Goal: Transaction & Acquisition: Purchase product/service

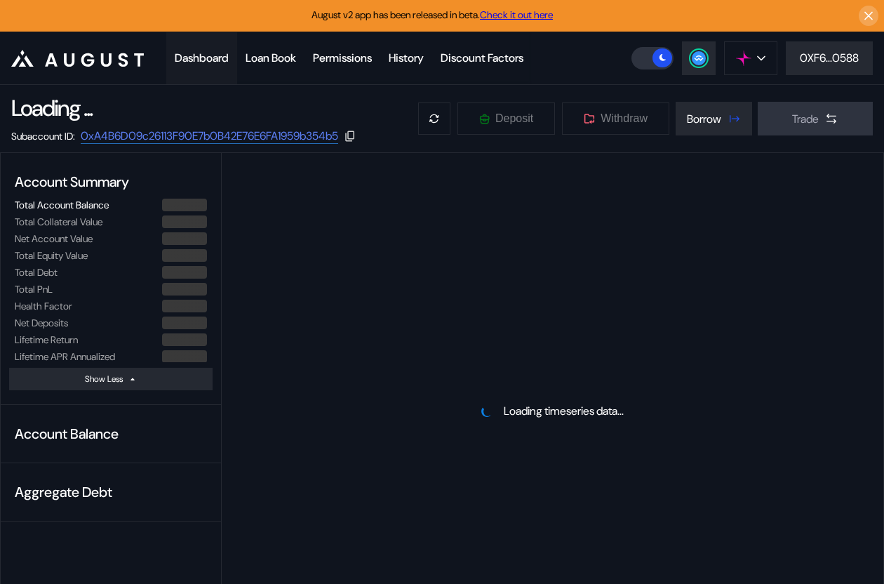
click at [215, 53] on div "Dashboard" at bounding box center [202, 58] width 54 height 15
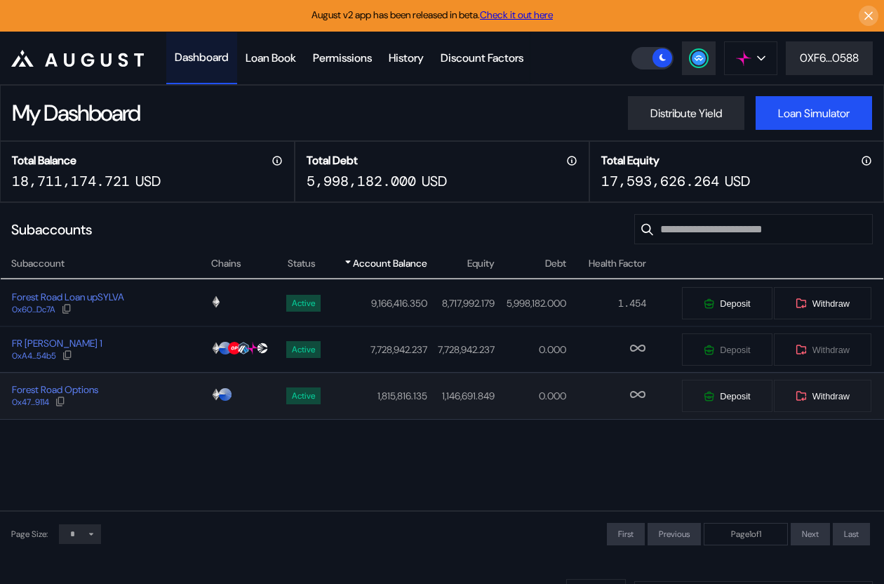
click at [158, 395] on div "Forest Road Options 0x47...9114" at bounding box center [105, 395] width 209 height 25
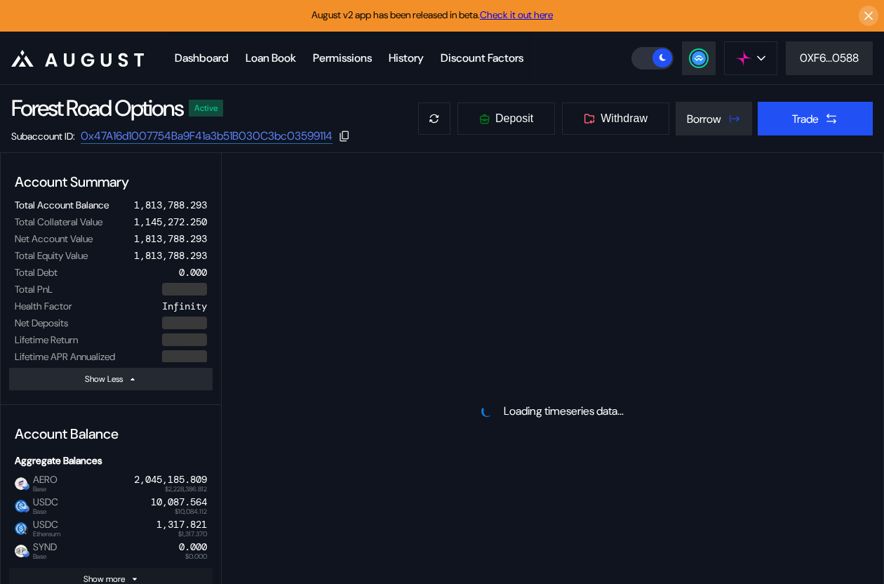
select select "*"
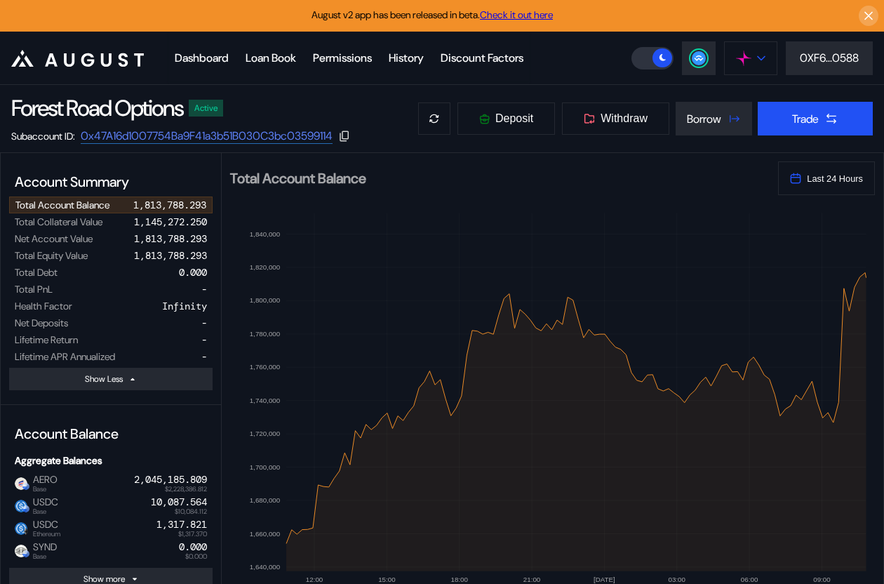
click at [743, 53] on img at bounding box center [743, 58] width 15 height 15
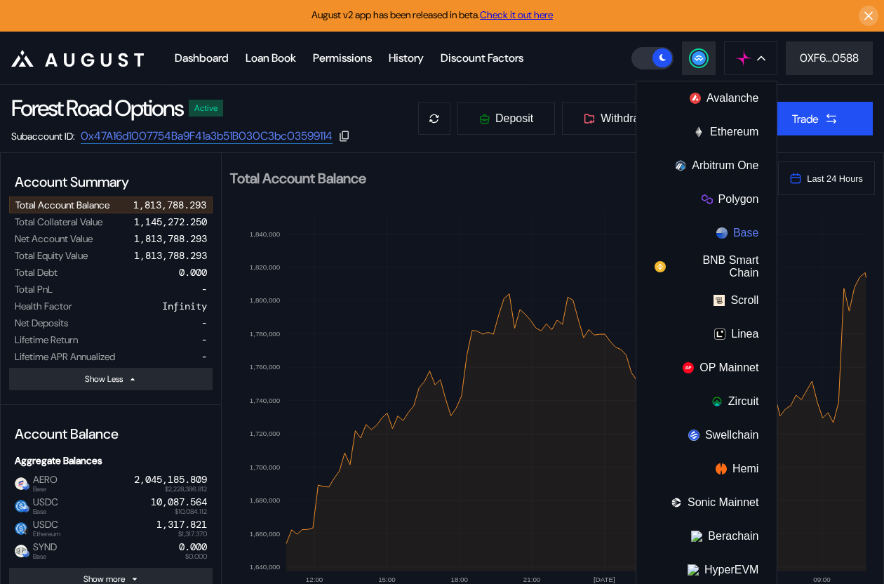
click at [741, 234] on button "Base" at bounding box center [706, 233] width 140 height 34
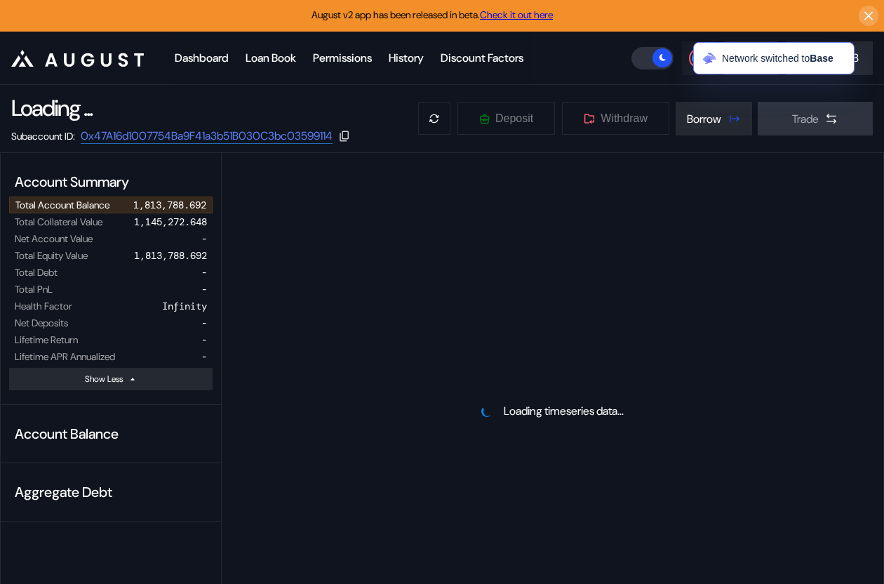
click at [690, 58] on div at bounding box center [698, 58] width 17 height 17
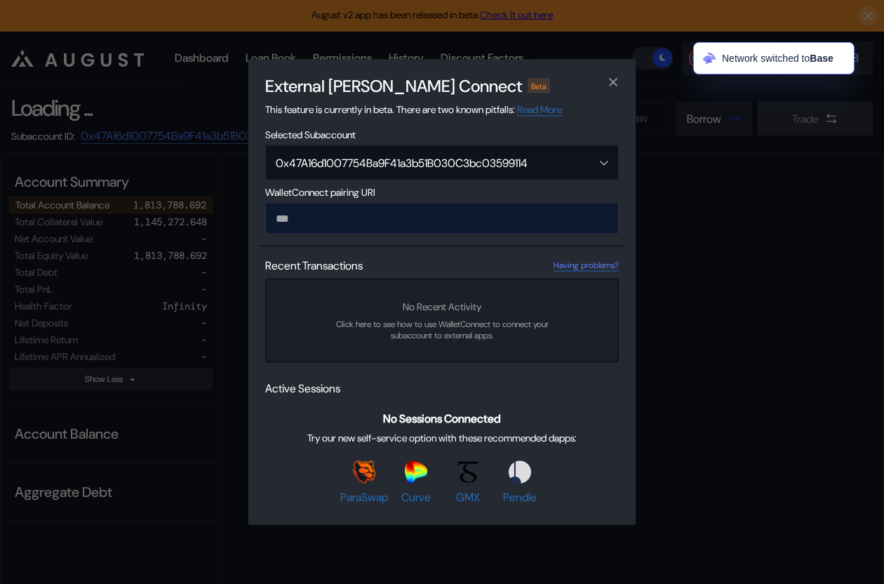
type input "**********"
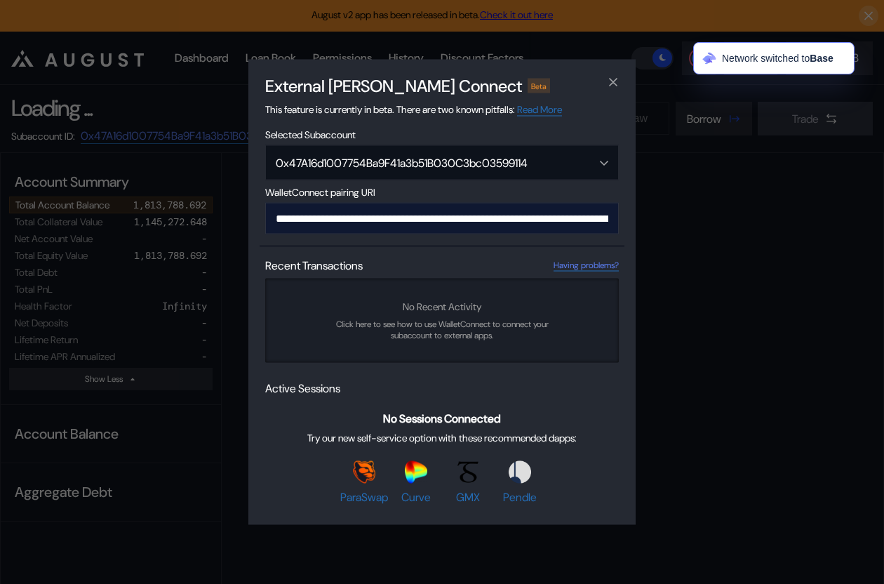
scroll to position [0, 835]
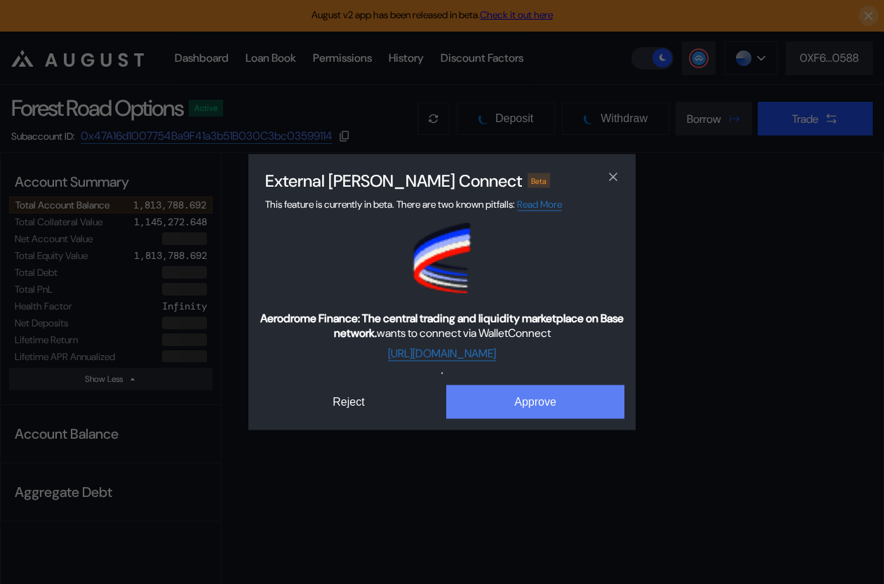
click at [524, 398] on button "Approve" at bounding box center [535, 402] width 178 height 34
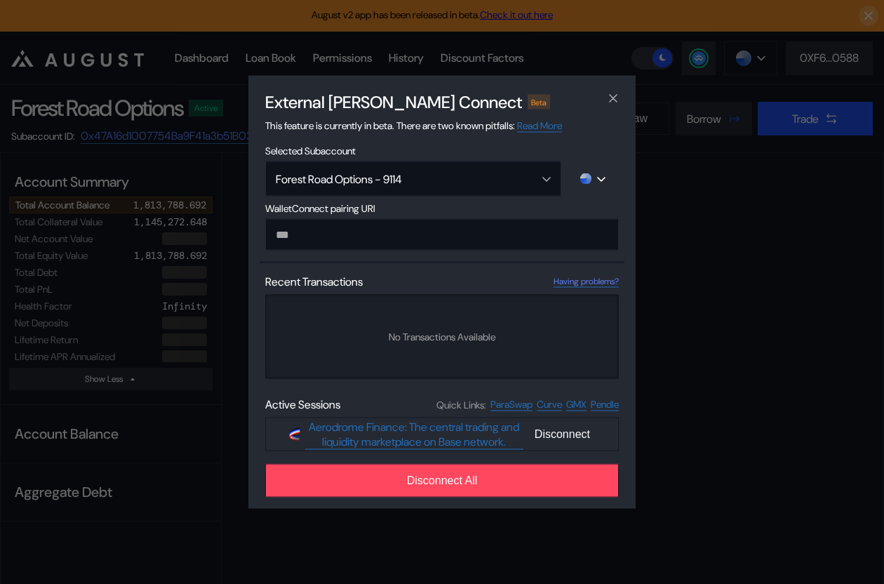
select select "*"
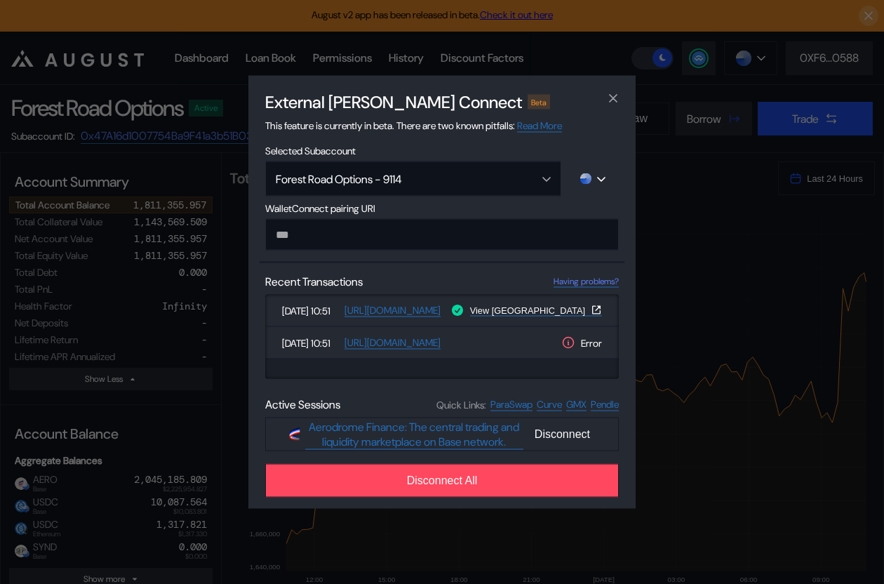
click at [195, 339] on div "External dApp Connect Beta This feature is currently in beta. There are two kno…" at bounding box center [442, 292] width 884 height 584
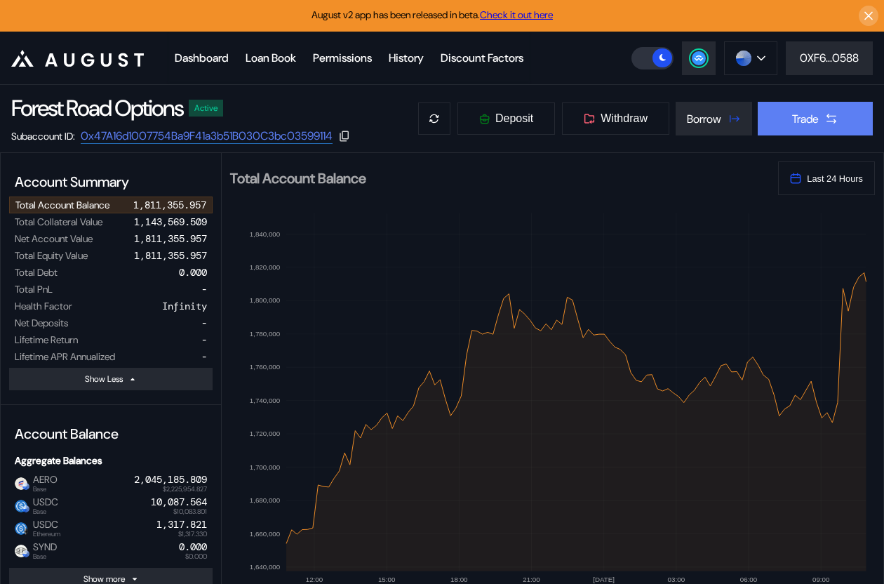
click at [787, 128] on button "Trade" at bounding box center [815, 119] width 115 height 34
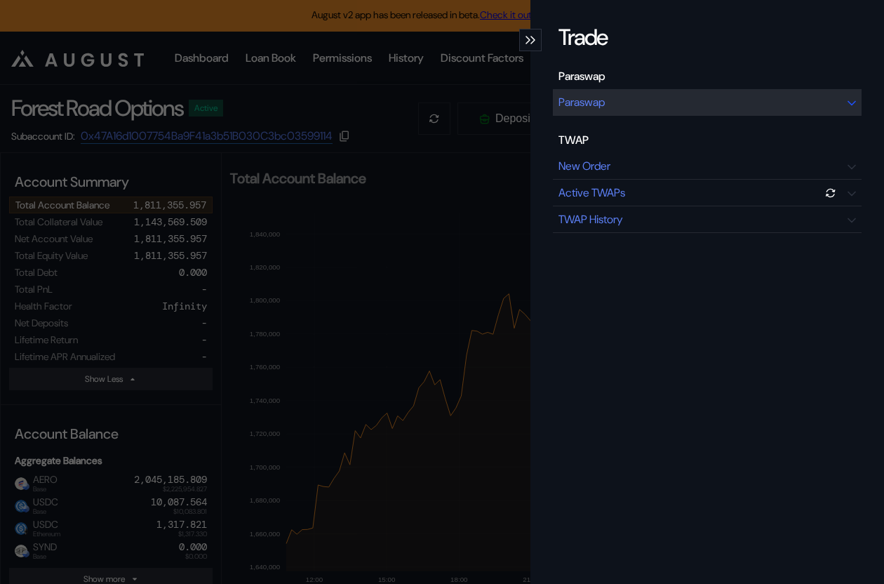
click at [711, 105] on div "Paraswap" at bounding box center [707, 102] width 309 height 27
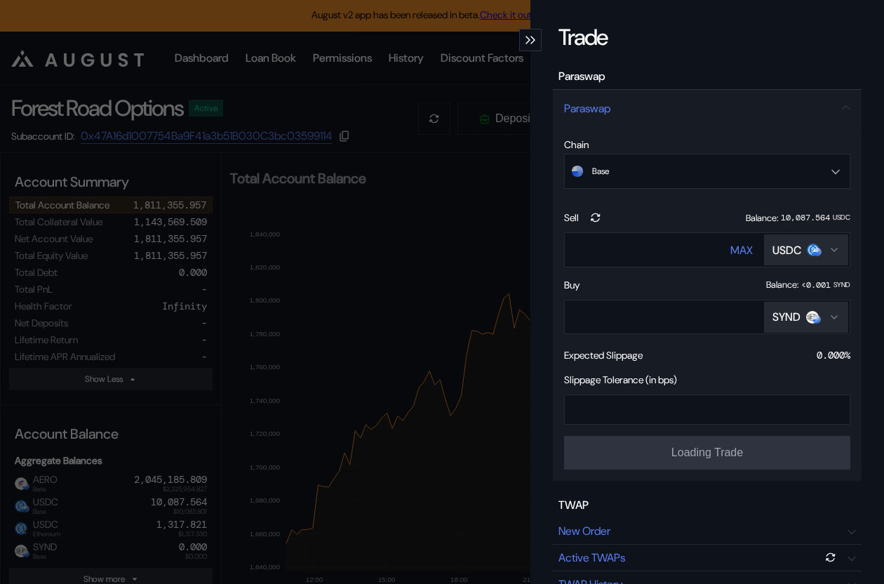
click at [494, 139] on div "Trade Paraswap Paraswap Chain Base Ethereum Base Sell Balance: 10,087.564 USDC …" at bounding box center [442, 292] width 884 height 584
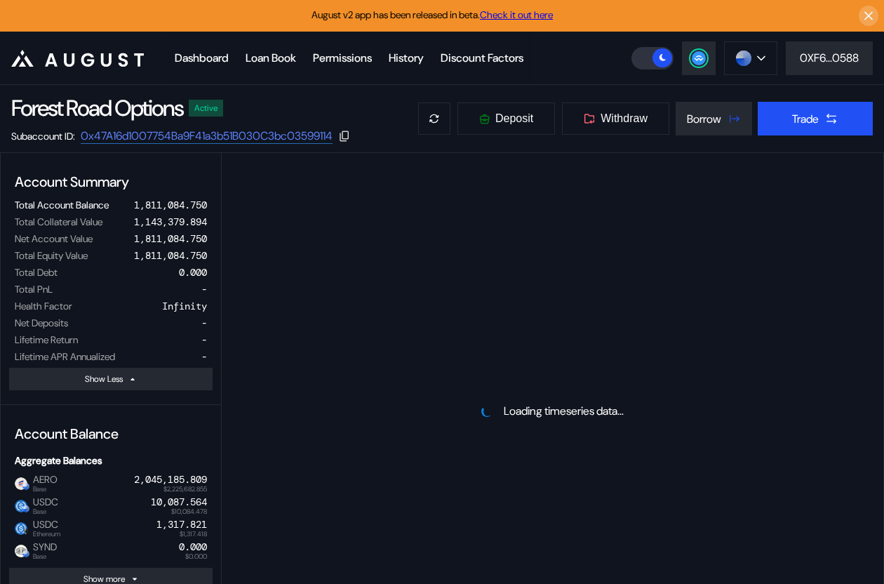
select select "*"
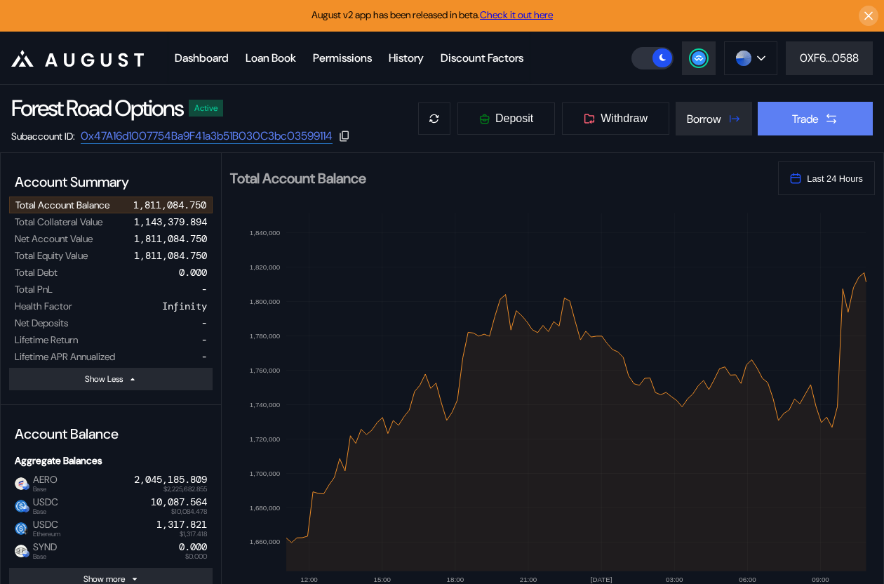
click at [798, 119] on div "Trade" at bounding box center [805, 119] width 27 height 15
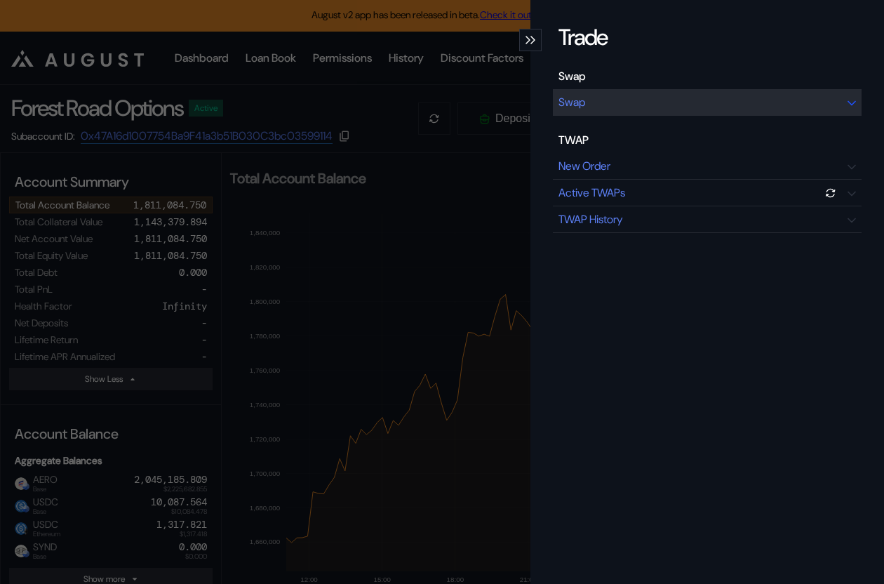
click at [706, 111] on div "Swap" at bounding box center [707, 102] width 309 height 27
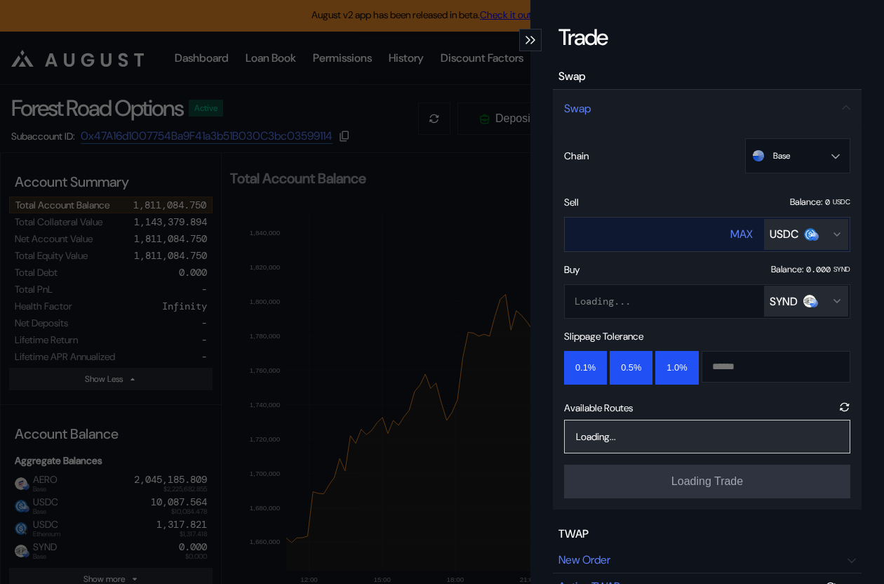
click at [789, 233] on div "USDC" at bounding box center [784, 234] width 29 height 15
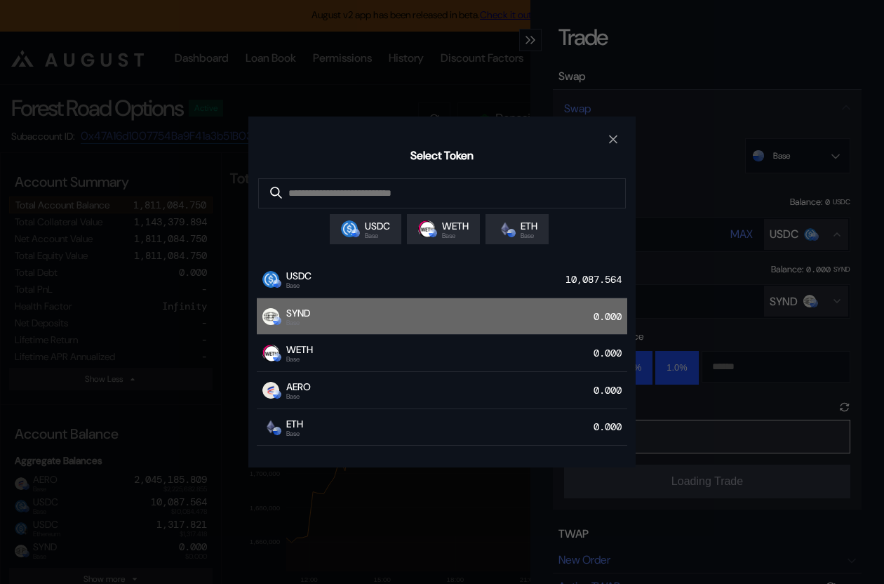
click at [553, 314] on div "SYND Base 0.000" at bounding box center [442, 316] width 370 height 37
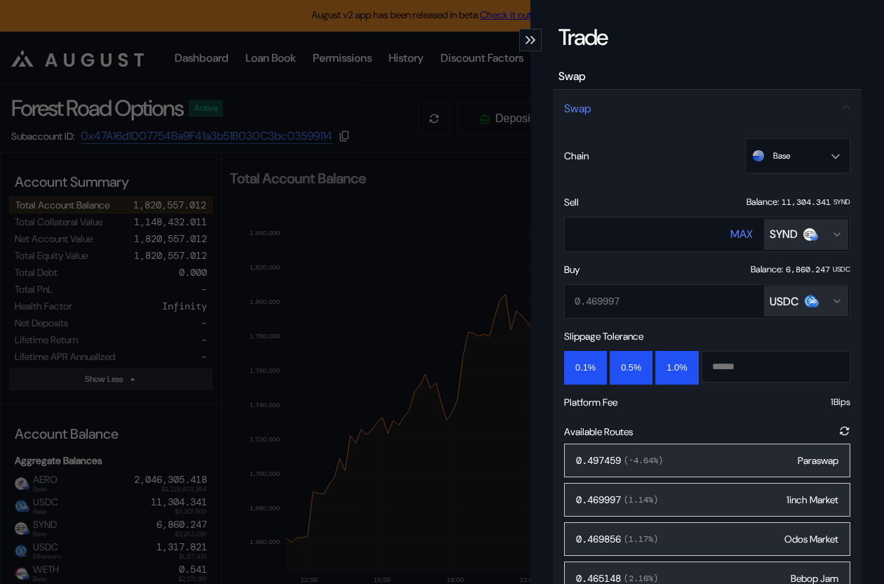
click at [774, 201] on div "Balance:" at bounding box center [762, 201] width 32 height 11
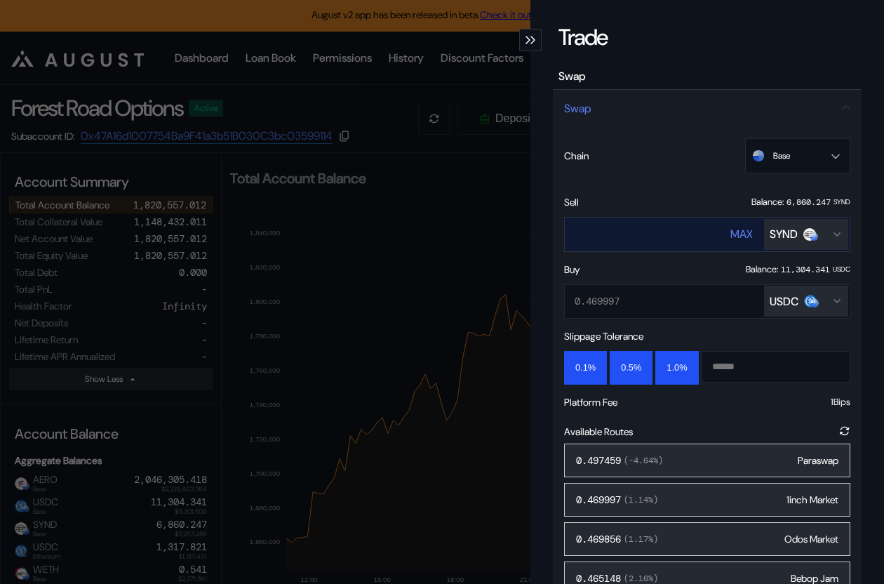
click at [744, 223] on button "MAX" at bounding box center [741, 234] width 22 height 34
type input "**********"
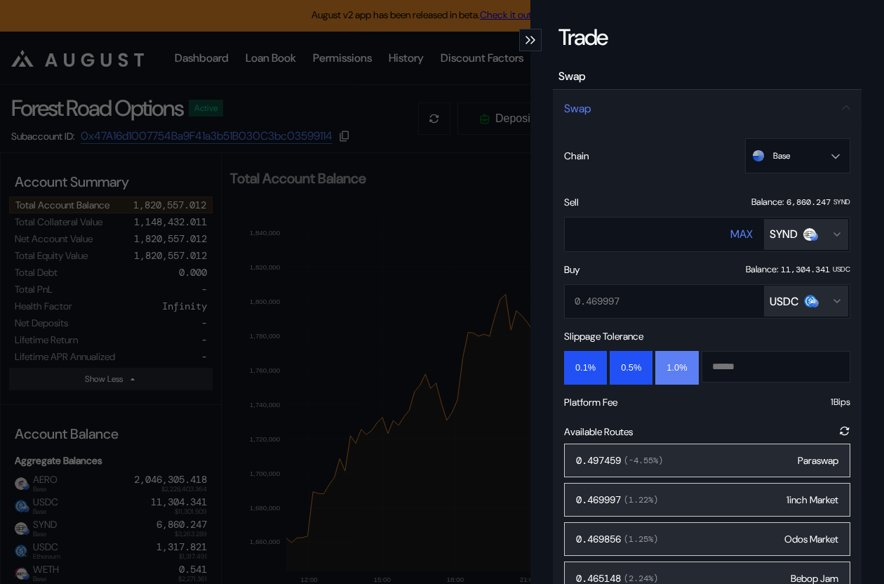
click at [671, 361] on button "1.0%" at bounding box center [676, 368] width 43 height 34
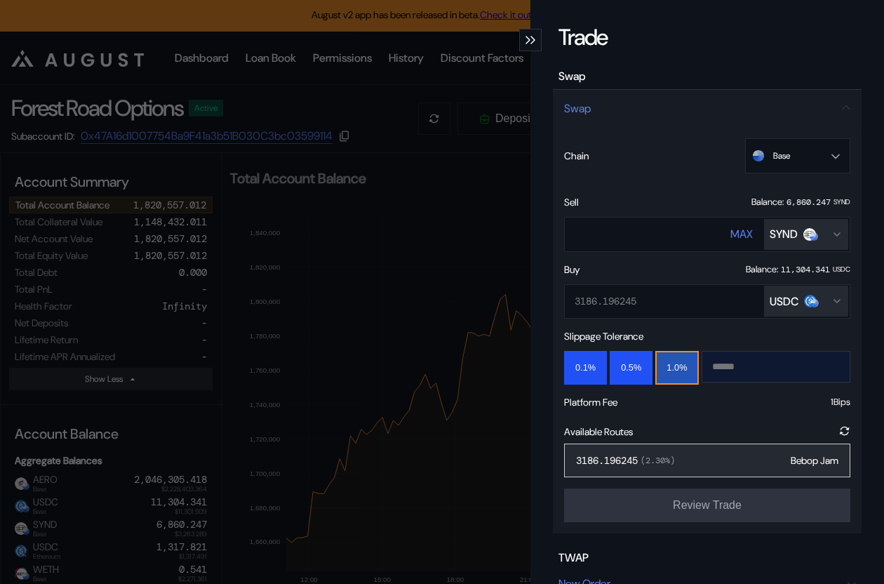
click at [723, 365] on input "modal" at bounding box center [765, 366] width 126 height 30
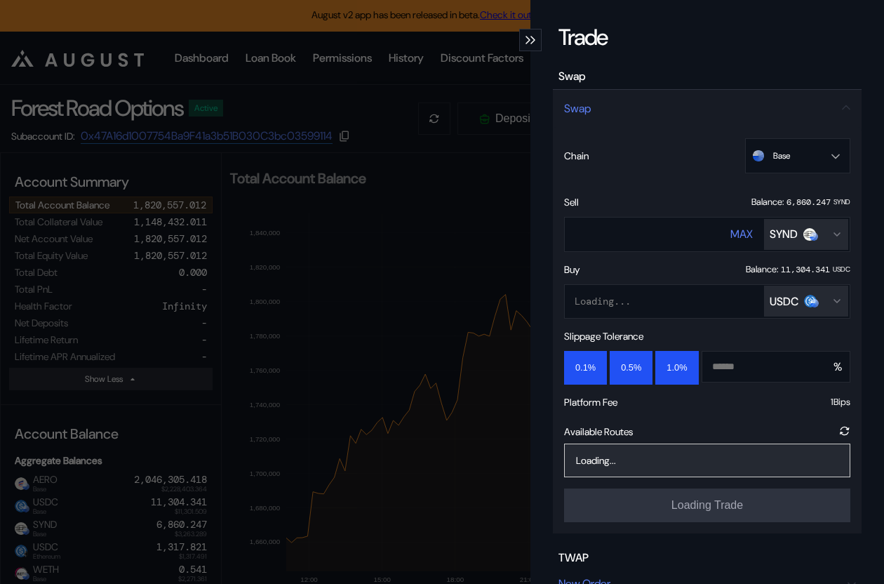
type input "*"
click at [721, 453] on div "Loading..." at bounding box center [707, 460] width 286 height 34
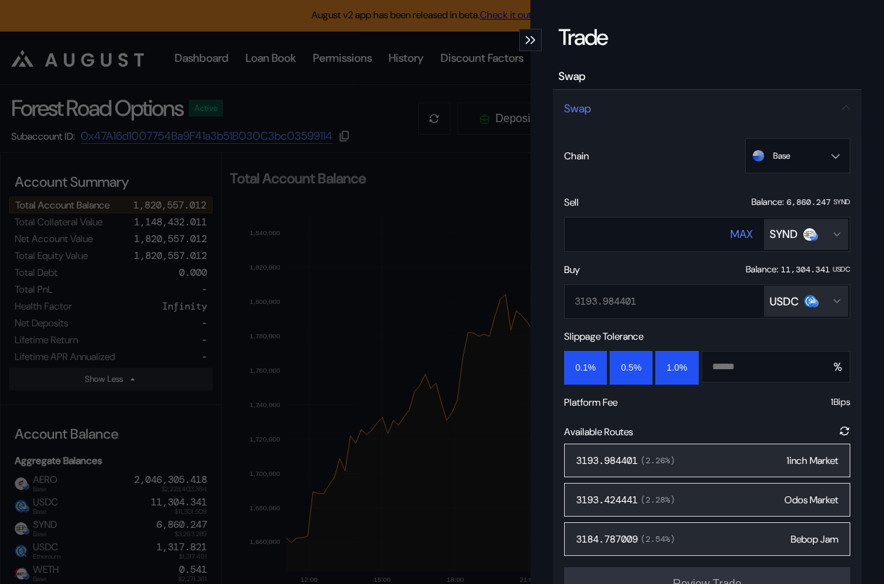
click at [718, 464] on div "3193.984401 ( 2.26 %) 1inch Market" at bounding box center [707, 460] width 286 height 34
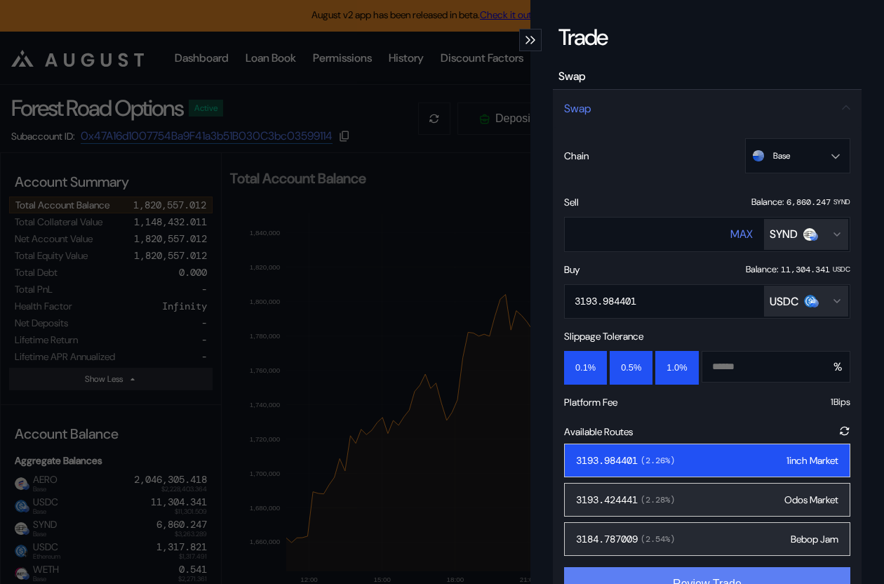
click at [708, 574] on button "Review Trade" at bounding box center [707, 584] width 286 height 34
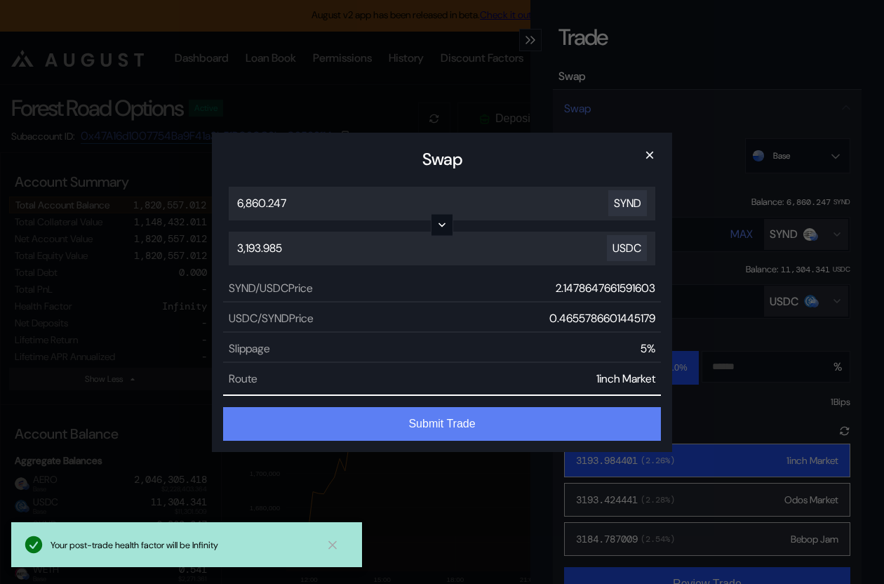
click at [469, 429] on button "Submit Trade" at bounding box center [442, 424] width 438 height 34
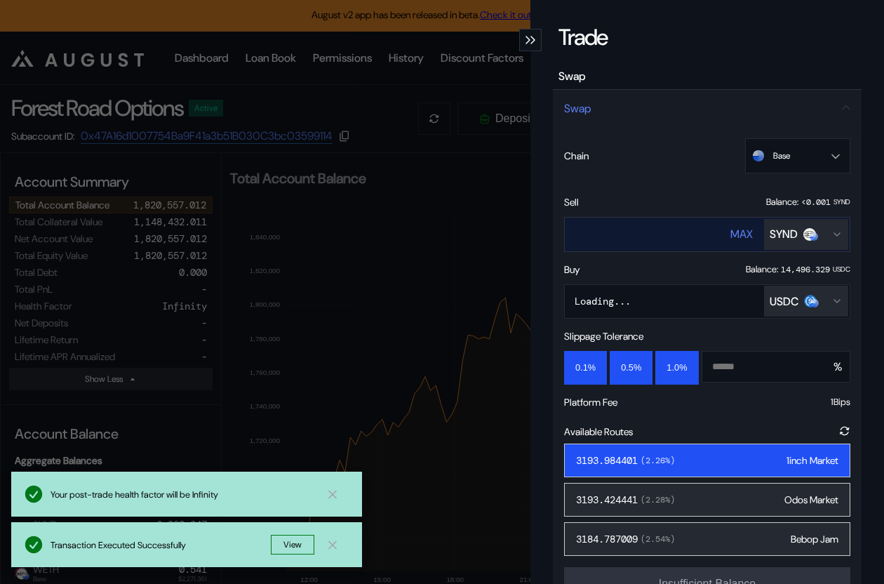
click at [799, 234] on div "SYND" at bounding box center [793, 234] width 46 height 15
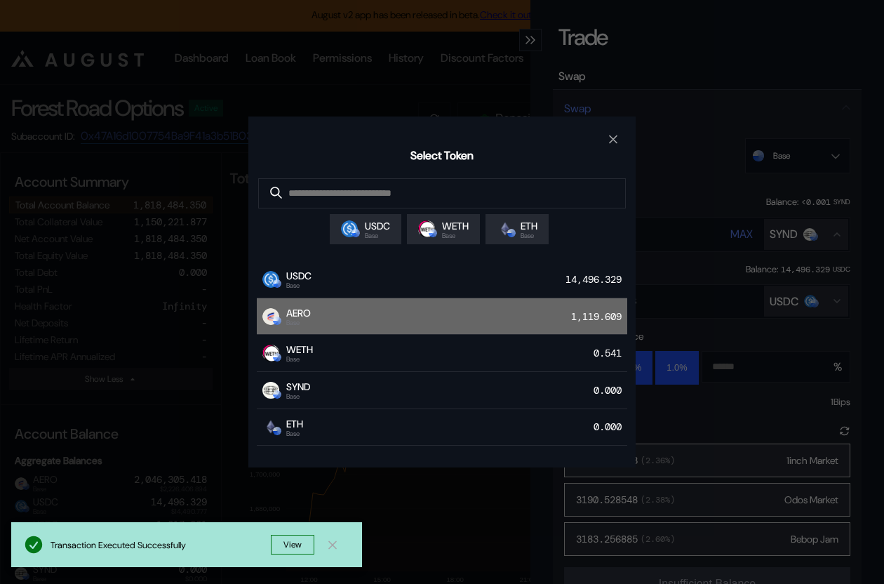
click at [499, 316] on div "AERO Base 1,119.609" at bounding box center [442, 316] width 370 height 37
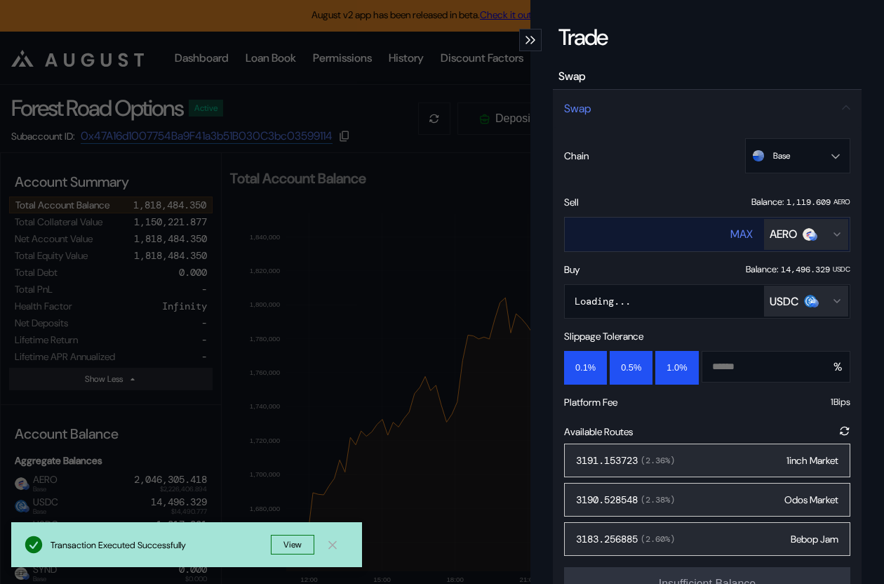
click at [744, 233] on div "MAX" at bounding box center [741, 234] width 22 height 15
type input "**********"
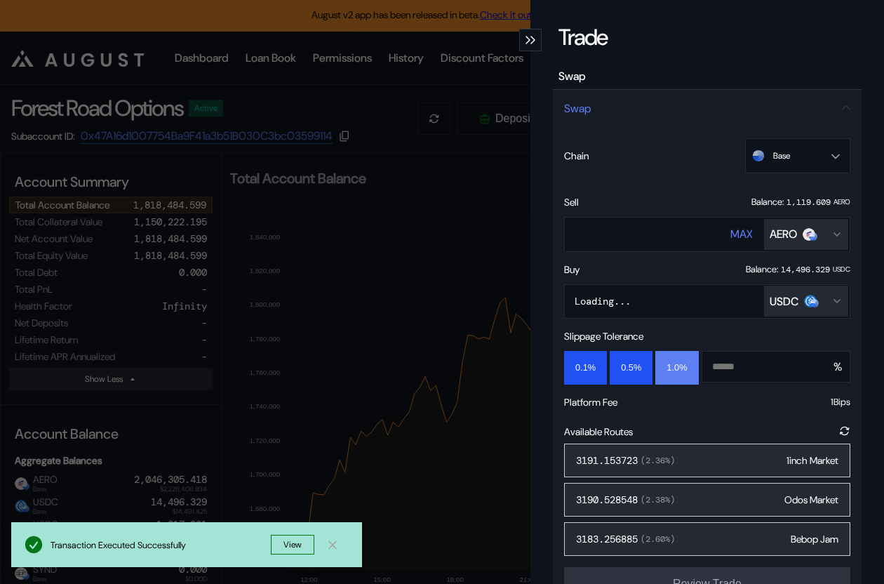
click at [678, 366] on button "1.0%" at bounding box center [676, 368] width 43 height 34
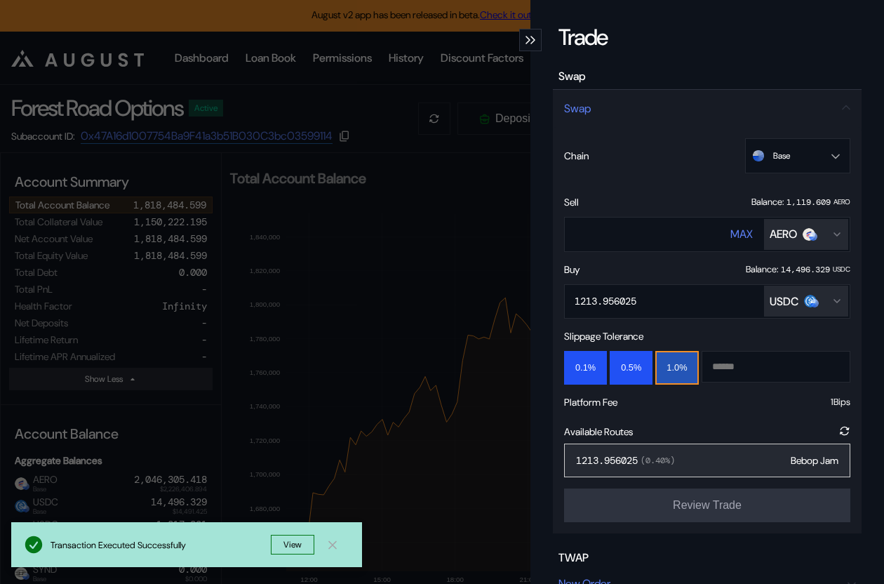
click at [739, 458] on div "1213.956025 ( 0.40 %) Bebop Jam" at bounding box center [707, 460] width 286 height 34
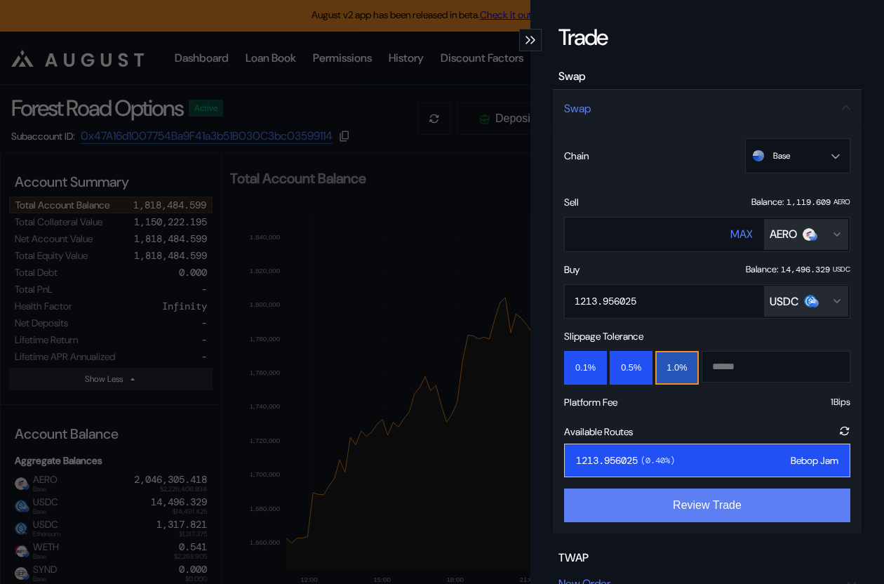
click at [720, 502] on button "Review Trade" at bounding box center [707, 505] width 286 height 34
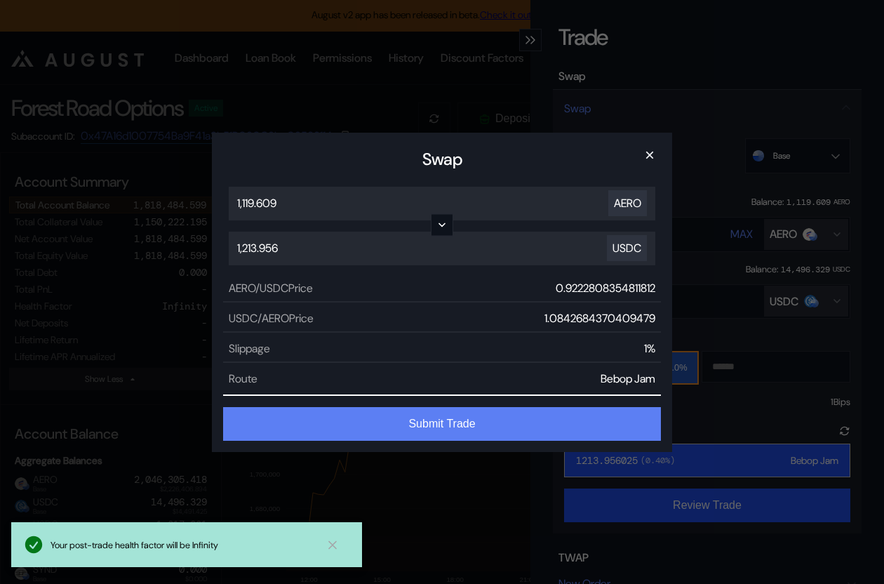
click at [549, 413] on button "Submit Trade" at bounding box center [442, 424] width 438 height 34
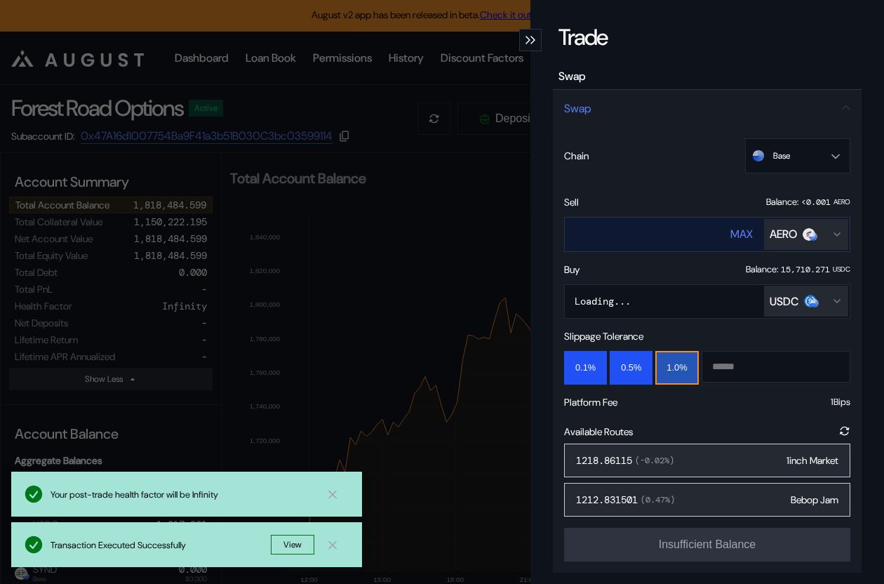
click at [791, 239] on div "AERO" at bounding box center [783, 234] width 27 height 15
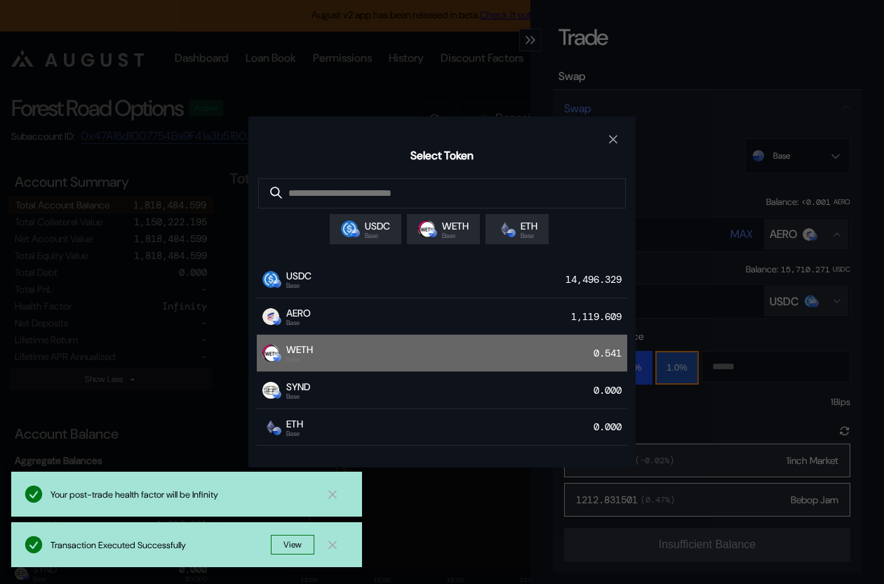
click at [598, 352] on div "0.541" at bounding box center [610, 353] width 34 height 20
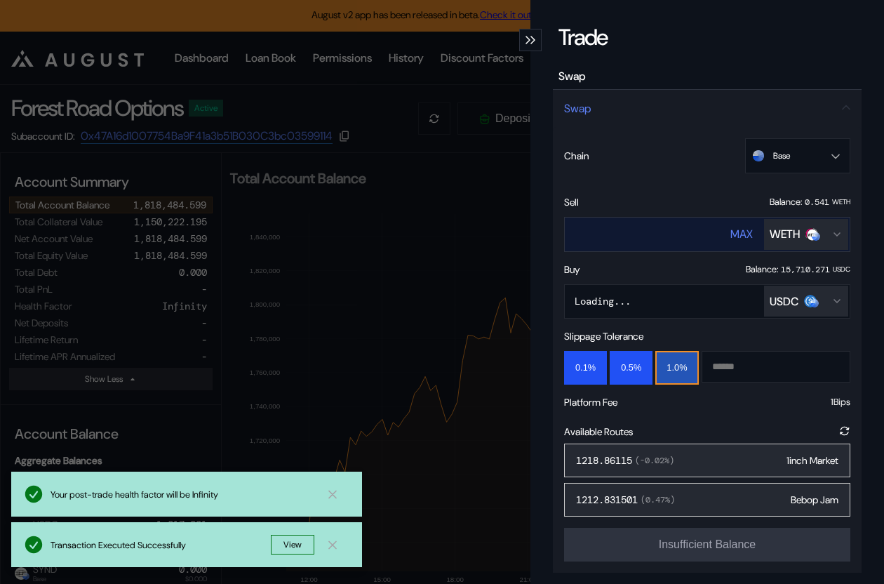
click at [741, 231] on div "MAX" at bounding box center [741, 234] width 22 height 15
type input "**********"
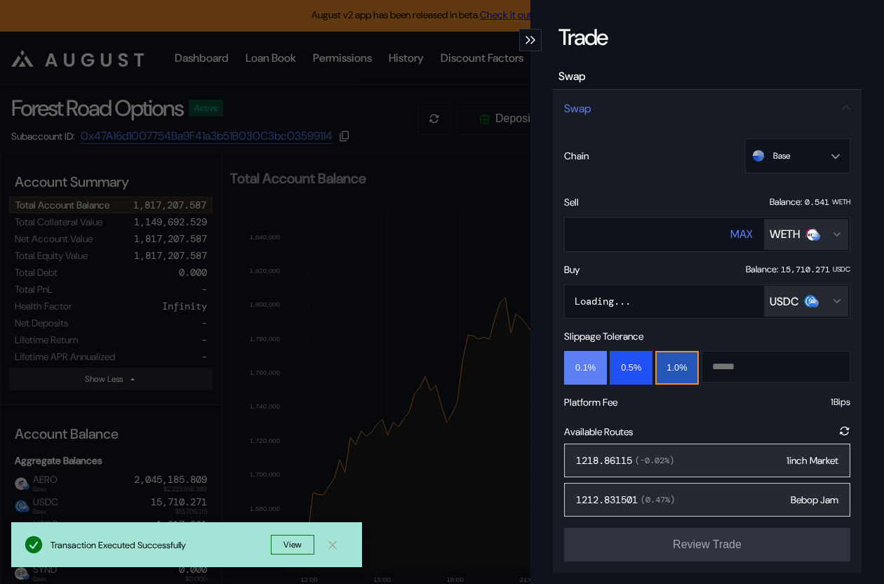
click at [603, 365] on button "0.1%" at bounding box center [585, 368] width 43 height 34
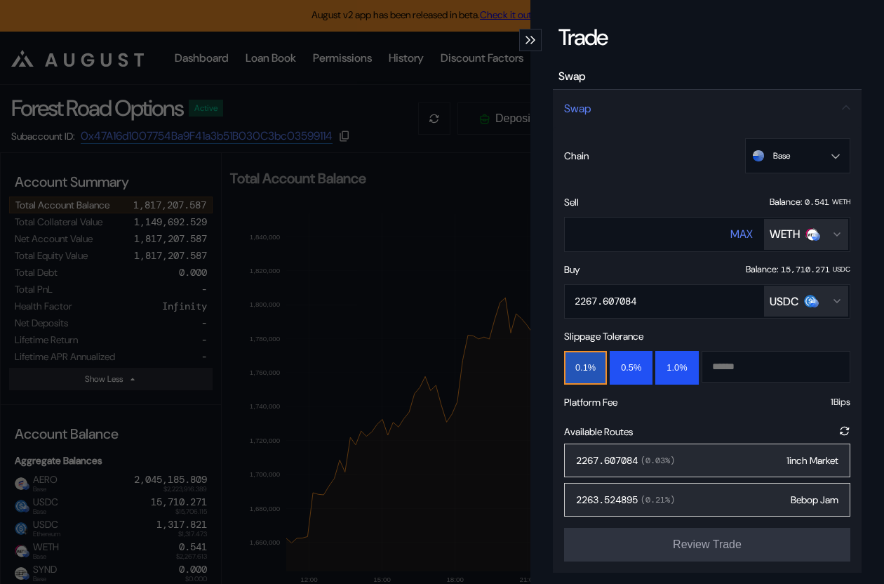
click at [663, 455] on span "( 0.03 %)" at bounding box center [656, 460] width 37 height 11
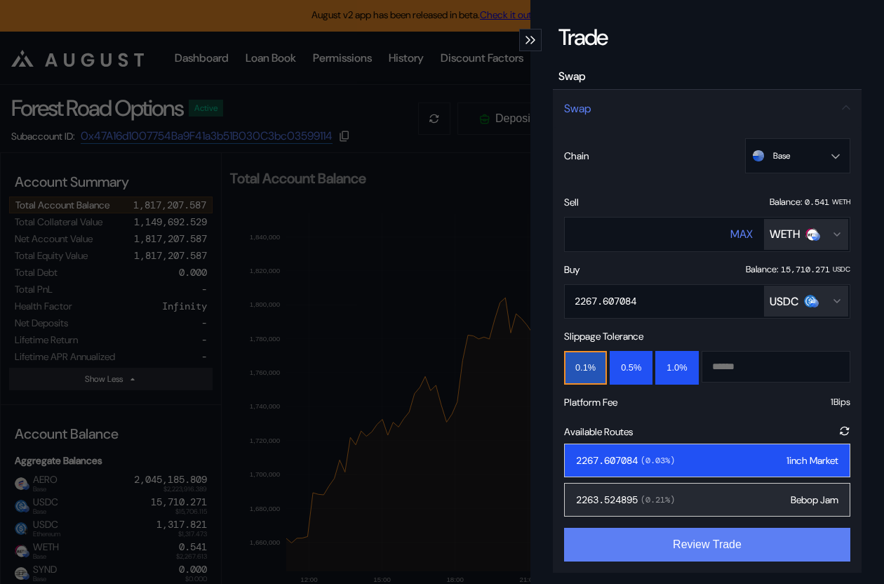
click at [676, 540] on button "Review Trade" at bounding box center [707, 545] width 286 height 34
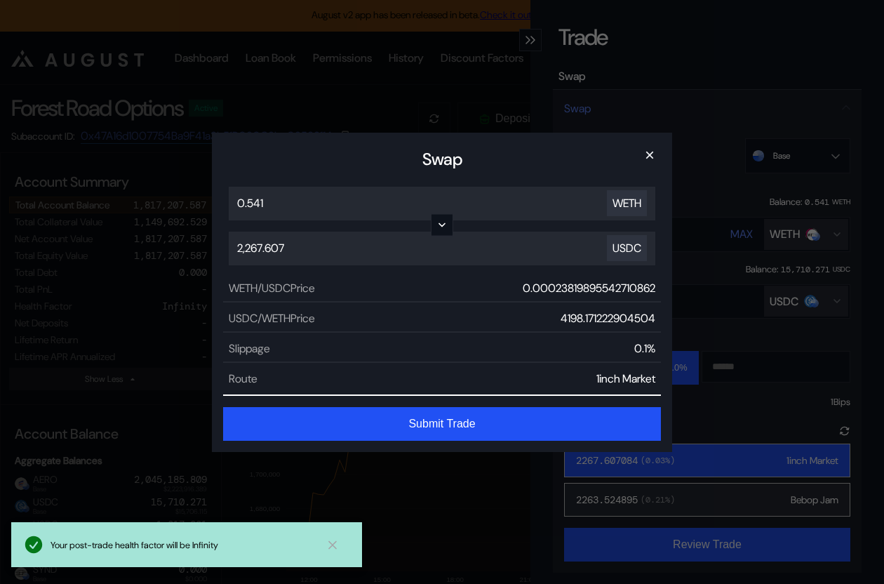
click at [495, 418] on button "Submit Trade" at bounding box center [442, 424] width 438 height 34
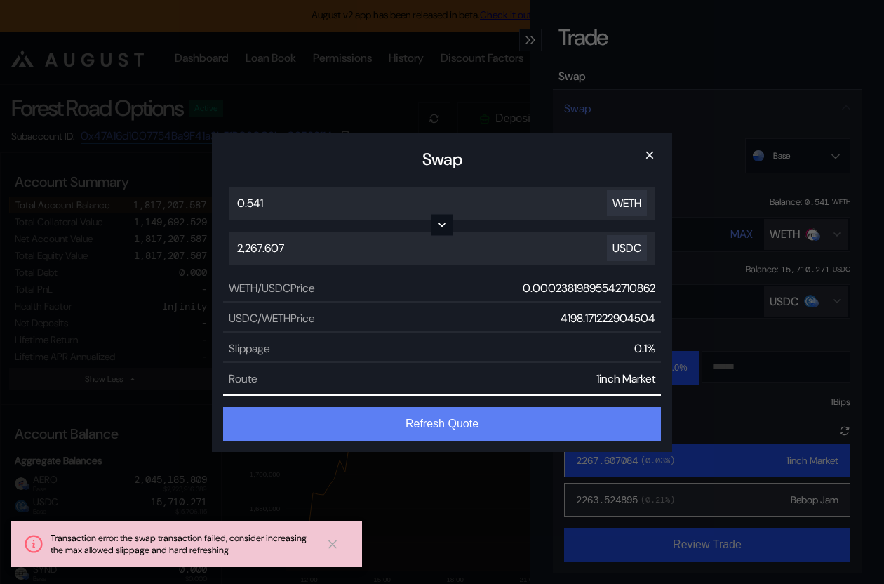
click at [488, 419] on button "Refresh Quote" at bounding box center [442, 424] width 438 height 34
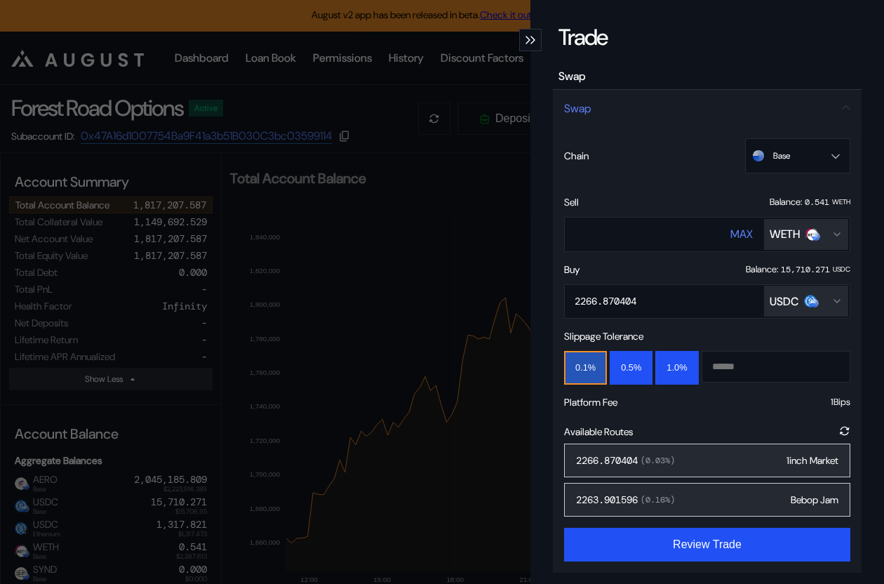
click at [730, 464] on div "2266.870404 ( 0.03 %) 1inch Market" at bounding box center [707, 460] width 286 height 34
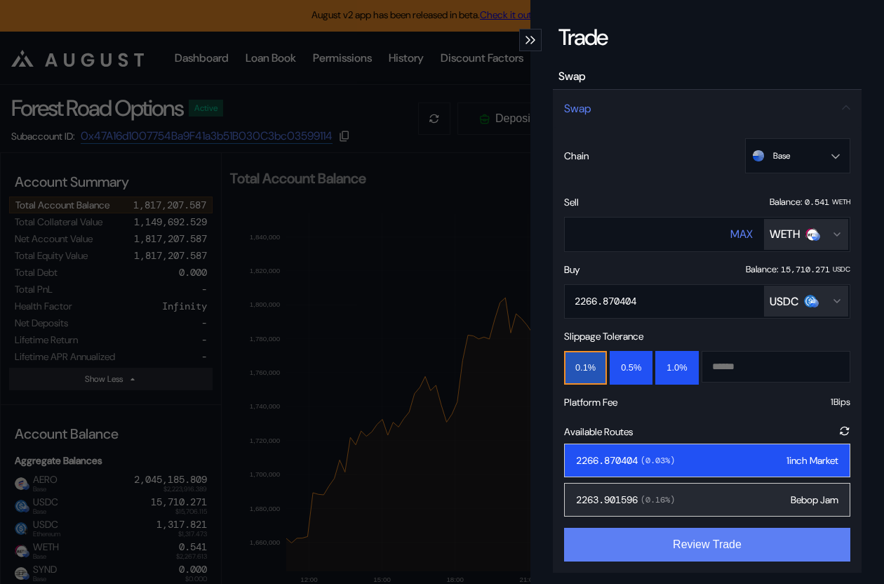
click at [723, 545] on button "Review Trade" at bounding box center [707, 545] width 286 height 34
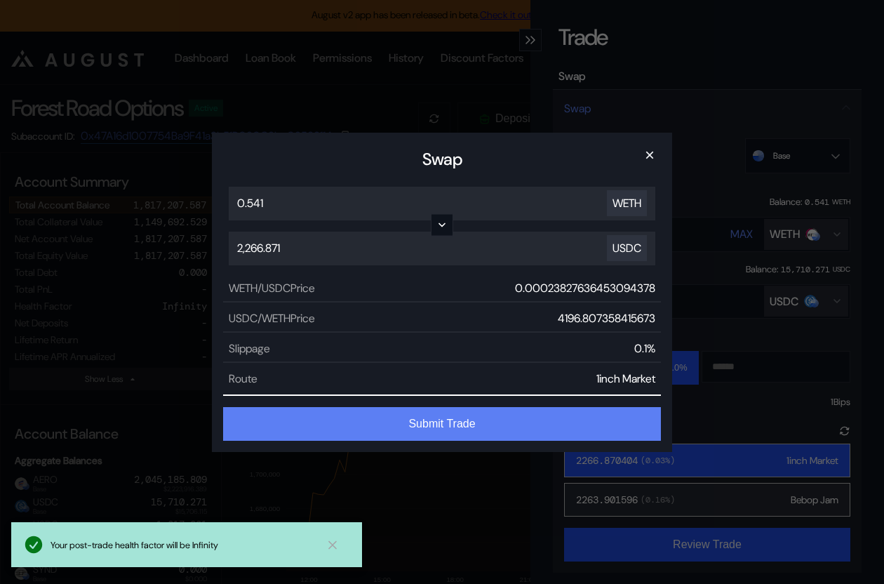
click at [561, 417] on button "Submit Trade" at bounding box center [442, 424] width 438 height 34
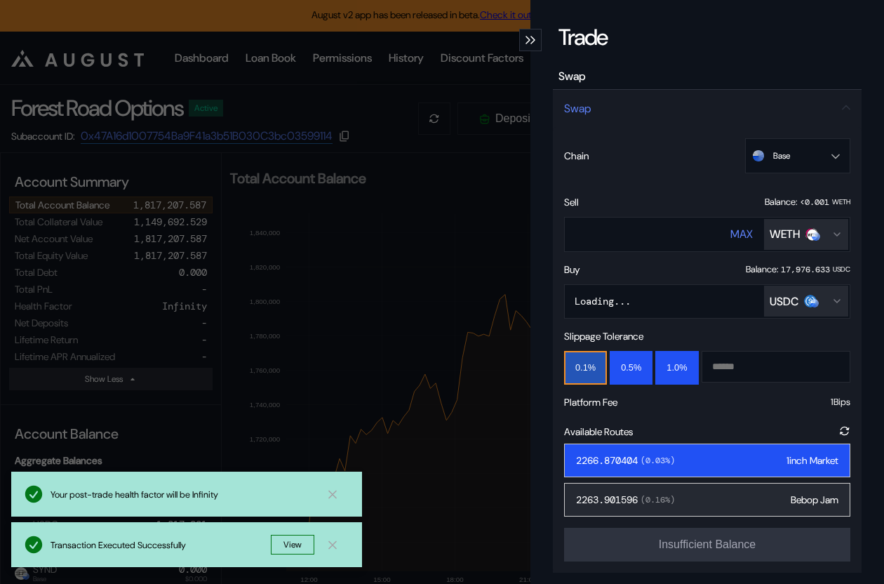
click at [343, 213] on div "**********" at bounding box center [442, 292] width 884 height 584
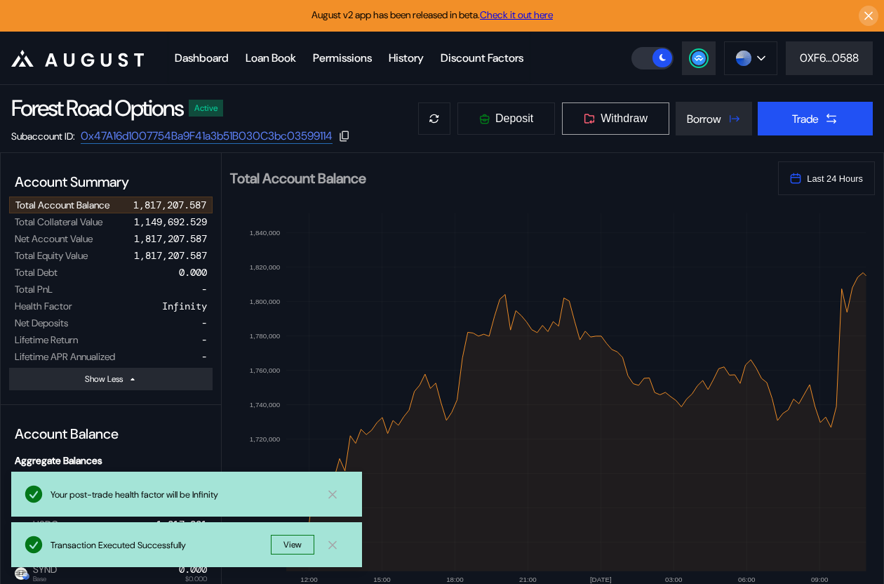
click at [636, 114] on span "Withdraw" at bounding box center [623, 118] width 47 height 13
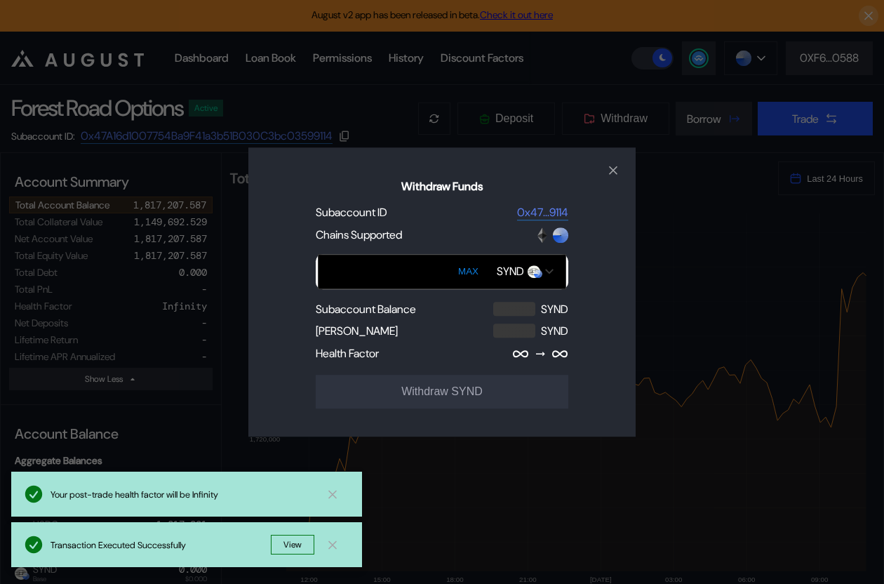
click at [515, 267] on div "SYND" at bounding box center [510, 271] width 27 height 15
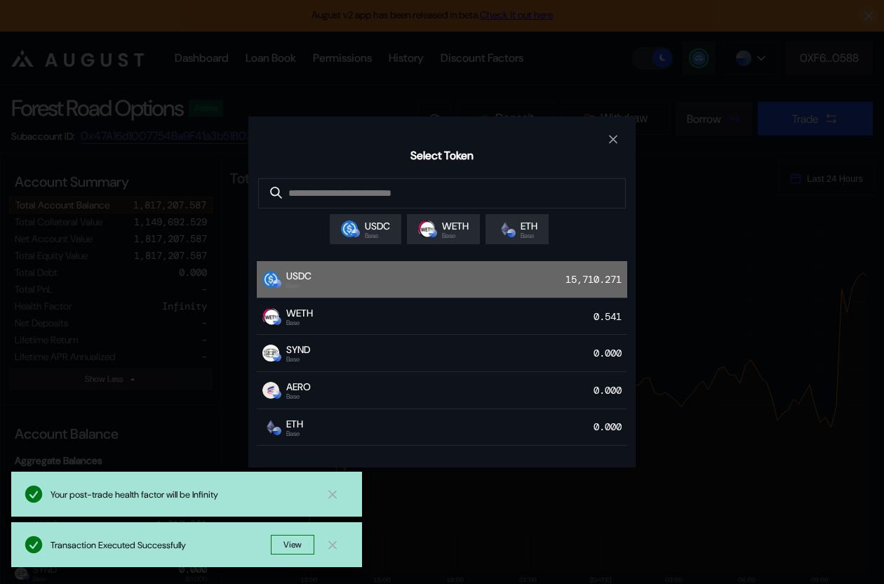
click at [411, 283] on div "USDC Base 15,710.271" at bounding box center [442, 279] width 370 height 37
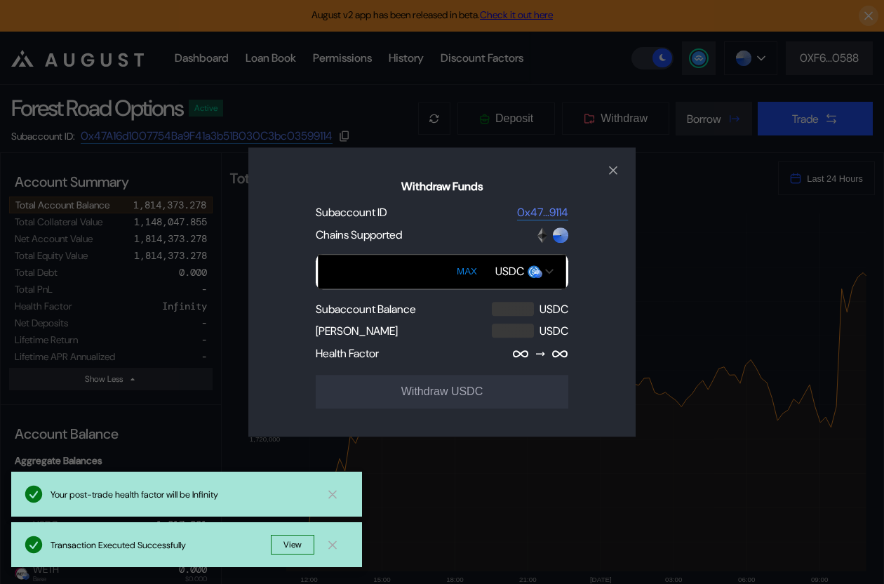
click at [471, 275] on button "MAX" at bounding box center [466, 271] width 29 height 32
type input "**********"
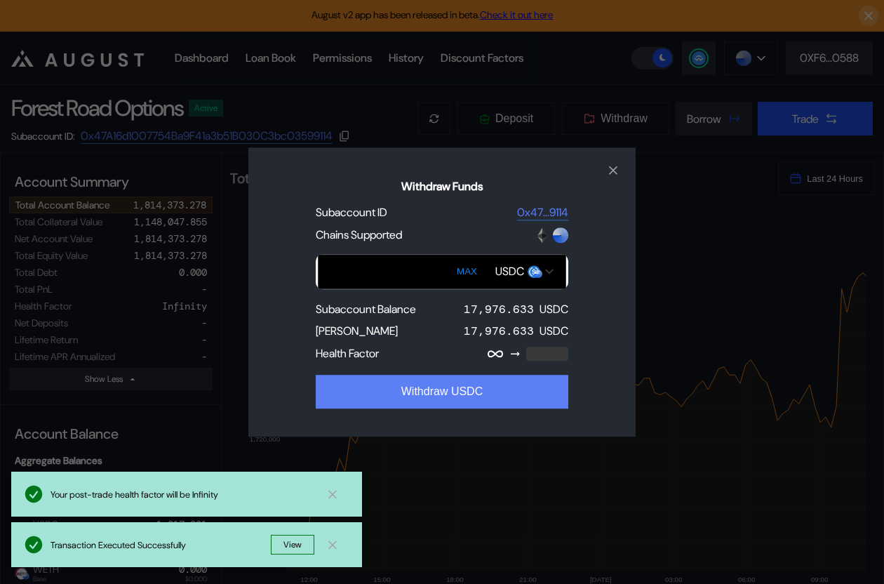
click at [447, 378] on button "Withdraw USDC" at bounding box center [442, 392] width 253 height 34
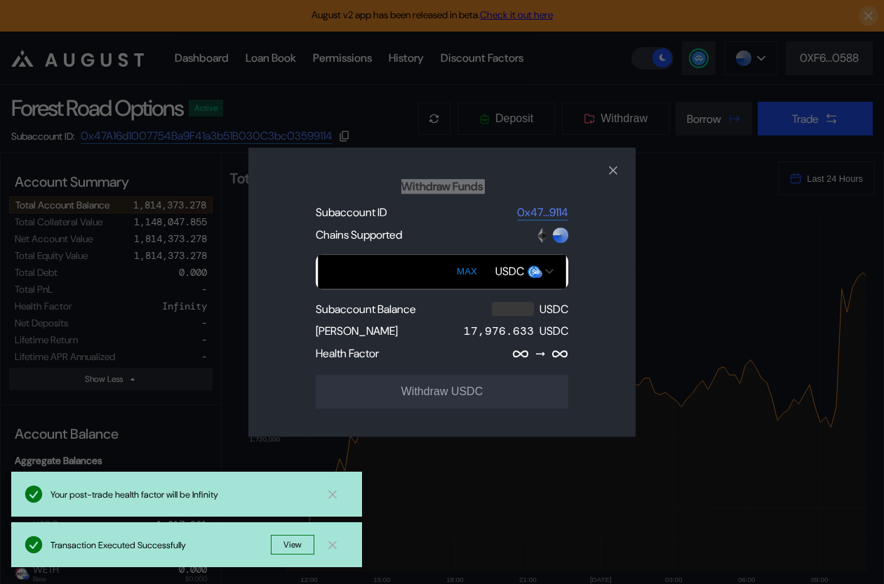
click at [189, 313] on div "Withdraw Funds Subaccount ID 0x47...9114 Chains Supported MAX USDC Subaccount B…" at bounding box center [442, 292] width 884 height 584
click at [309, 94] on div "Withdraw Funds Subaccount ID 0x47...9114 Chains Supported MAX USDC Subaccount B…" at bounding box center [442, 292] width 884 height 584
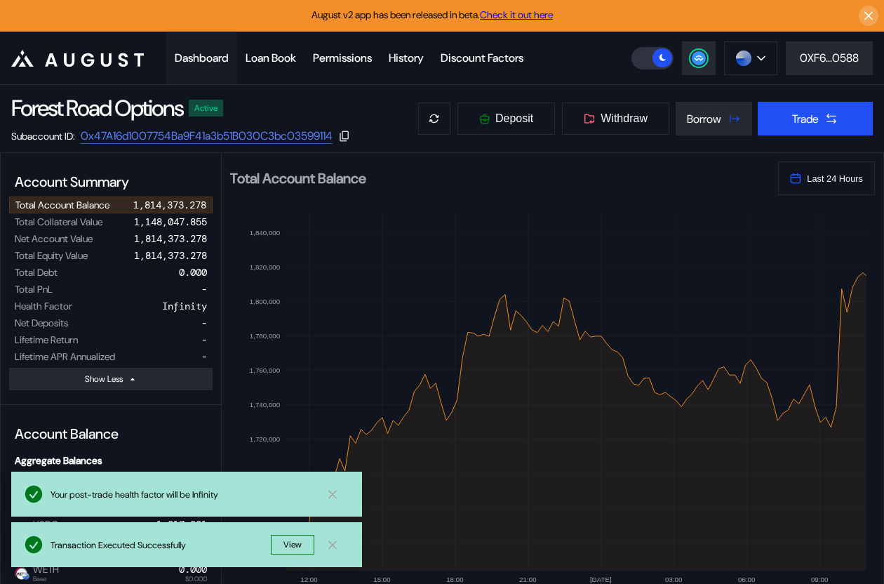
click at [211, 62] on div "Dashboard" at bounding box center [202, 58] width 54 height 15
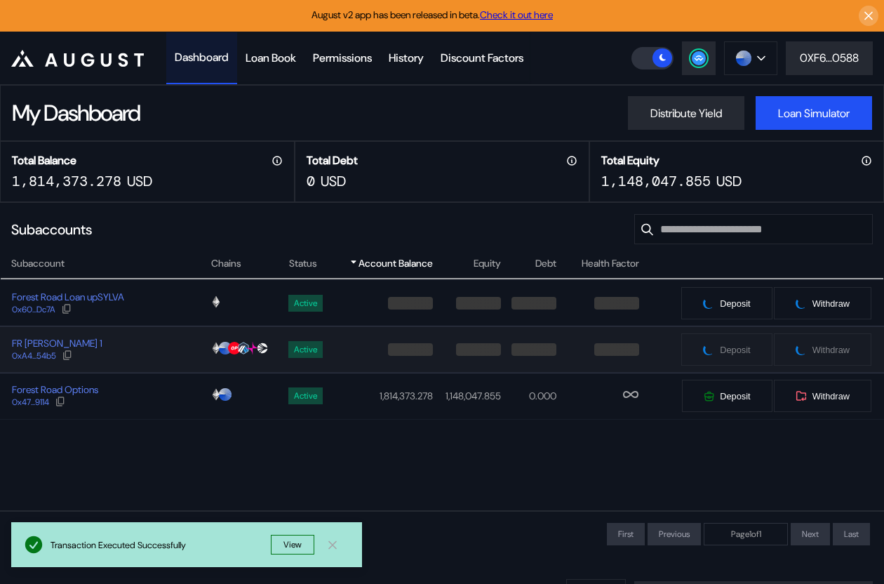
click at [156, 348] on div "FR Sylva Strategist 1 0xA4...54b5" at bounding box center [105, 349] width 209 height 25
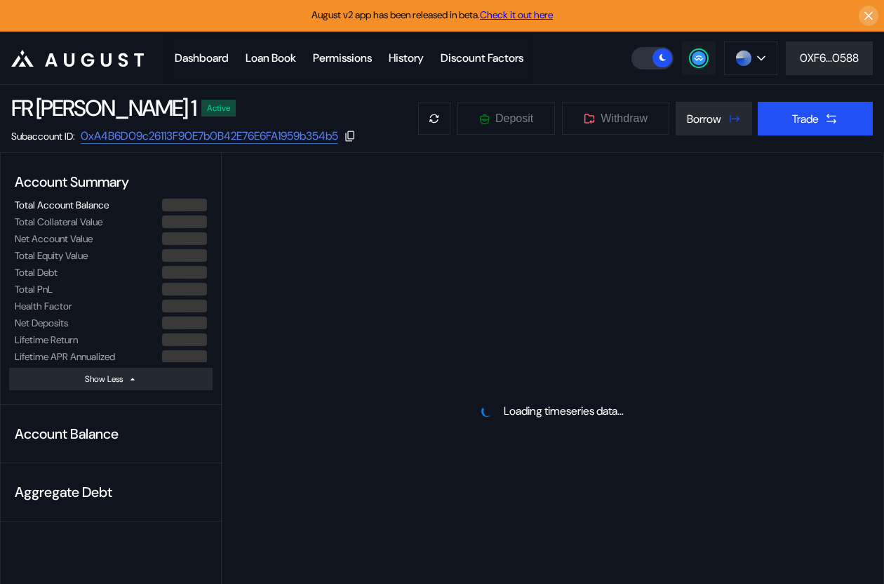
click at [692, 64] on icon at bounding box center [699, 58] width 14 height 14
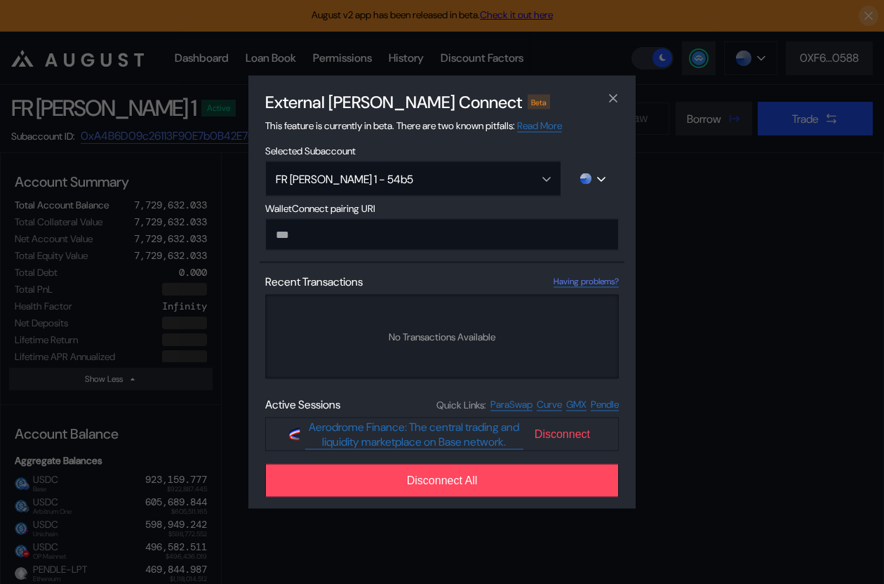
click at [550, 436] on span "Disconnect" at bounding box center [562, 434] width 67 height 24
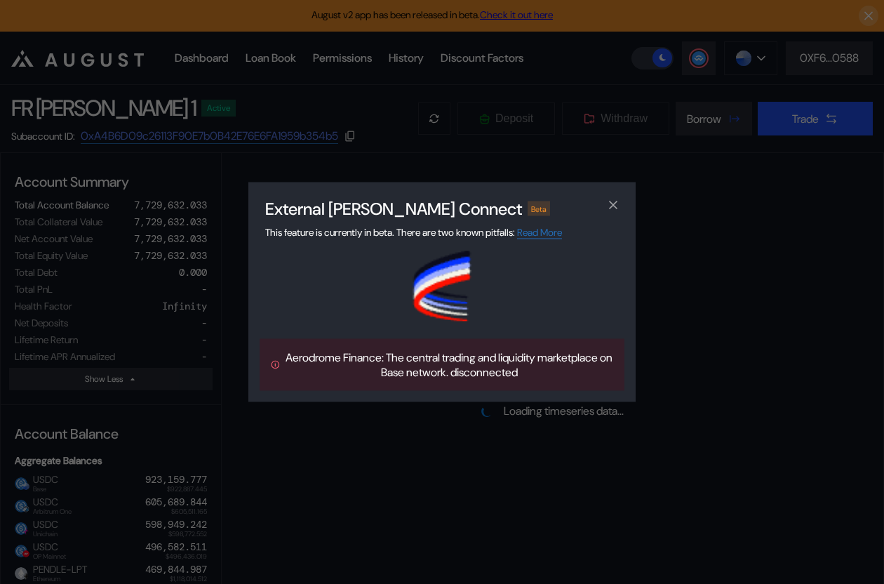
select select "*"
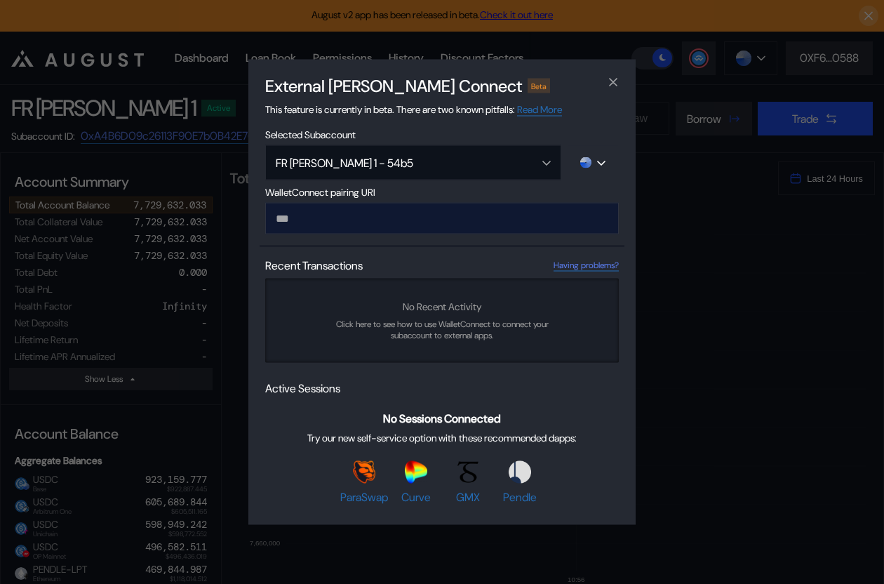
click at [415, 213] on input "modal" at bounding box center [442, 219] width 354 height 32
paste input "**********"
type input "**********"
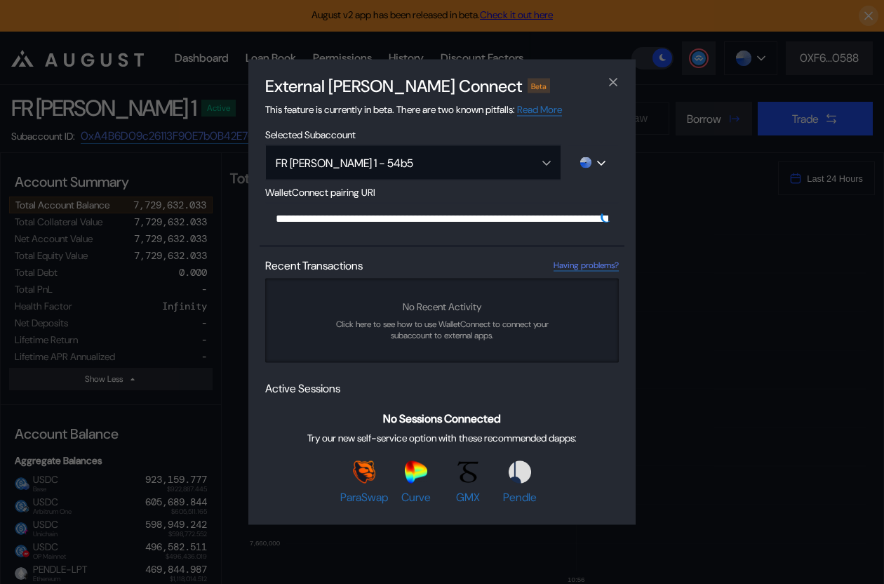
scroll to position [0, 828]
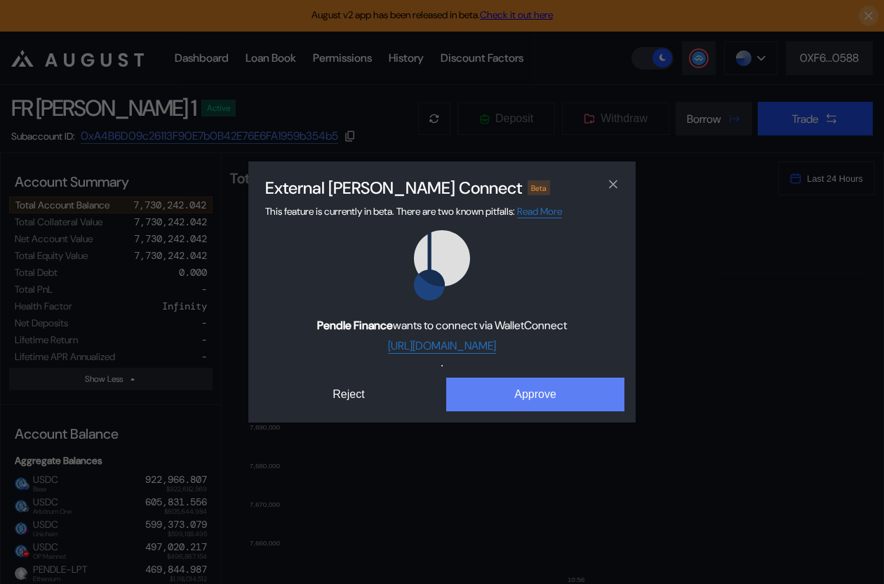
click at [548, 397] on button "Approve" at bounding box center [535, 394] width 178 height 34
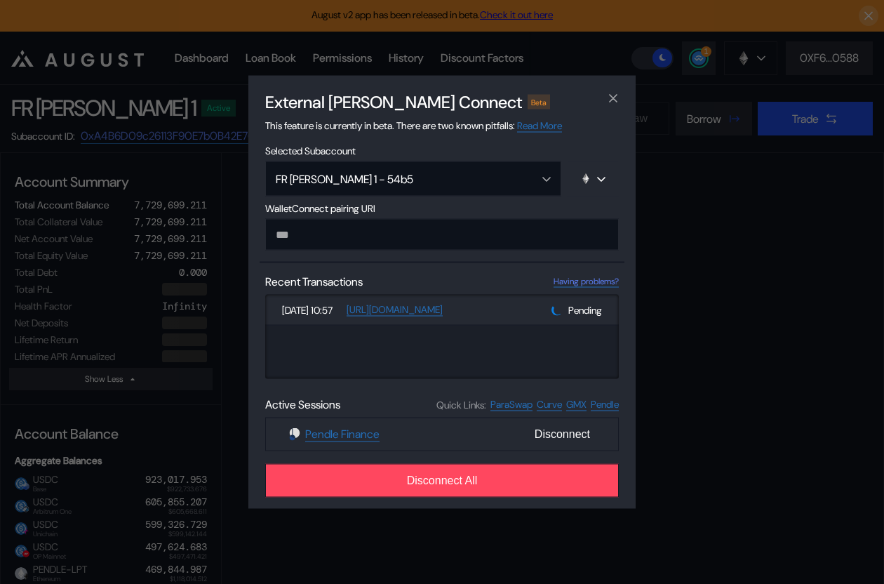
select select "*"
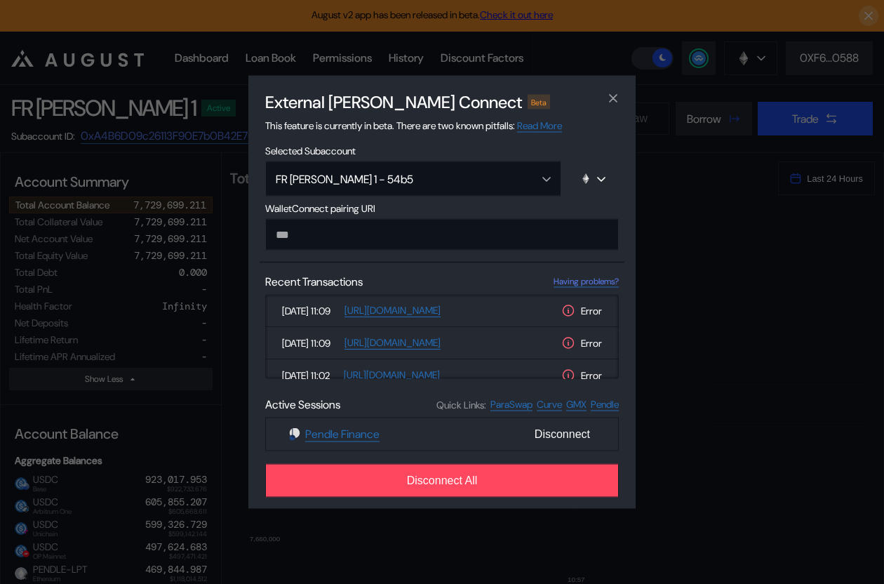
click at [190, 229] on div "External dApp Connect Beta This feature is currently in beta. There are two kno…" at bounding box center [442, 292] width 884 height 584
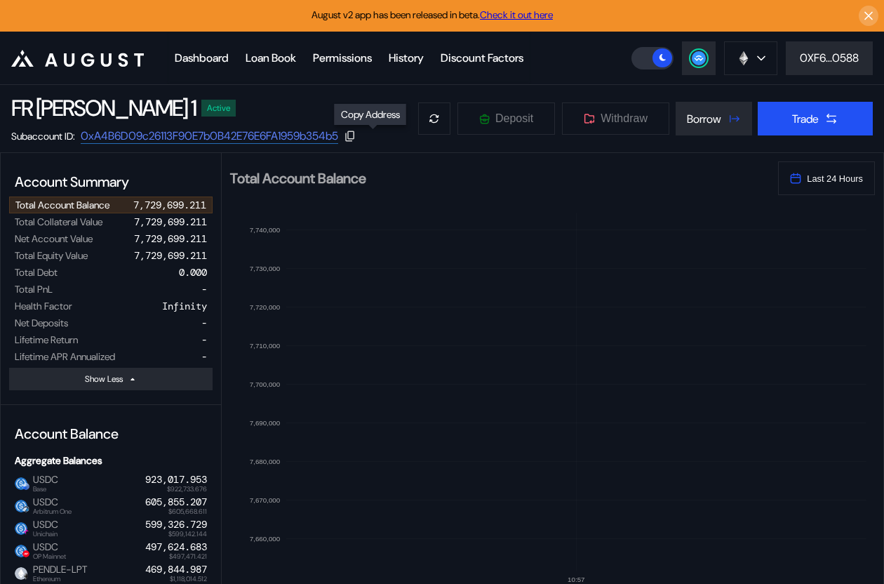
click at [356, 135] on icon at bounding box center [350, 136] width 13 height 13
click at [739, 55] on img at bounding box center [743, 58] width 15 height 15
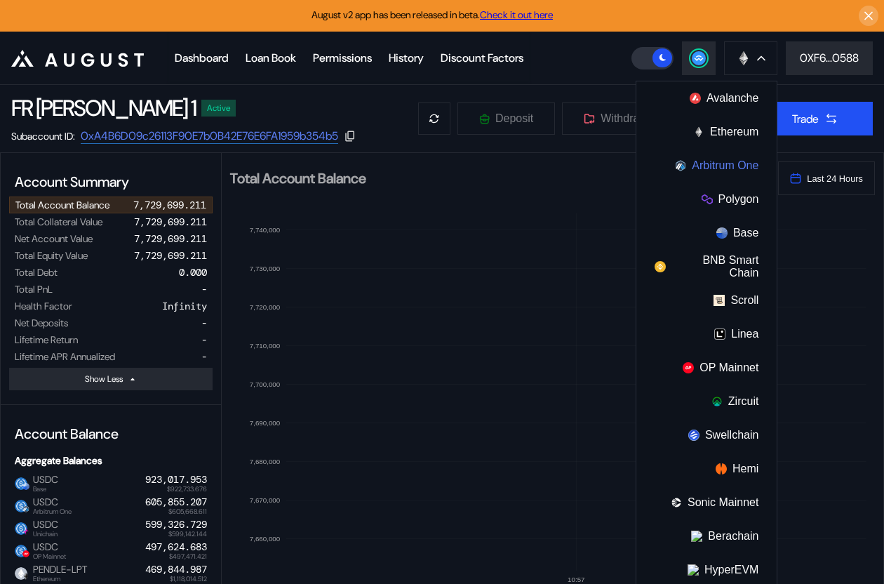
click at [727, 168] on button "Arbitrum One" at bounding box center [706, 166] width 140 height 34
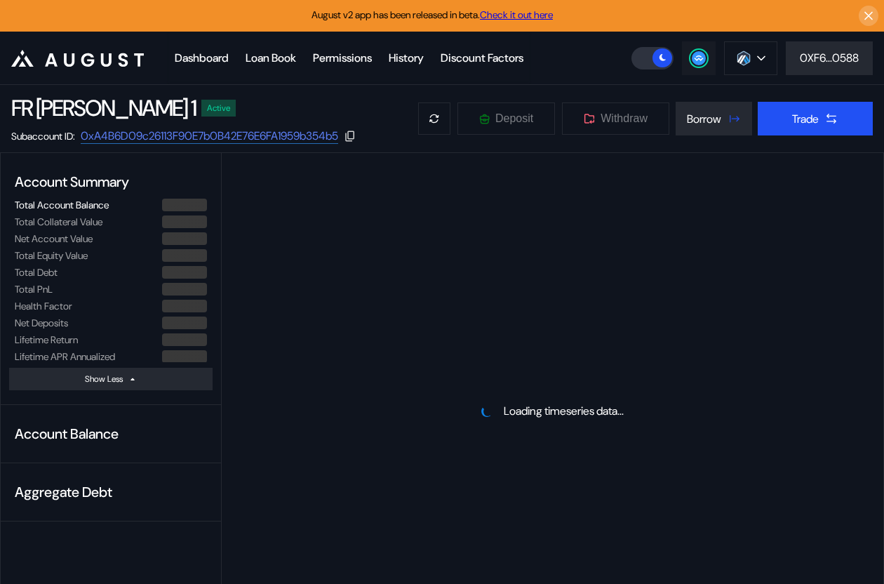
click at [697, 51] on div at bounding box center [698, 58] width 17 height 17
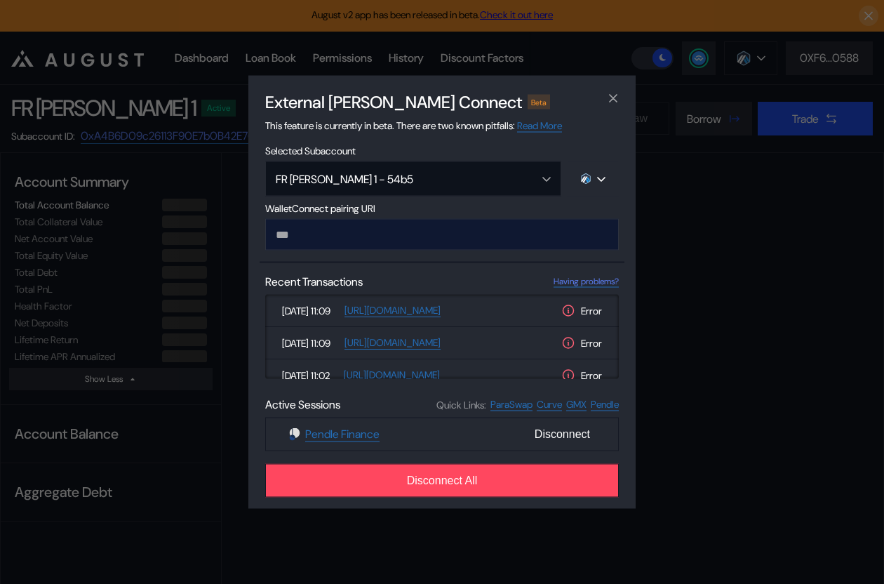
type input "**********"
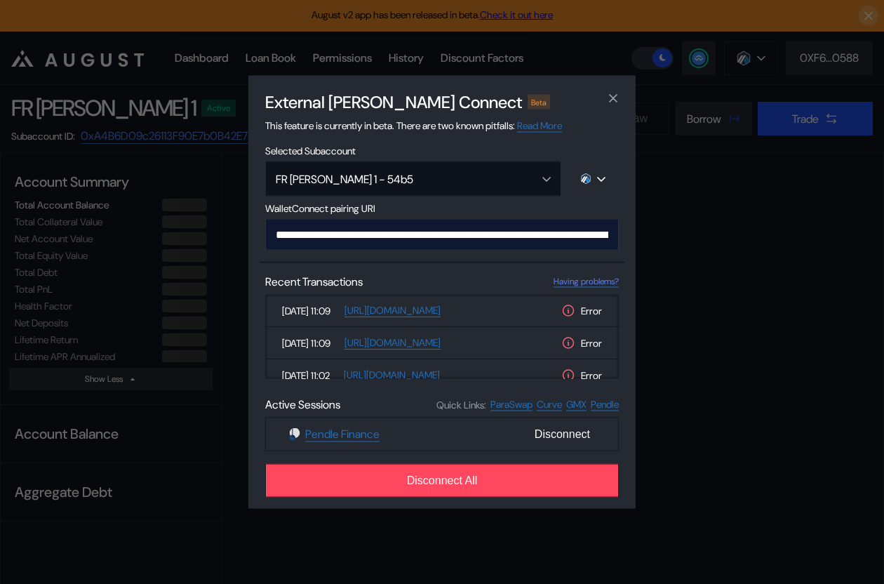
scroll to position [0, 852]
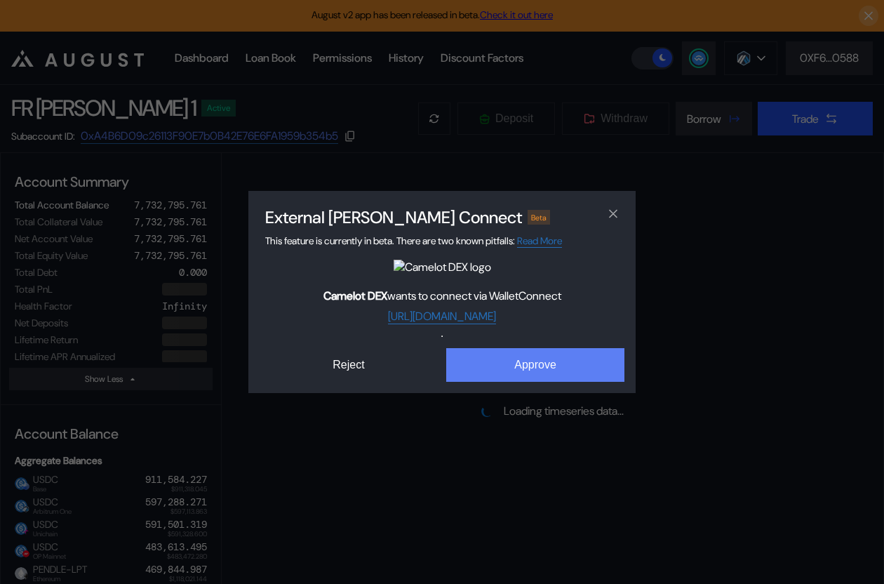
click at [523, 392] on div "External dApp Connect Beta This feature is currently in beta. There are two kno…" at bounding box center [441, 292] width 387 height 202
click at [514, 356] on button "Approve" at bounding box center [535, 365] width 178 height 34
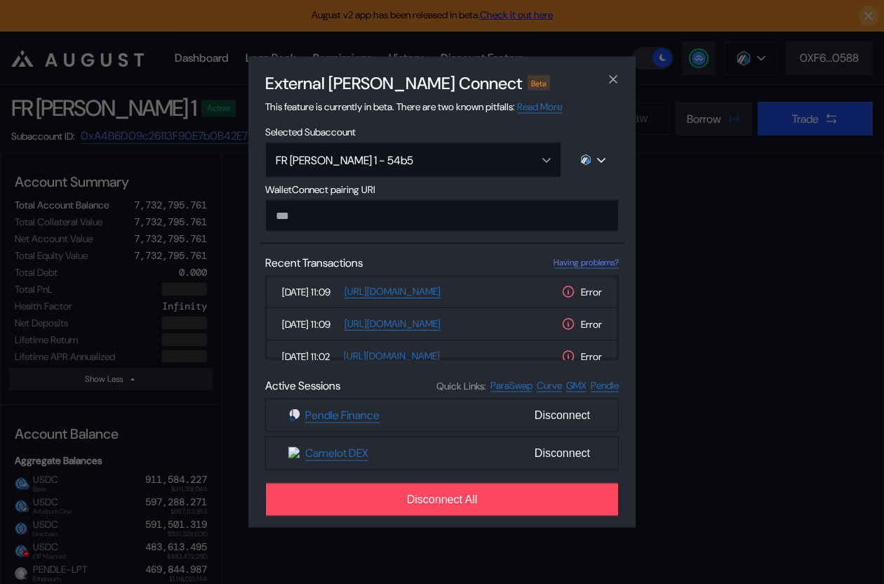
select select "*"
click at [191, 415] on div "External dApp Connect Beta This feature is currently in beta. There are two kno…" at bounding box center [442, 292] width 884 height 584
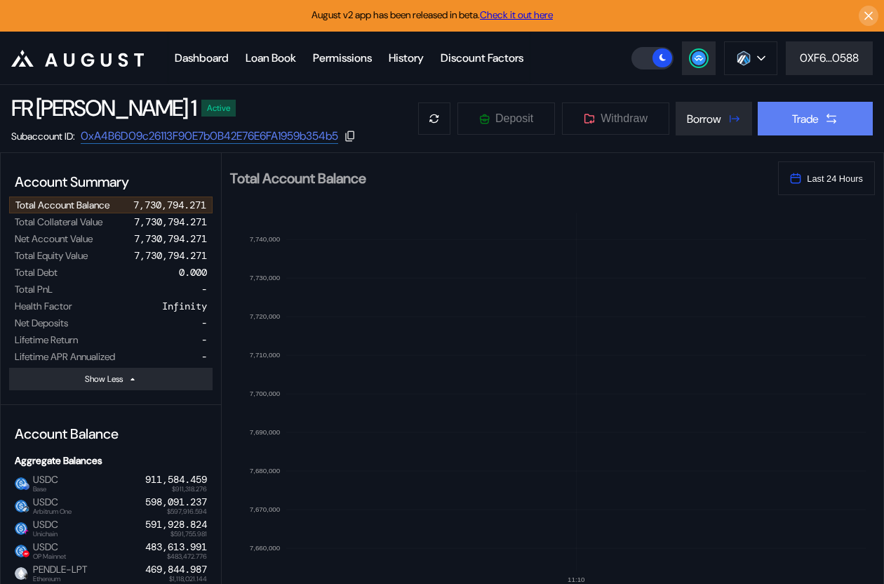
click at [799, 107] on button "Trade" at bounding box center [815, 119] width 115 height 34
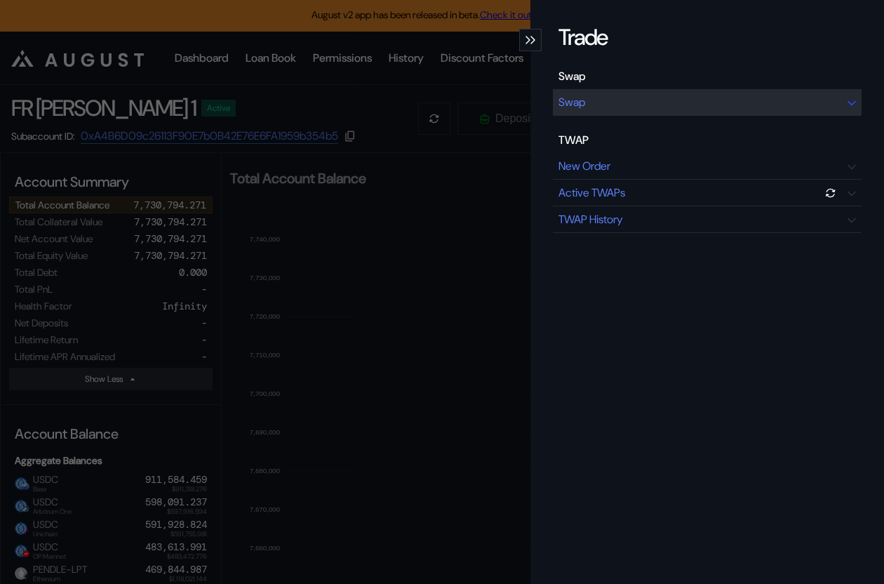
click at [672, 100] on div "Swap" at bounding box center [707, 102] width 309 height 27
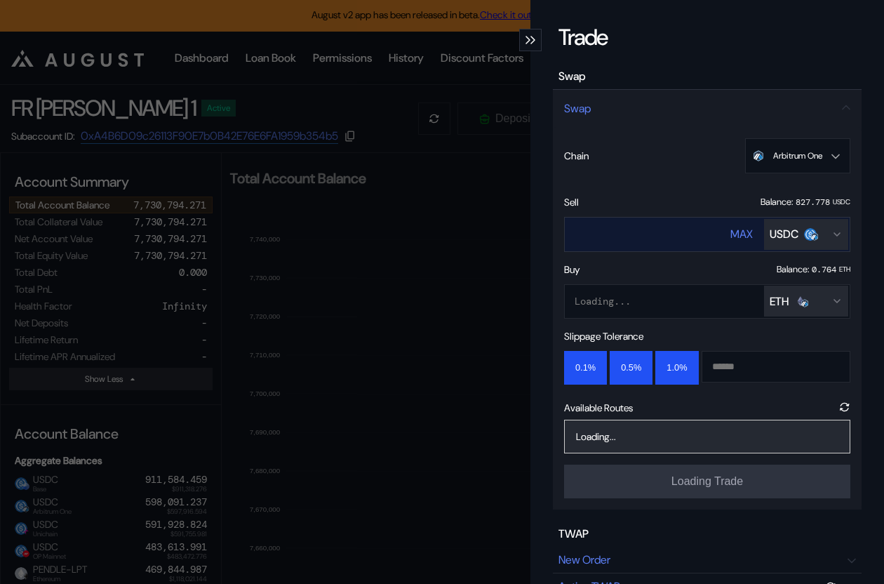
click at [793, 230] on div "USDC" at bounding box center [784, 234] width 29 height 15
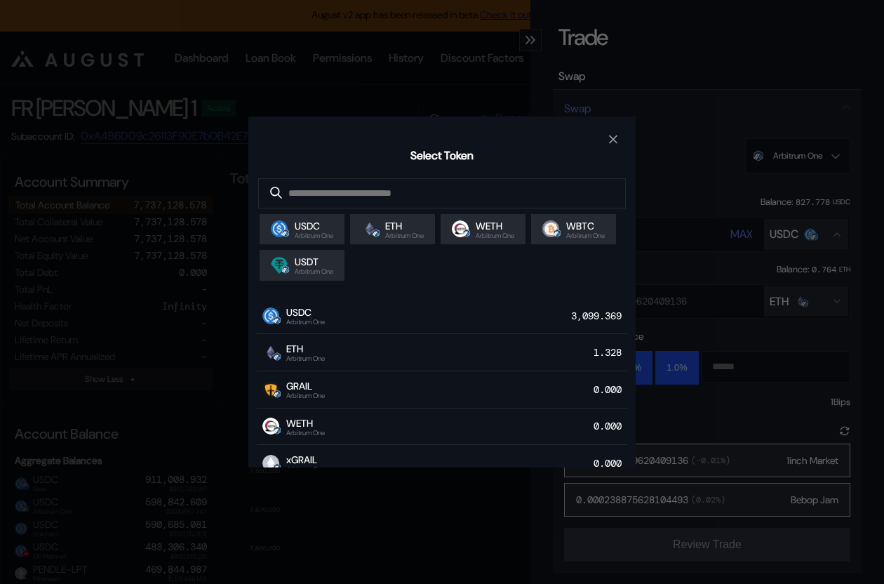
click at [175, 414] on div "Select Token USDC Arbitrum One ETH Arbitrum One WETH Arbitrum One WBTC Arbitrum…" at bounding box center [442, 292] width 884 height 584
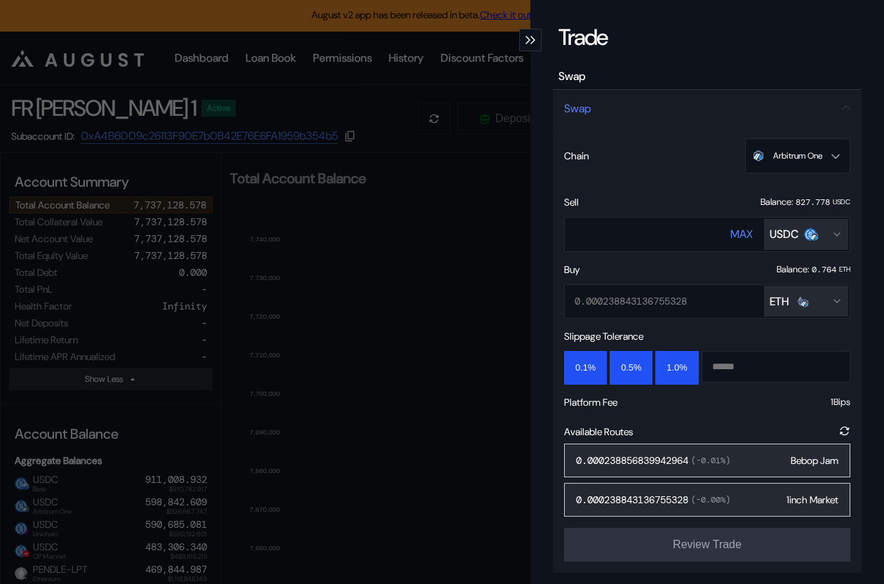
click at [492, 295] on div "Trade Swap Swap Chain Arbitrum One Ethereum Base OP Mainnet Arbitrum One Unicha…" at bounding box center [442, 292] width 884 height 584
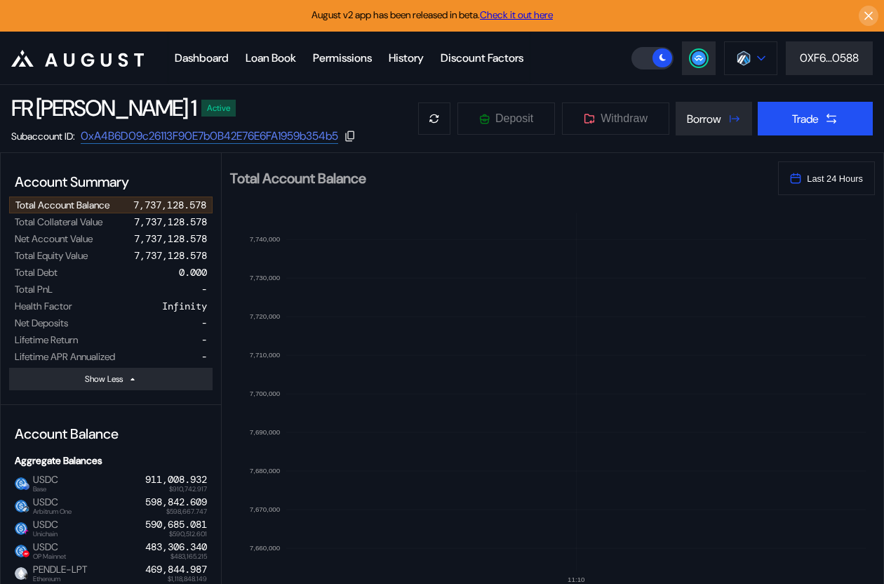
click at [751, 51] on button at bounding box center [750, 58] width 53 height 34
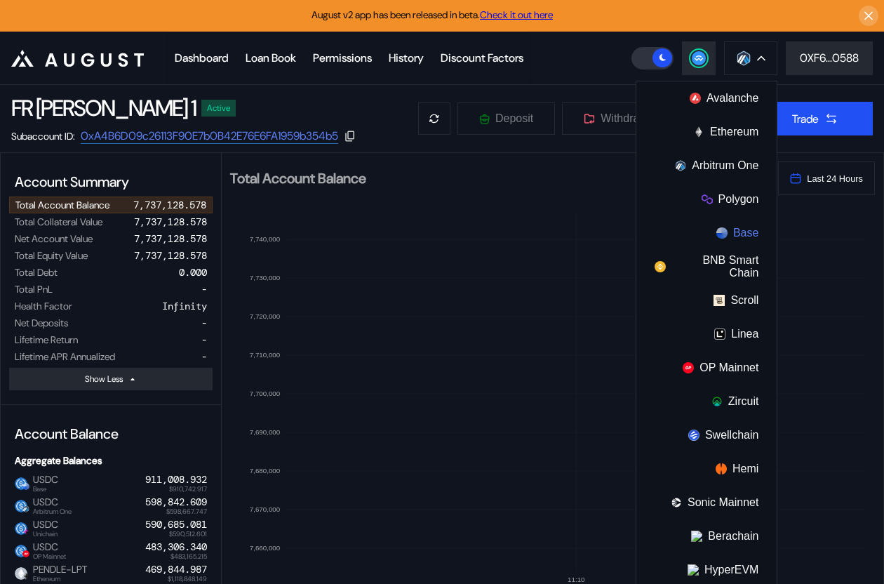
click at [727, 234] on button "Base" at bounding box center [706, 233] width 140 height 34
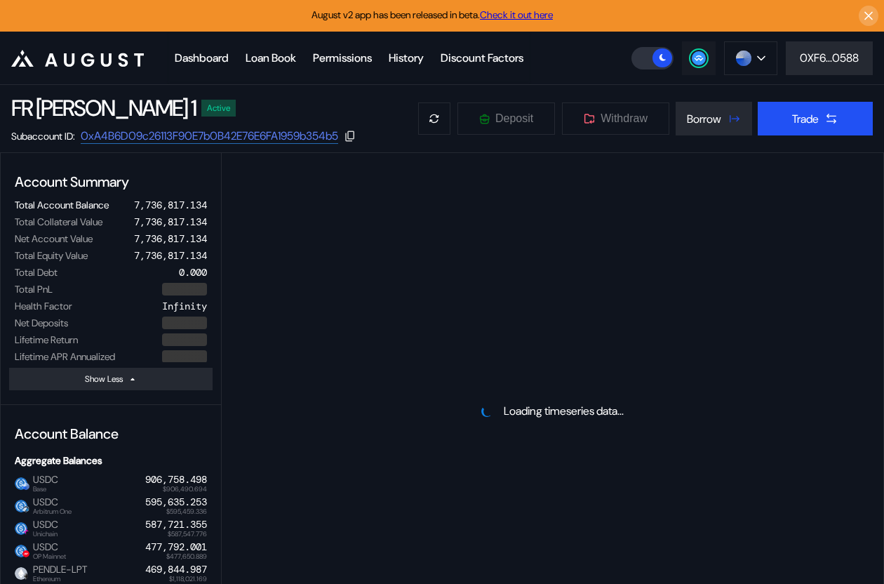
click at [692, 66] on button at bounding box center [699, 58] width 34 height 34
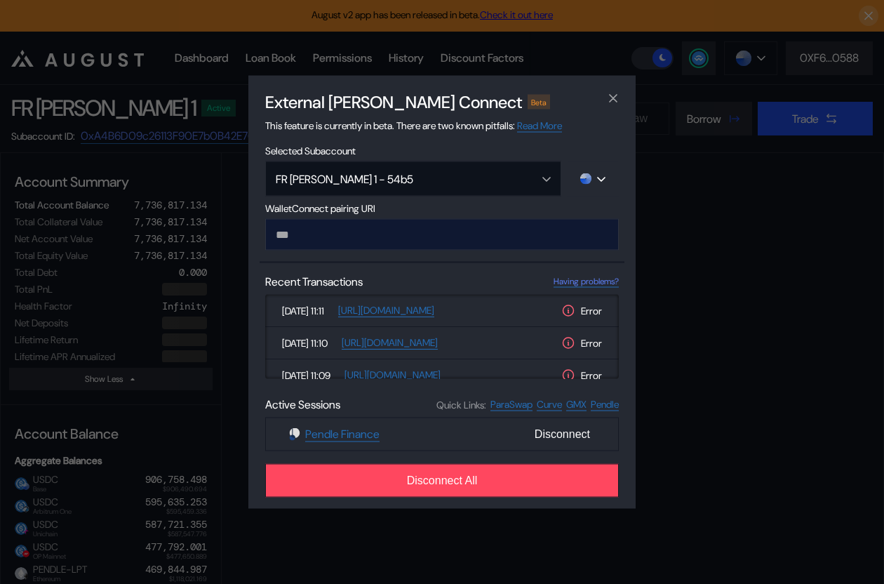
click at [408, 234] on input "modal" at bounding box center [442, 235] width 354 height 32
type input "**********"
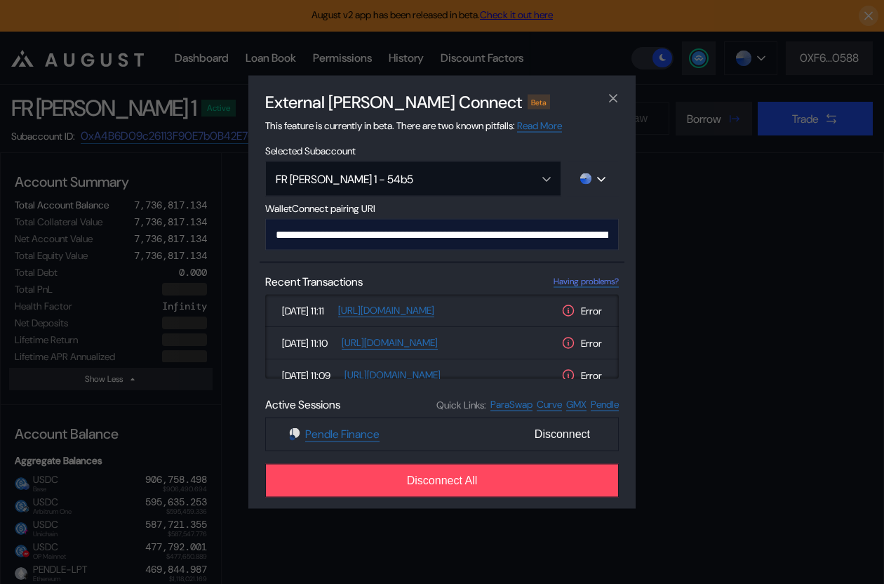
scroll to position [0, 844]
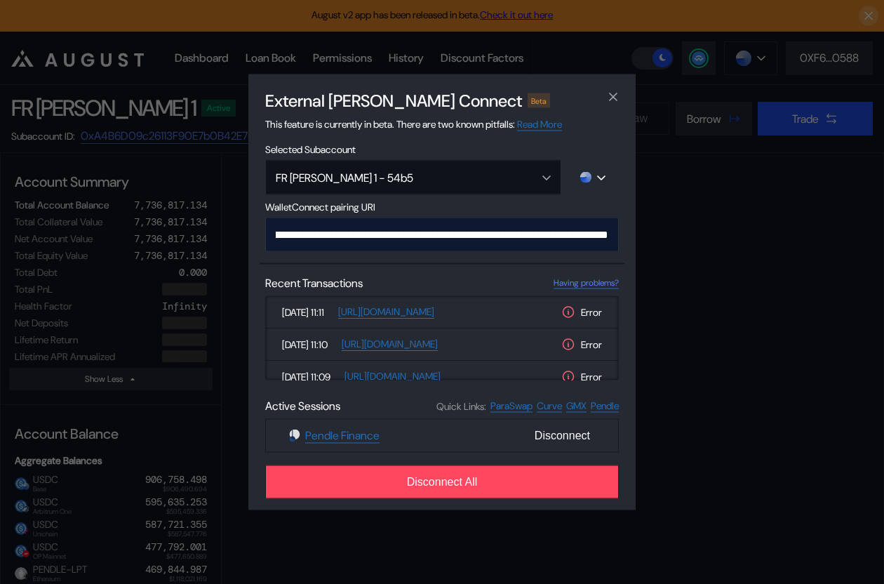
select select "*"
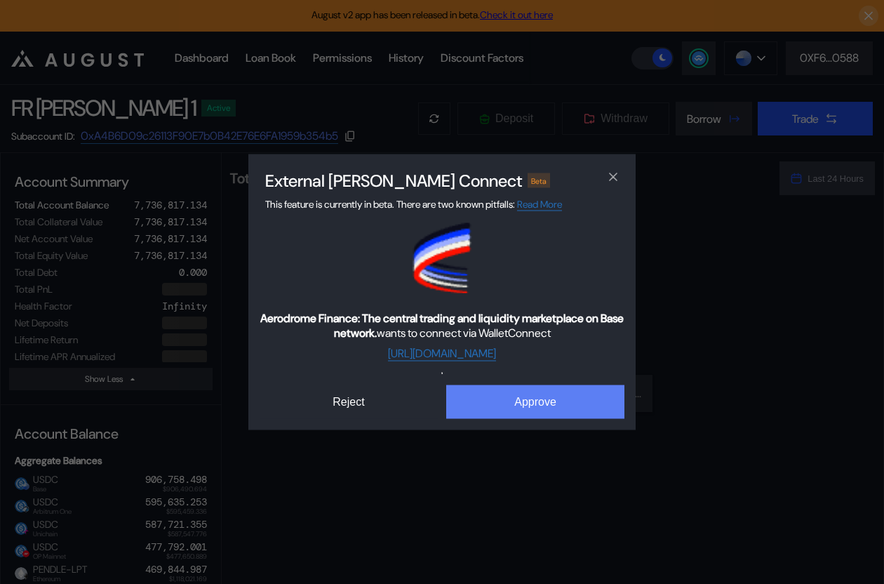
click at [508, 395] on button "Approve" at bounding box center [535, 402] width 178 height 34
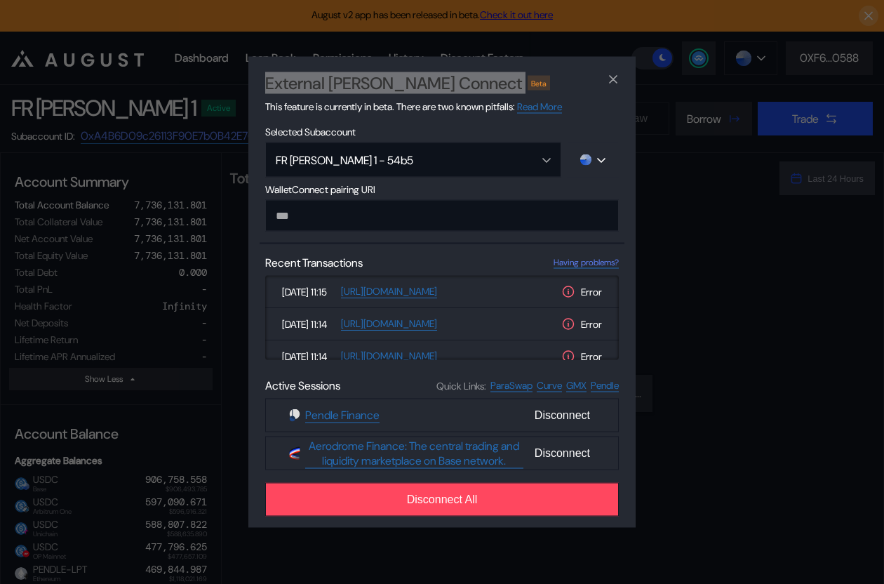
click at [170, 301] on div "External dApp Connect Beta This feature is currently in beta. There are two kno…" at bounding box center [442, 292] width 884 height 584
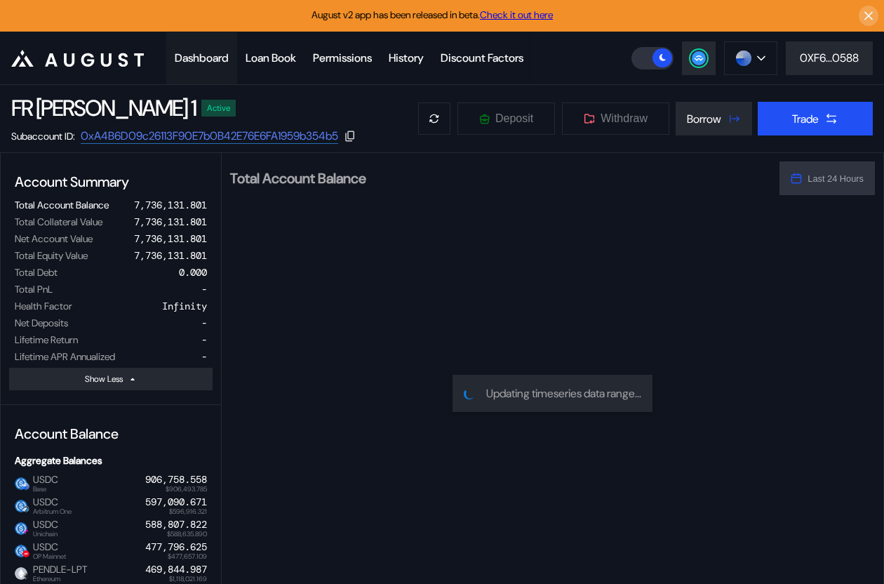
click at [197, 51] on div "Dashboard" at bounding box center [202, 58] width 54 height 15
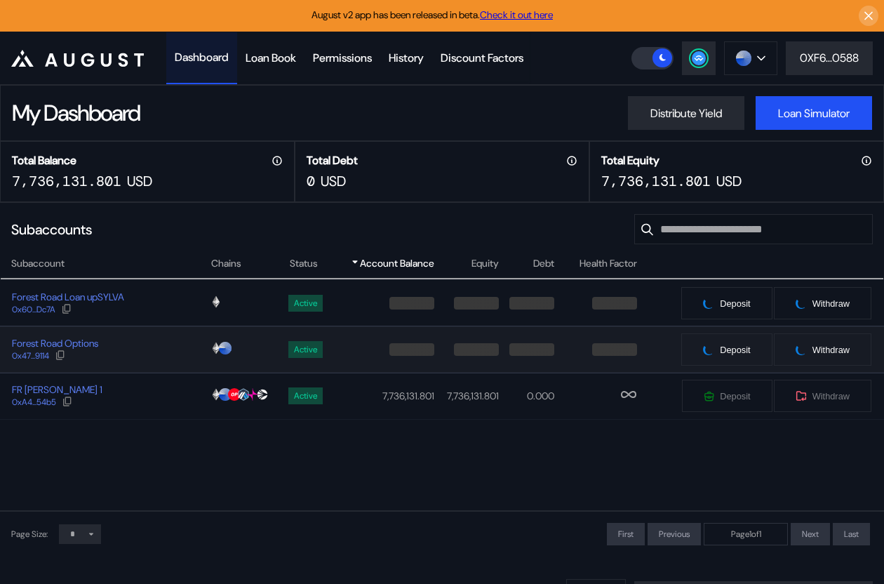
click at [140, 355] on div "Forest Road Options 0x47...9114" at bounding box center [105, 349] width 209 height 25
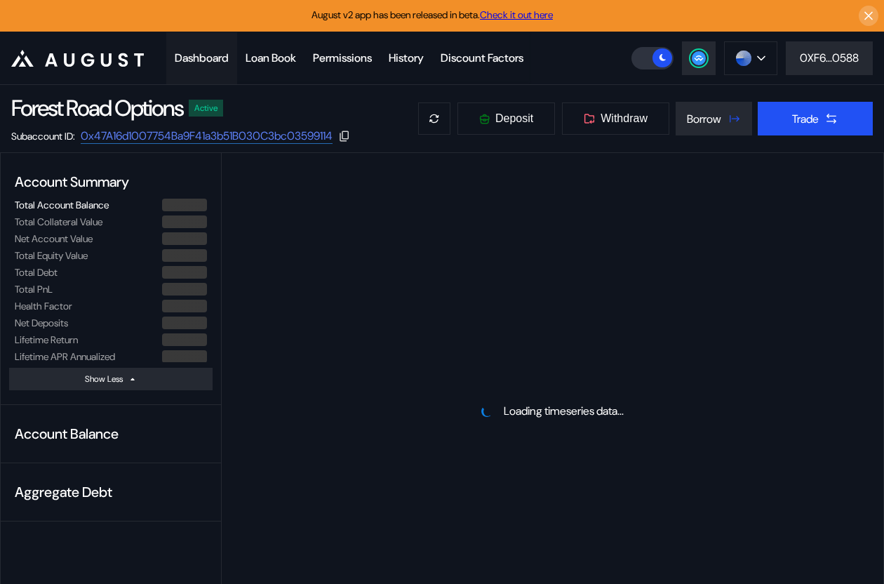
click at [206, 63] on div "Dashboard" at bounding box center [202, 58] width 54 height 15
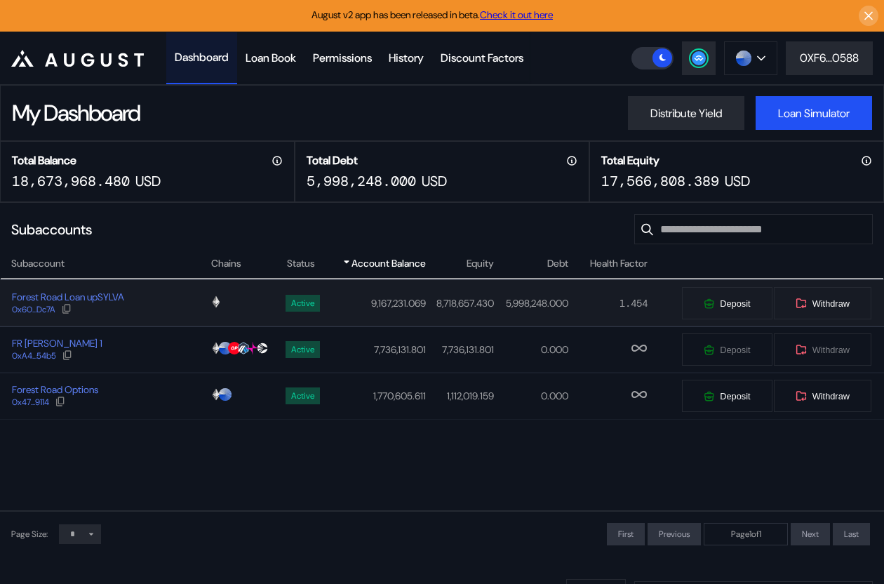
click at [192, 308] on div "Forest Road Loan upSYLVA 0x60...Dc7A" at bounding box center [105, 302] width 209 height 25
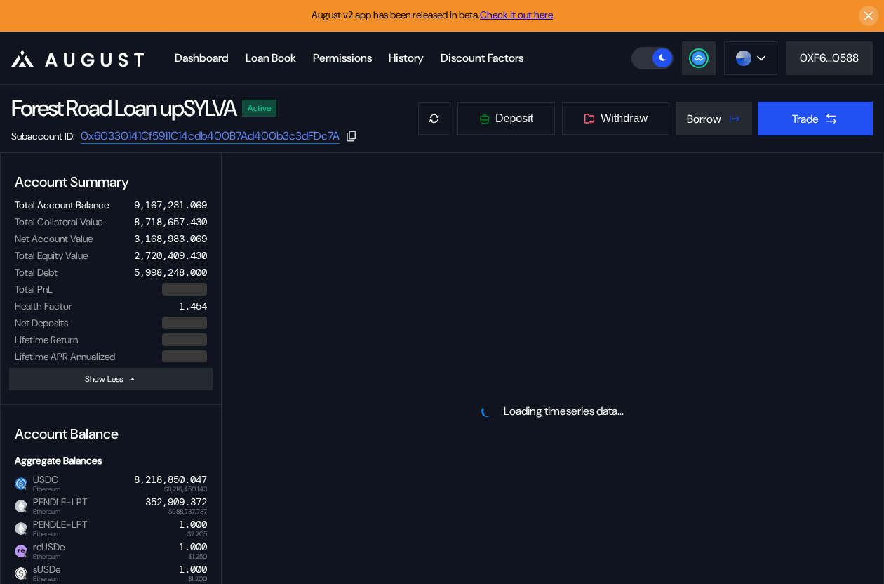
select select "*"
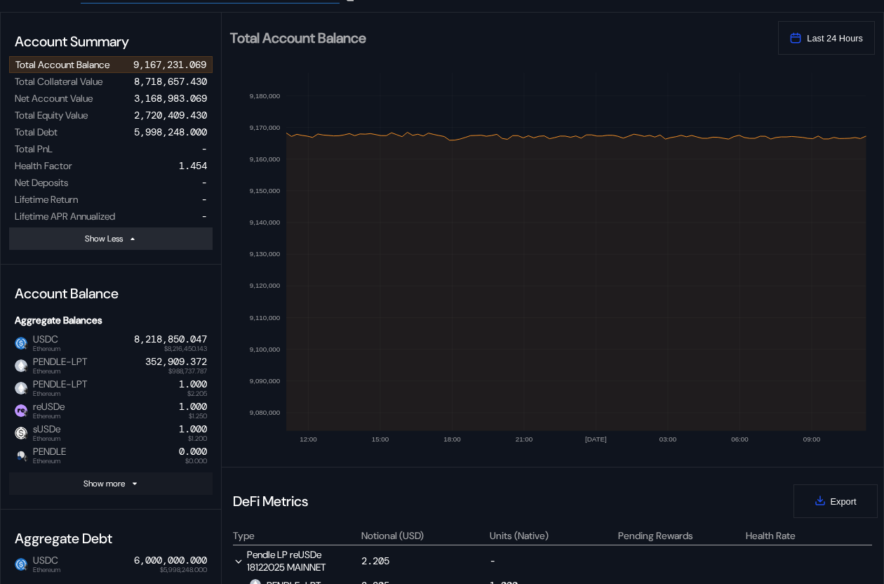
click at [147, 485] on button "Show more" at bounding box center [110, 483] width 203 height 22
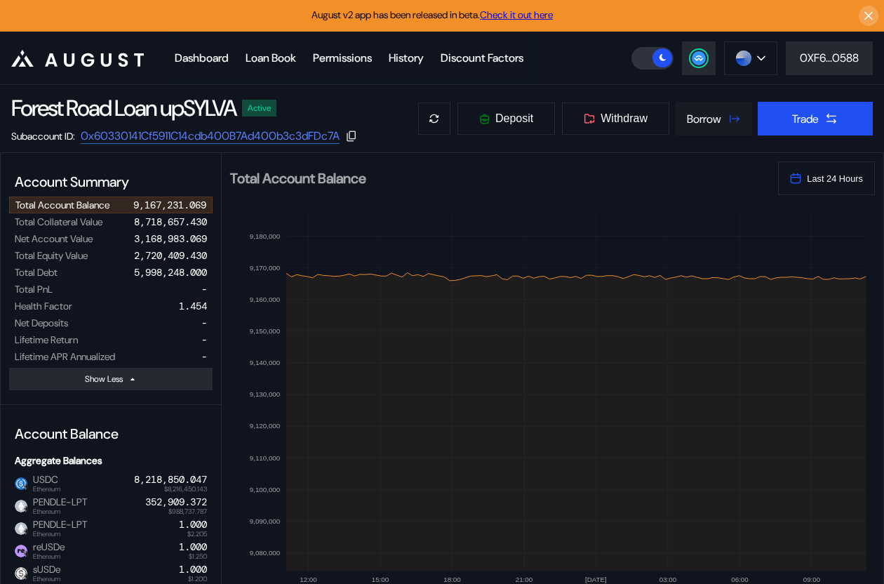
click at [713, 117] on div "Borrow" at bounding box center [704, 119] width 34 height 15
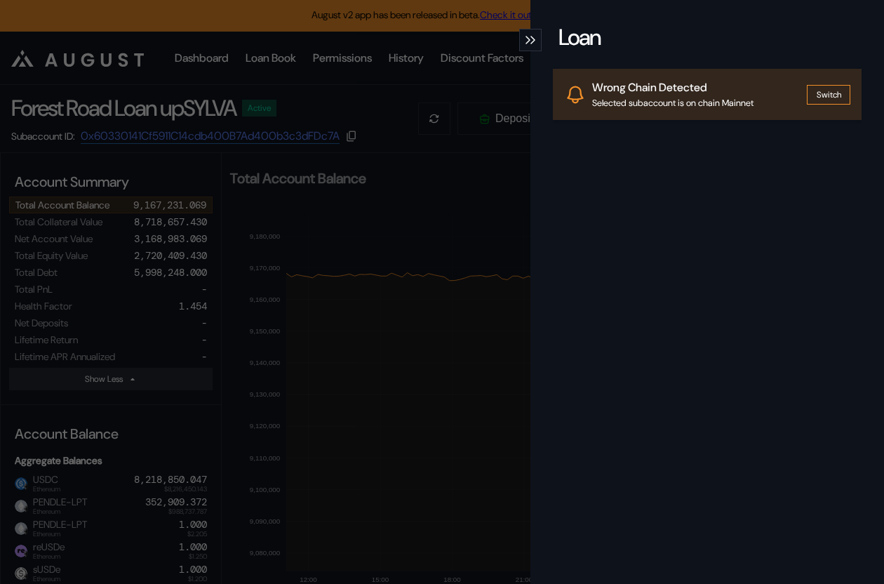
click at [380, 257] on div "Loan Wrong Chain Detected Selected subaccount is on chain Mainnet Switch" at bounding box center [442, 292] width 884 height 584
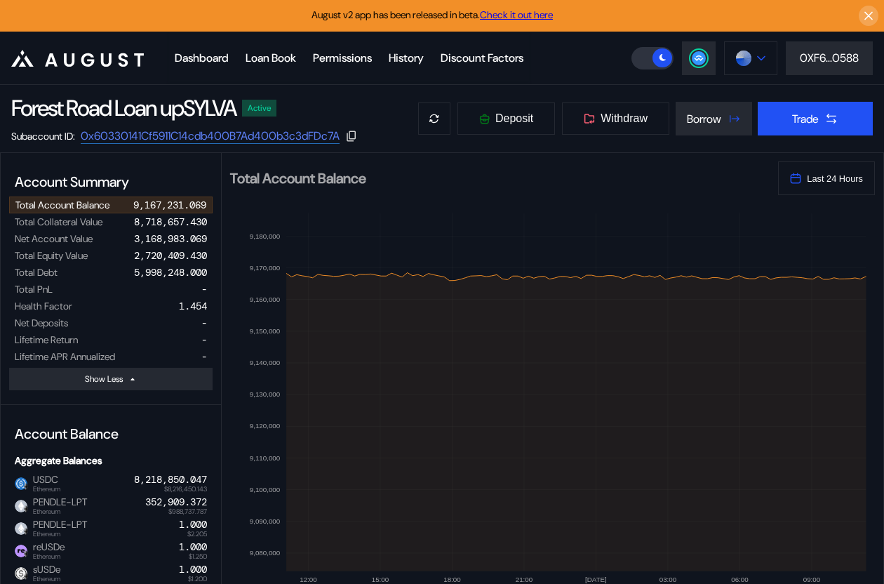
click at [747, 55] on img at bounding box center [743, 58] width 15 height 15
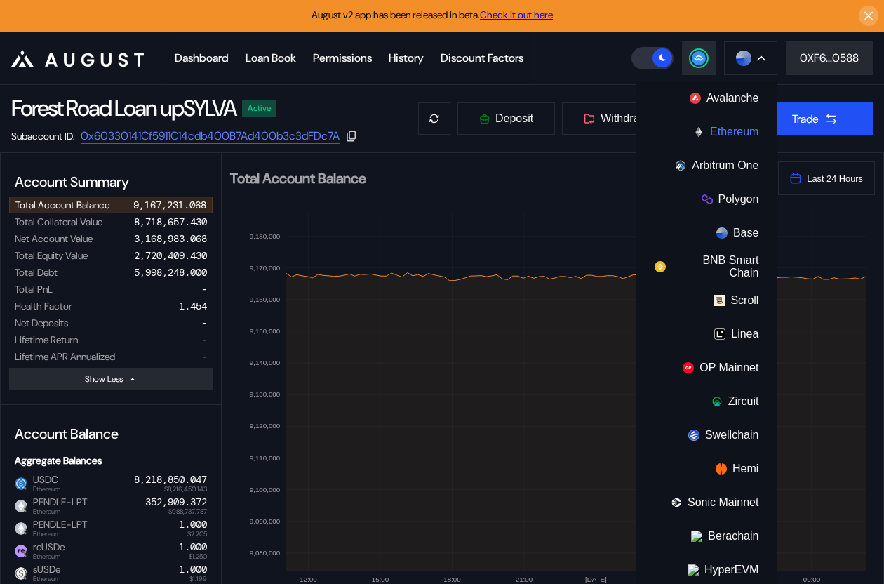
click at [726, 133] on button "Ethereum" at bounding box center [706, 132] width 140 height 34
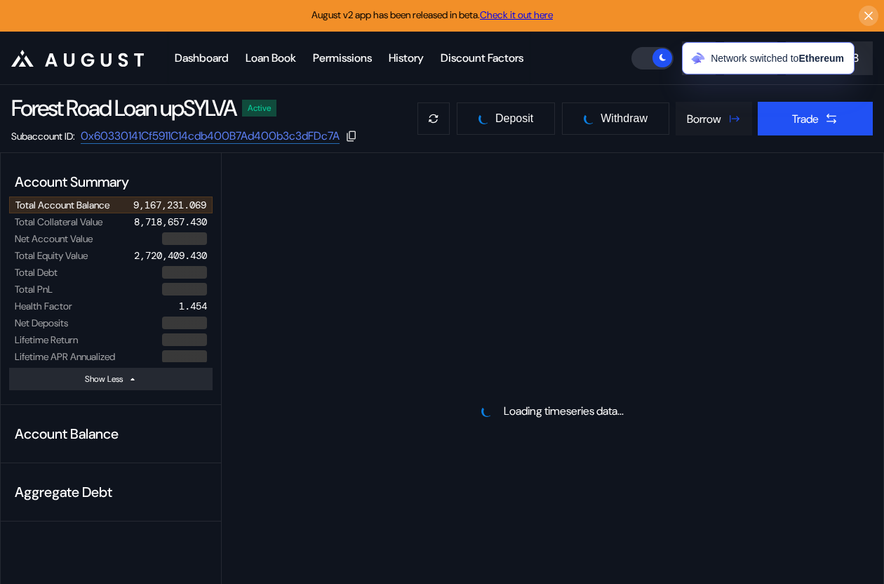
select select "*"
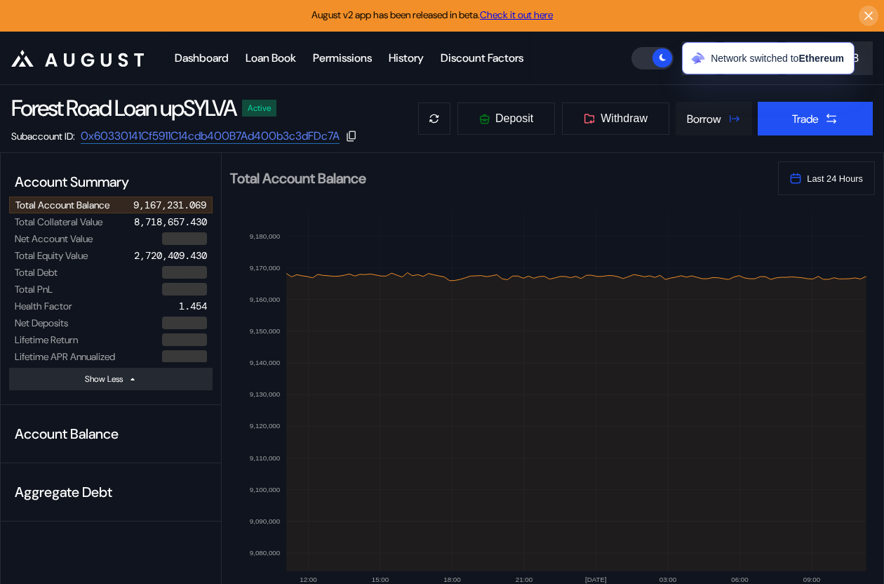
click at [709, 121] on div "Borrow" at bounding box center [704, 119] width 34 height 15
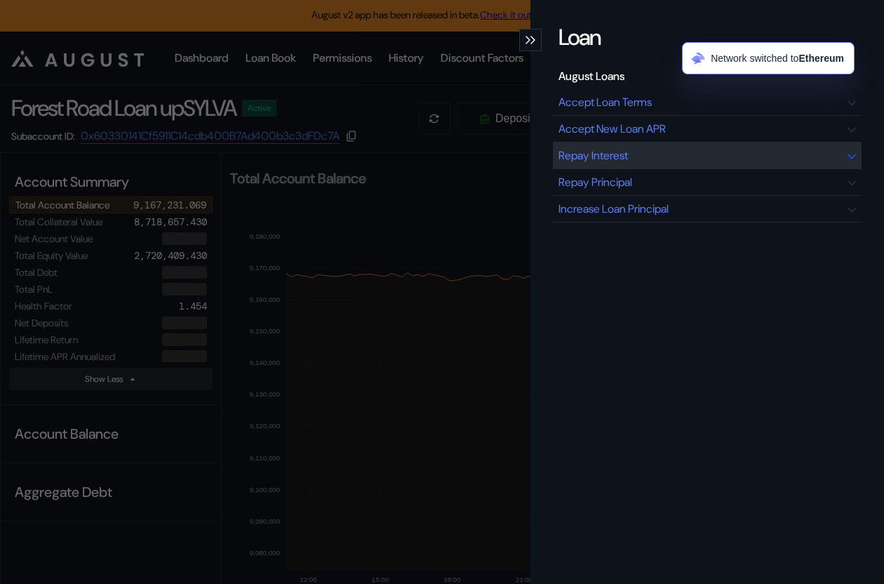
click at [620, 163] on div "Repay Interest" at bounding box center [707, 155] width 309 height 27
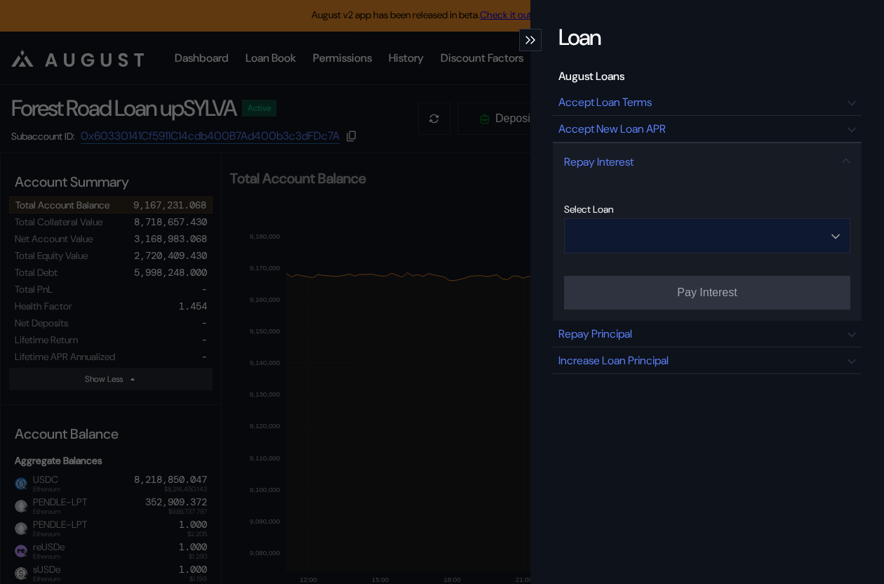
click at [731, 238] on input "Open menu" at bounding box center [700, 236] width 250 height 34
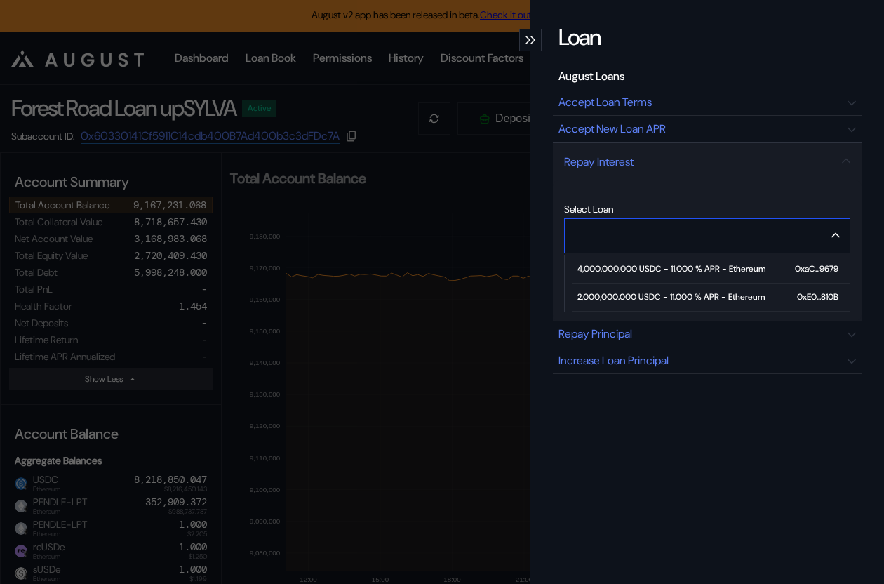
click at [720, 269] on div "4,000,000.000 USDC - 11.000 % APR - Ethereum" at bounding box center [671, 269] width 188 height 10
type input "**********"
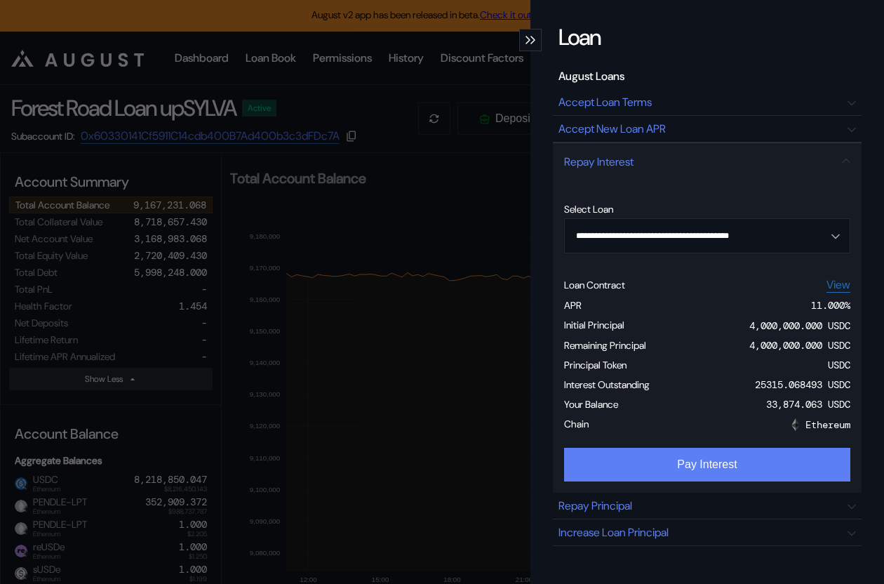
click at [728, 467] on button "Pay Interest" at bounding box center [707, 465] width 286 height 34
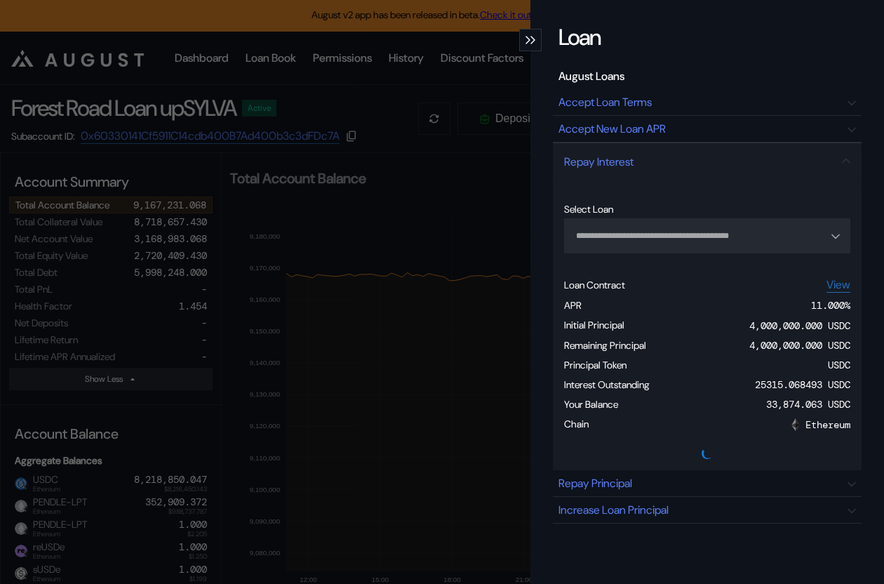
click at [483, 283] on div "**********" at bounding box center [442, 292] width 884 height 584
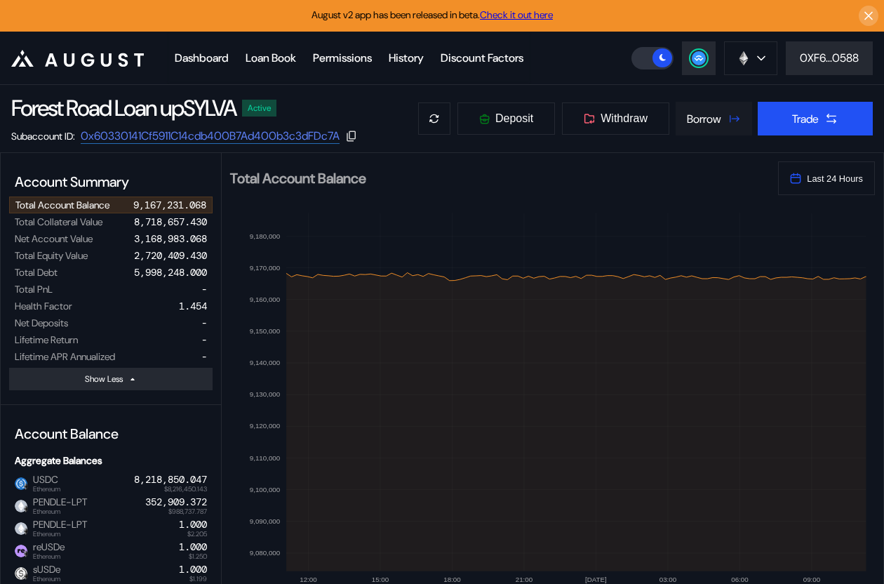
click at [716, 118] on div "Borrow" at bounding box center [704, 119] width 34 height 15
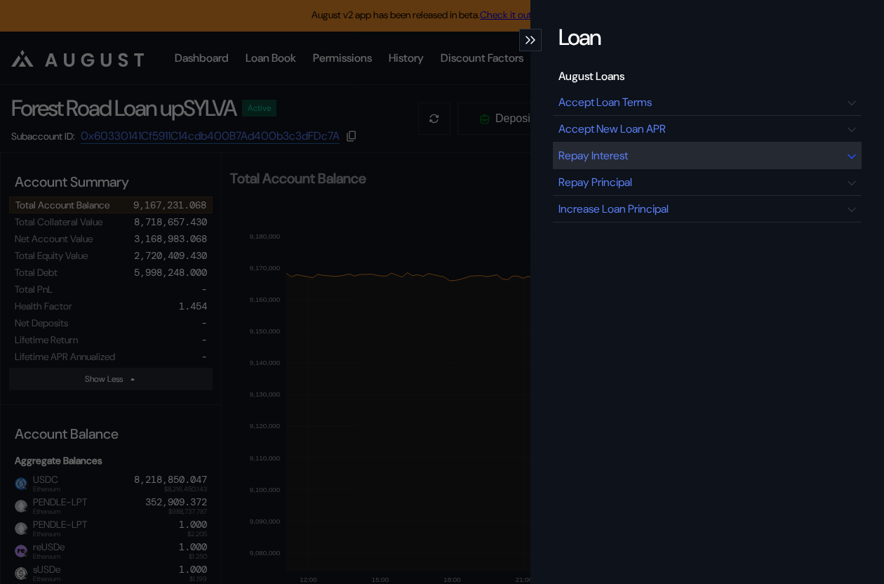
click at [656, 156] on div "Repay Interest" at bounding box center [707, 155] width 309 height 27
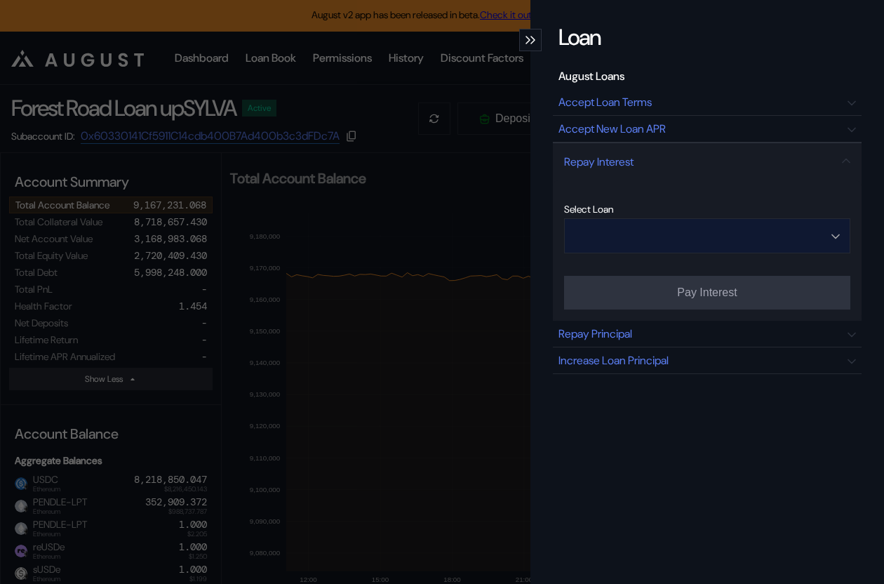
click at [720, 232] on input "Open menu" at bounding box center [700, 236] width 250 height 34
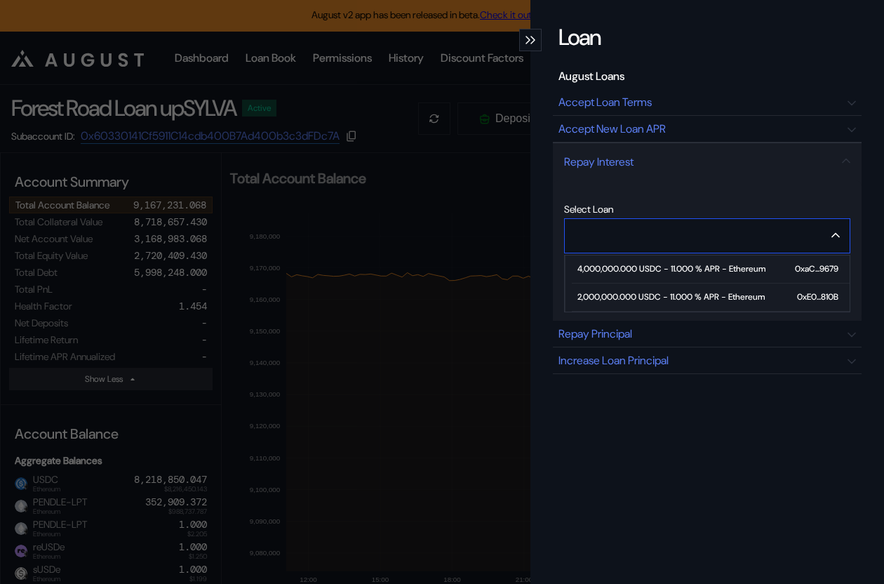
click at [690, 293] on div "2,000,000.000 USDC - 11.000 % APR - Ethereum" at bounding box center [670, 297] width 187 height 10
type input "**********"
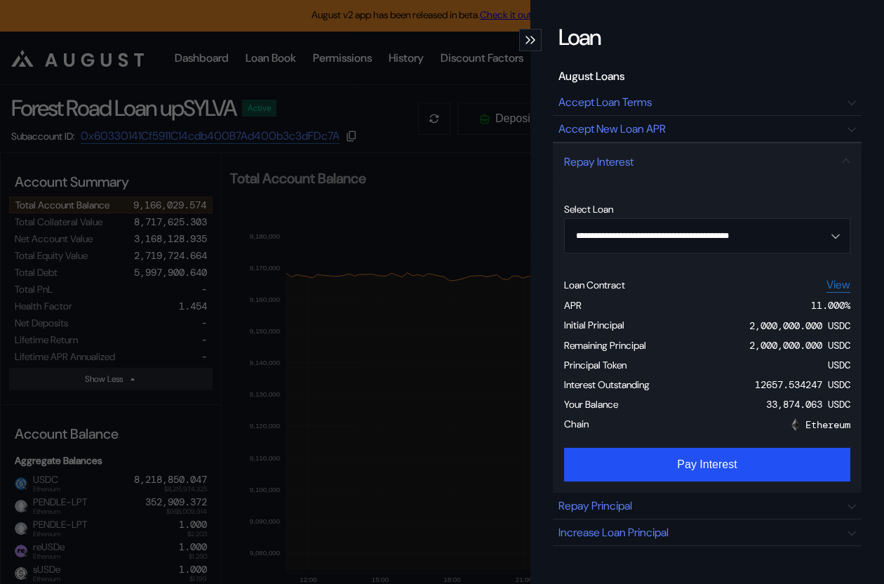
click at [309, 356] on div "**********" at bounding box center [442, 292] width 884 height 584
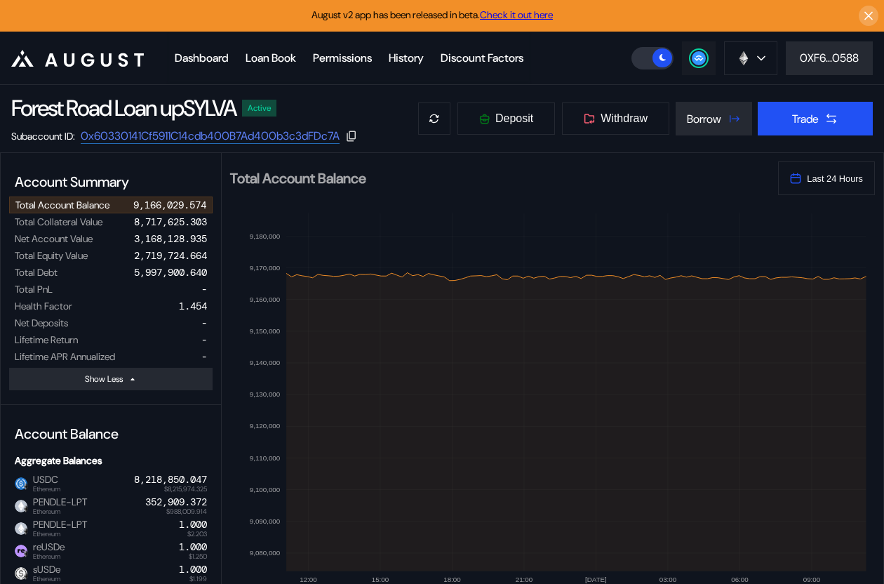
click at [693, 52] on circle at bounding box center [699, 58] width 14 height 14
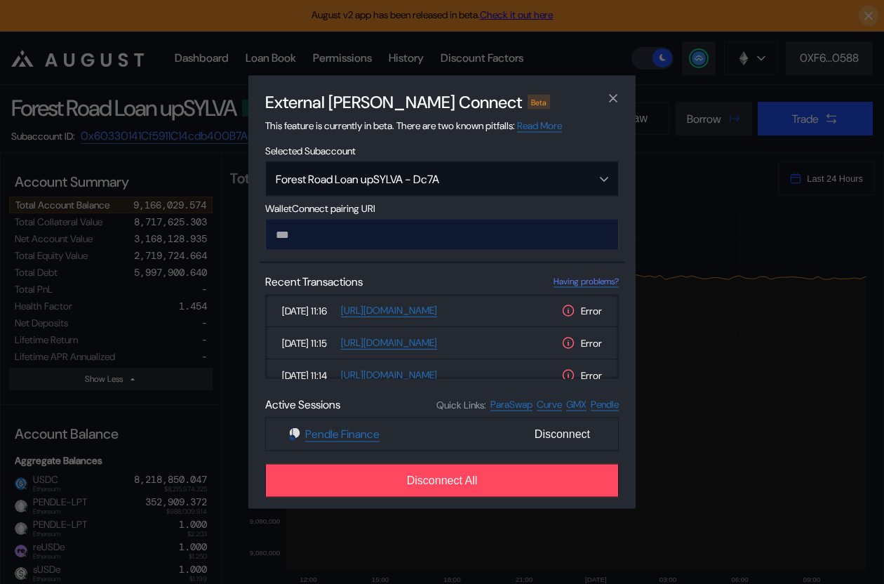
type input "**********"
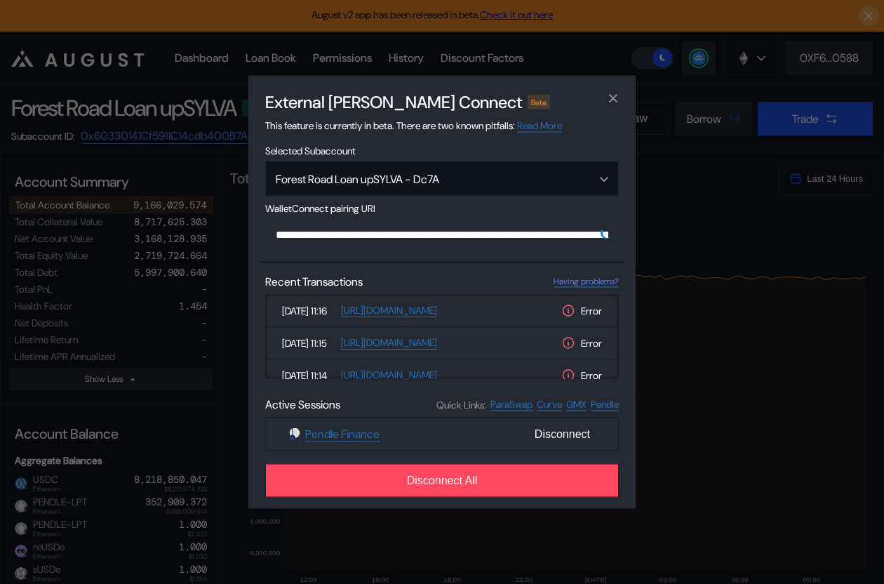
scroll to position [0, 845]
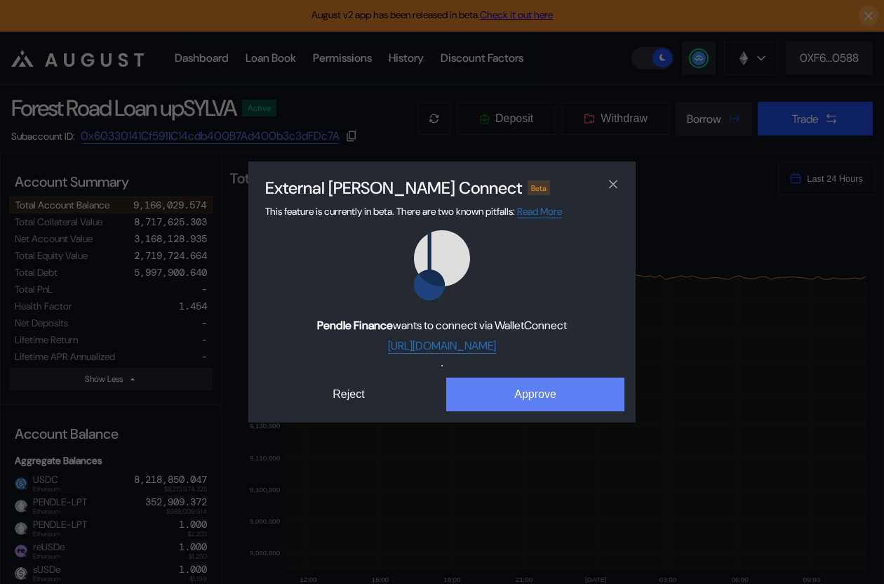
click at [521, 392] on button "Approve" at bounding box center [535, 394] width 178 height 34
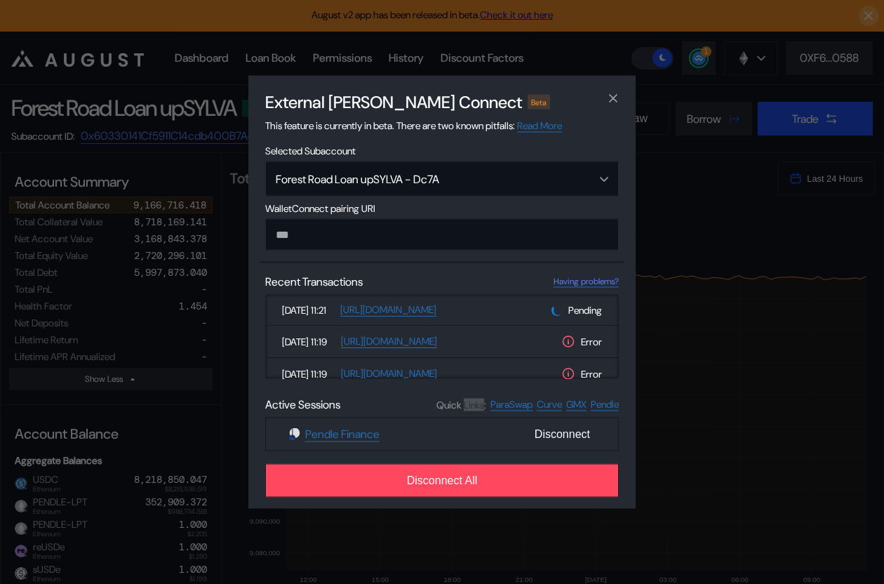
click at [462, 403] on span "Quick Links:" at bounding box center [461, 404] width 50 height 13
click at [515, 541] on div "External dApp Connect Beta This feature is currently in beta. There are two kno…" at bounding box center [442, 292] width 884 height 584
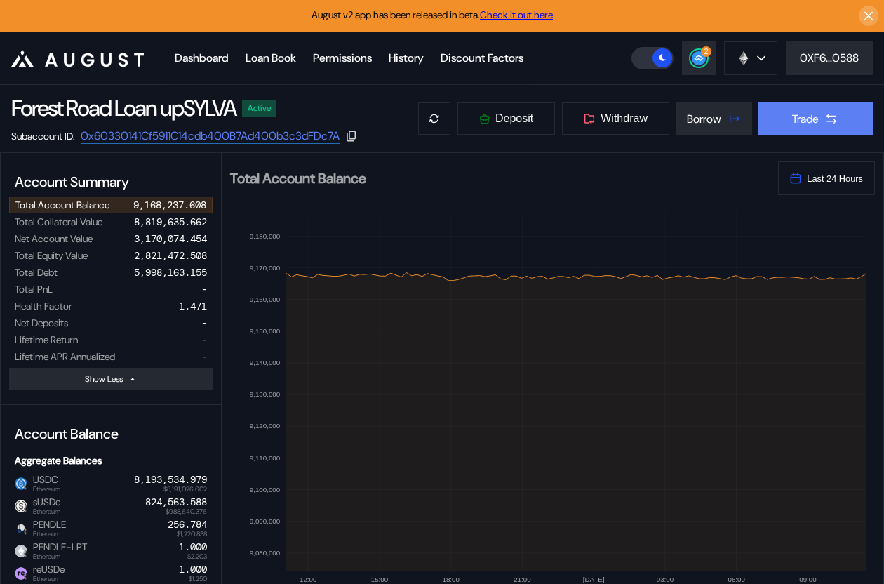
click at [827, 102] on button "Trade" at bounding box center [815, 119] width 115 height 34
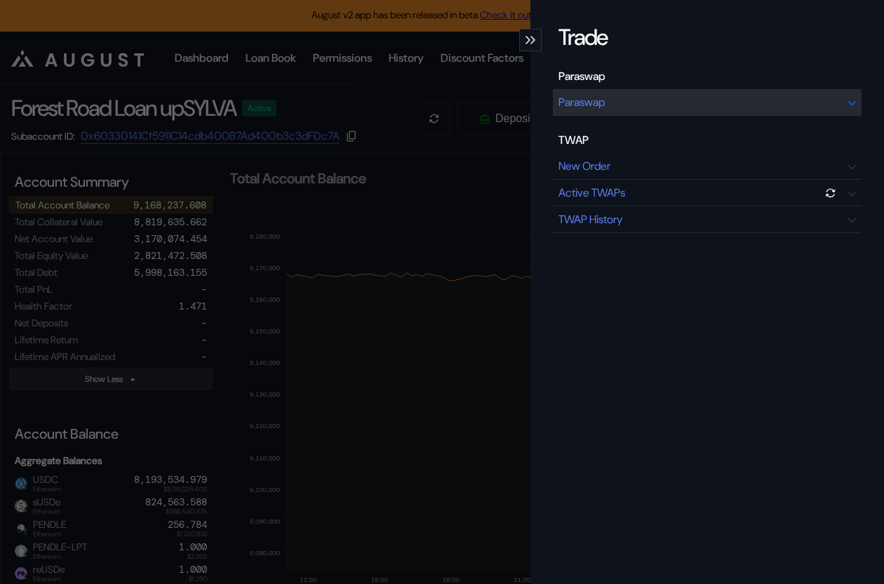
click at [713, 100] on div "Paraswap" at bounding box center [707, 102] width 309 height 27
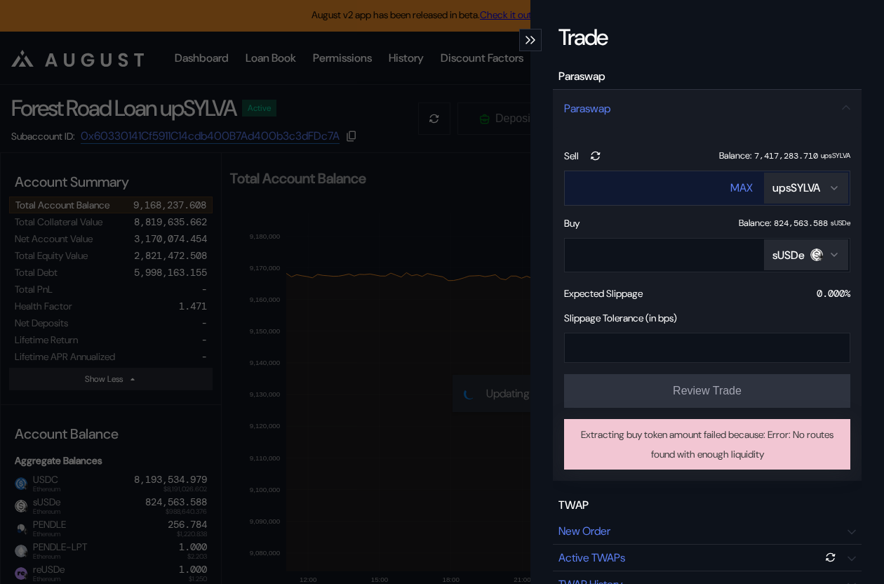
click at [798, 184] on div "upsSYLVA" at bounding box center [796, 187] width 48 height 15
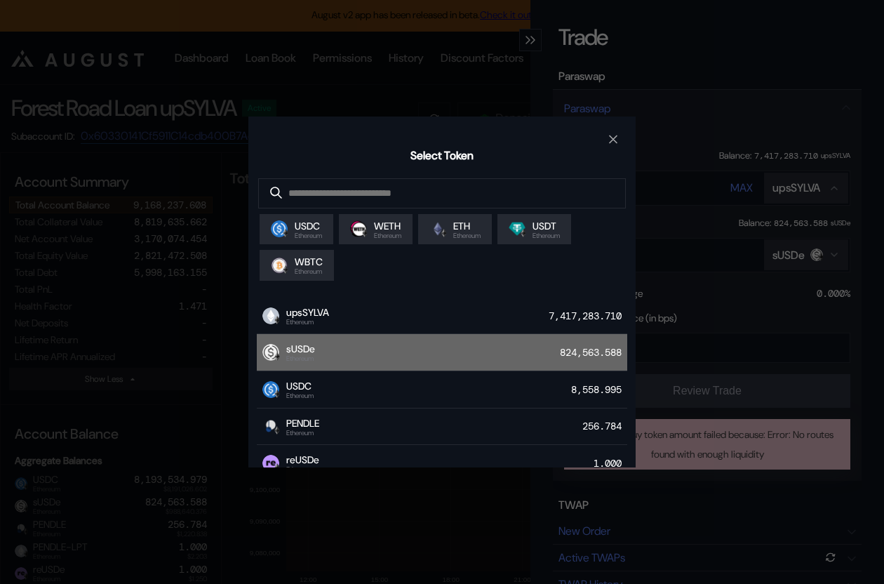
click at [435, 358] on div "sUSDe Ethereum 824,563.588" at bounding box center [442, 352] width 370 height 37
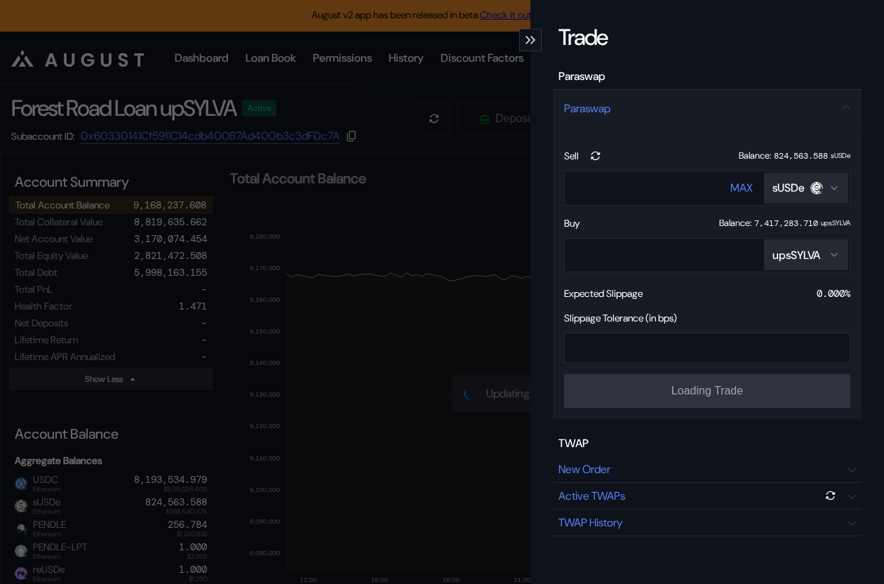
click at [795, 258] on div "upsSYLVA" at bounding box center [796, 255] width 48 height 15
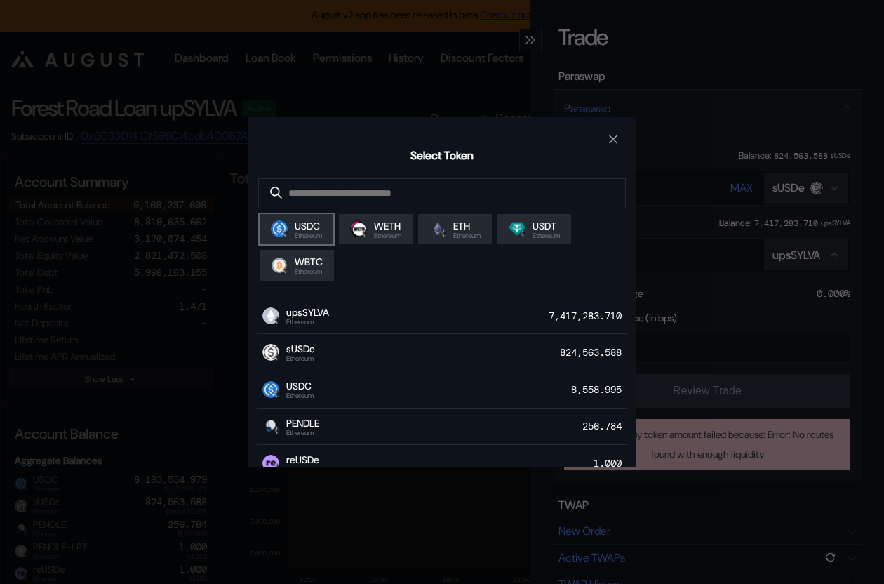
click at [321, 232] on span "USDC" at bounding box center [308, 226] width 27 height 13
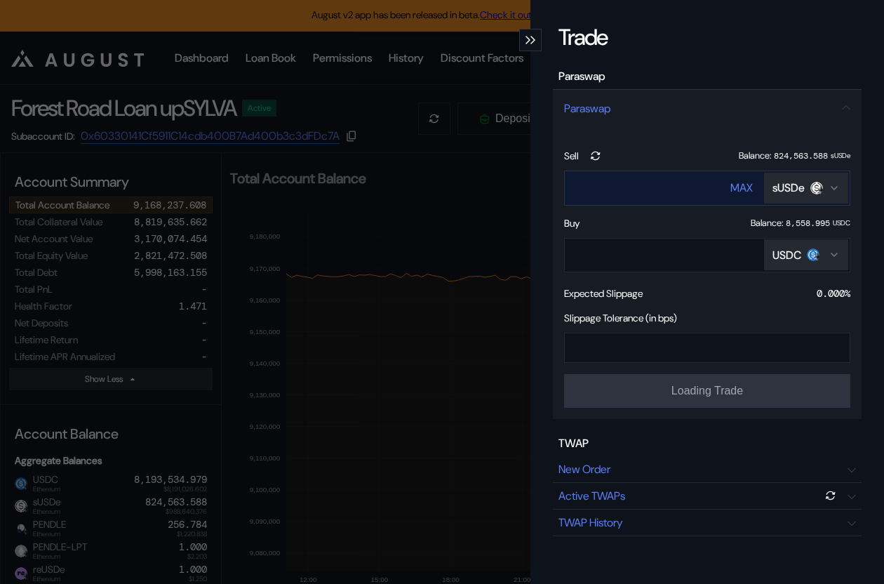
click at [644, 178] on input "****" at bounding box center [634, 187] width 139 height 29
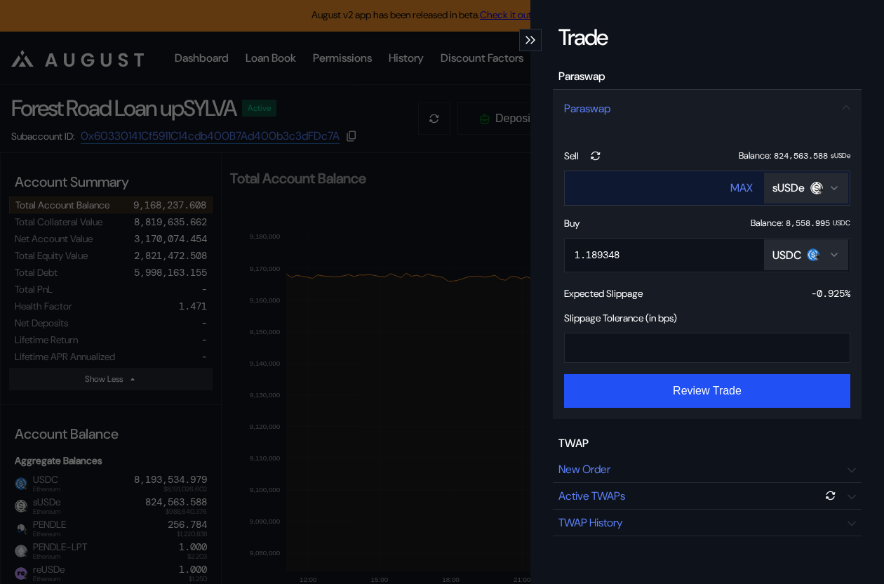
click at [644, 178] on input "****" at bounding box center [634, 187] width 139 height 29
type input "*****"
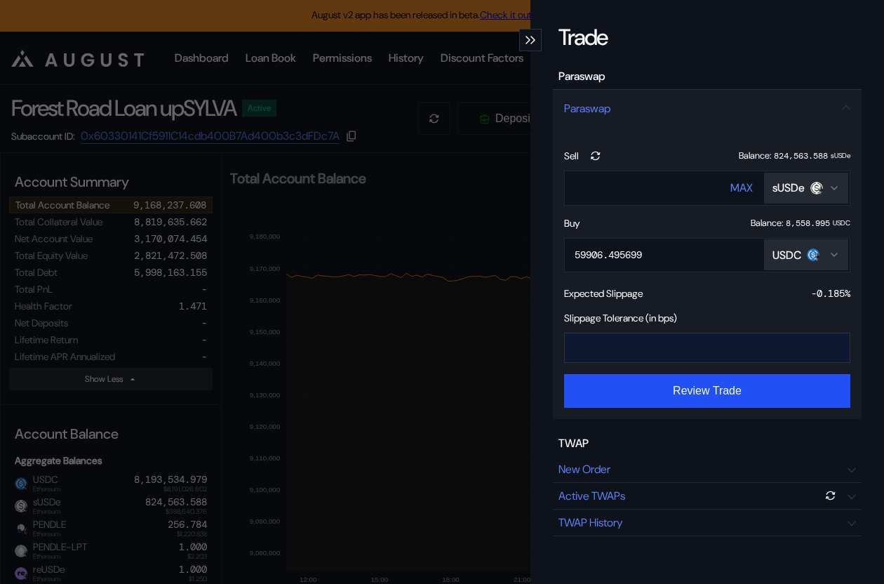
click at [649, 346] on input "*" at bounding box center [697, 347] width 264 height 29
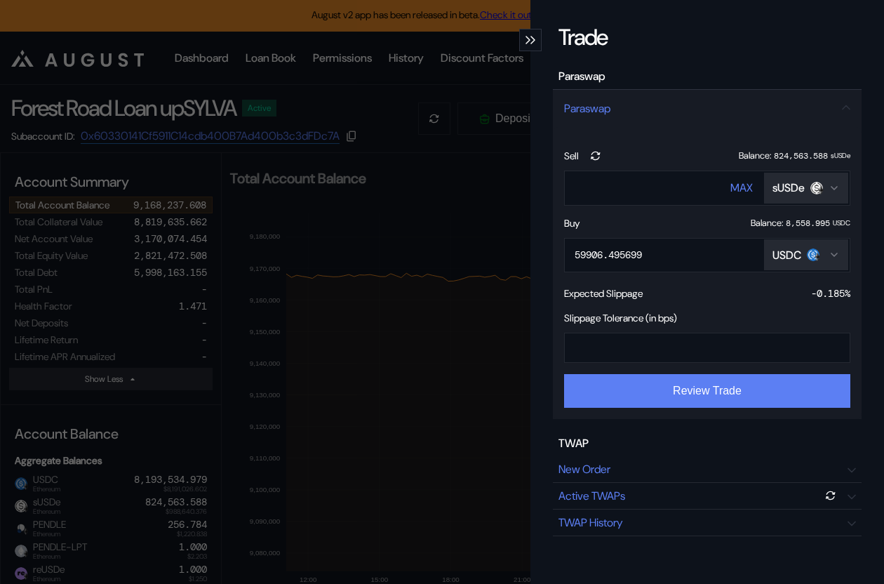
click at [664, 398] on button "Review Trade" at bounding box center [707, 391] width 286 height 34
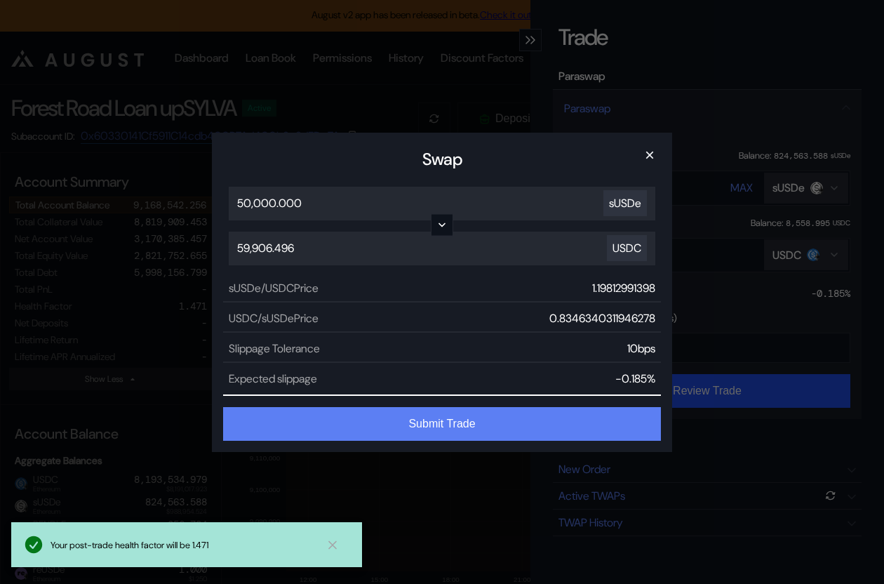
click at [508, 420] on button "Submit Trade" at bounding box center [442, 424] width 438 height 34
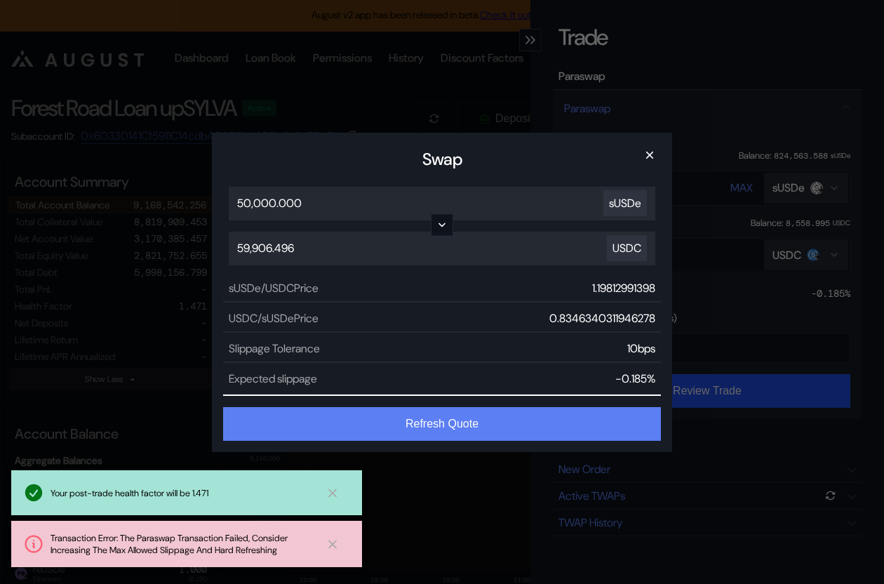
click at [463, 423] on button "Refresh Quote" at bounding box center [442, 424] width 438 height 34
click at [463, 423] on button "Validating Trade..." at bounding box center [442, 424] width 438 height 34
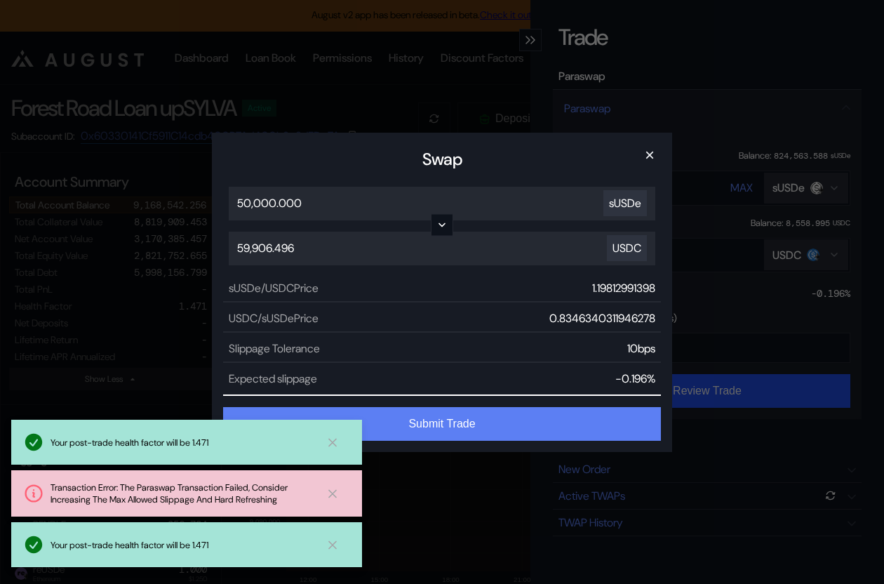
click at [445, 413] on button "Submit Trade" at bounding box center [442, 424] width 438 height 34
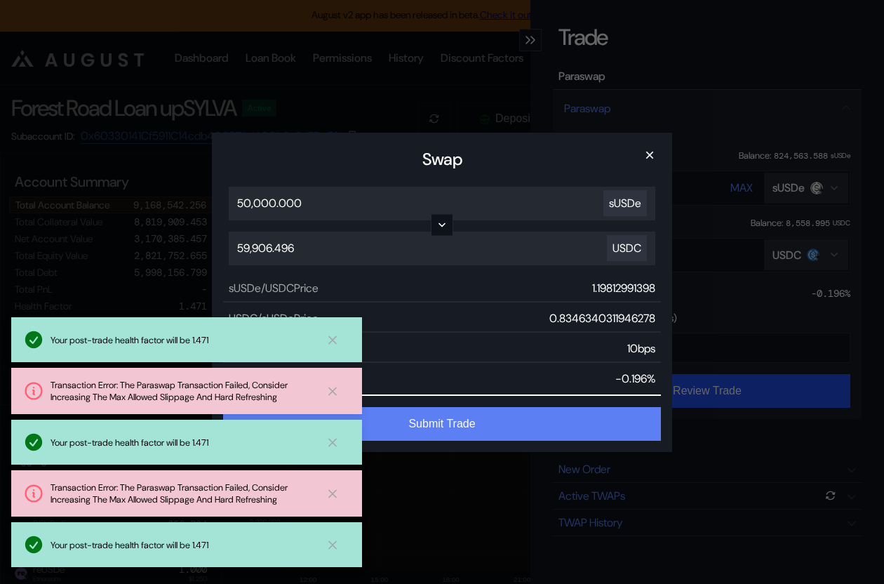
click at [507, 417] on button "Submit Trade" at bounding box center [442, 424] width 438 height 34
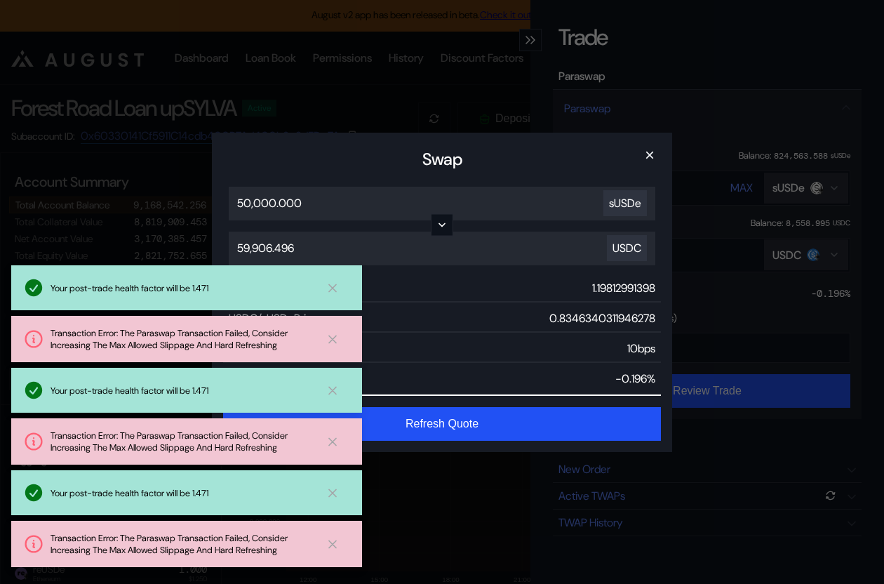
click at [740, 419] on div "Swap × 50,000.000 sUSDe 59,906.496 USDC sUSDe/USDC Price 1.19812991398 USDC/sUS…" at bounding box center [442, 292] width 884 height 584
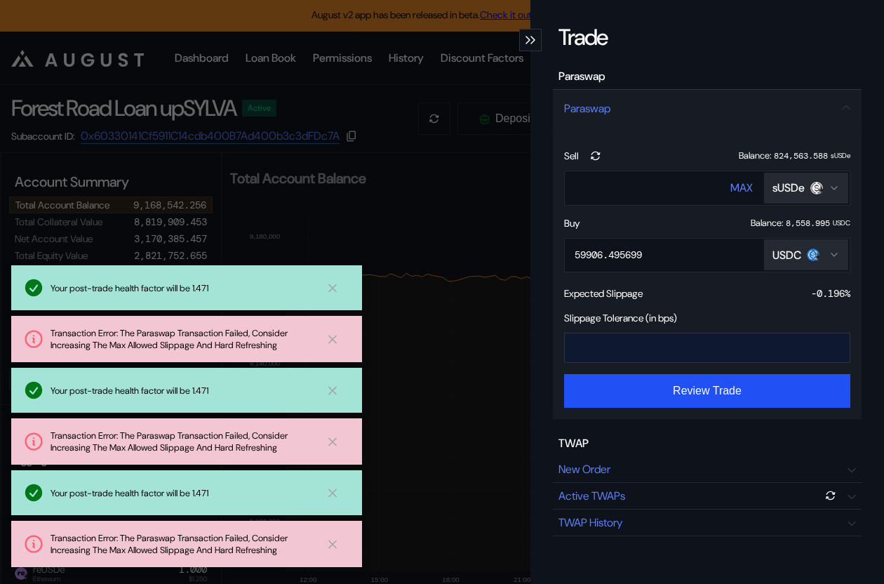
click at [606, 351] on input "**" at bounding box center [697, 347] width 264 height 29
type input "*"
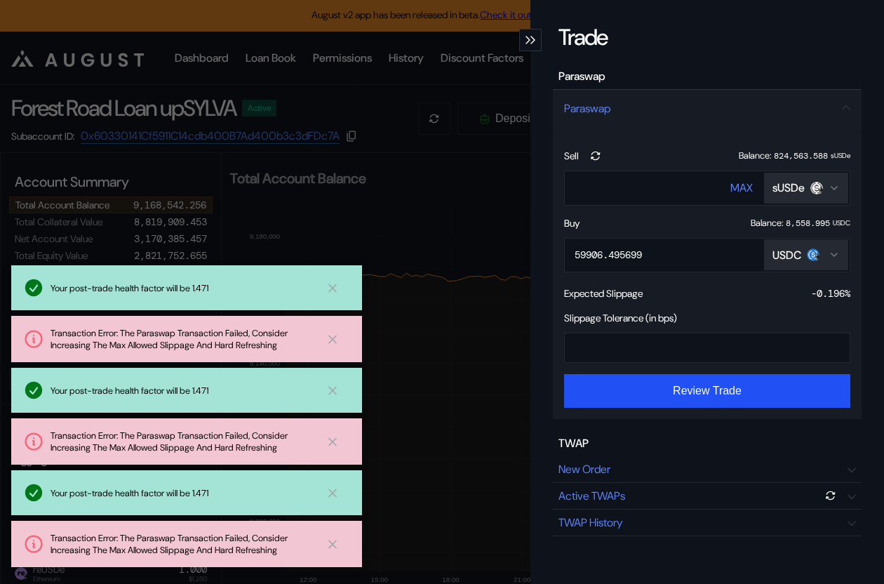
click at [625, 373] on form "Sell Balance: 824,563.588 sUSDe ***** MAX sUSDe Buy Balance: 8,558.995 USDC 599…" at bounding box center [707, 272] width 286 height 269
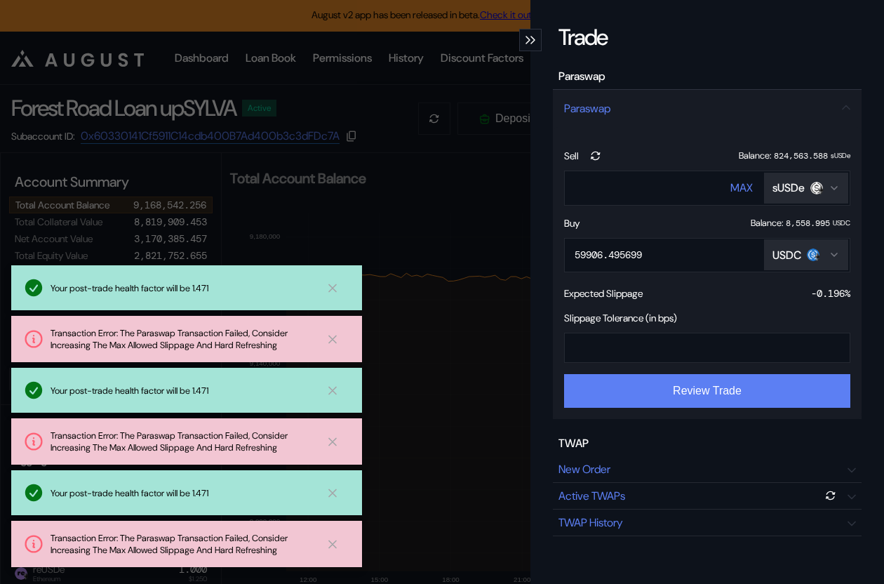
click at [624, 391] on button "Review Trade" at bounding box center [707, 391] width 286 height 34
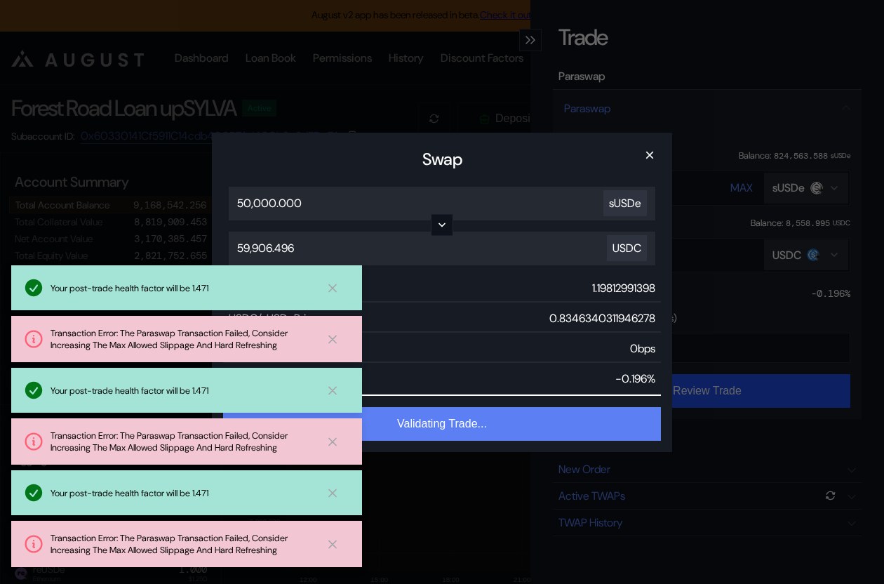
click at [551, 420] on button "Validating Trade..." at bounding box center [442, 424] width 438 height 34
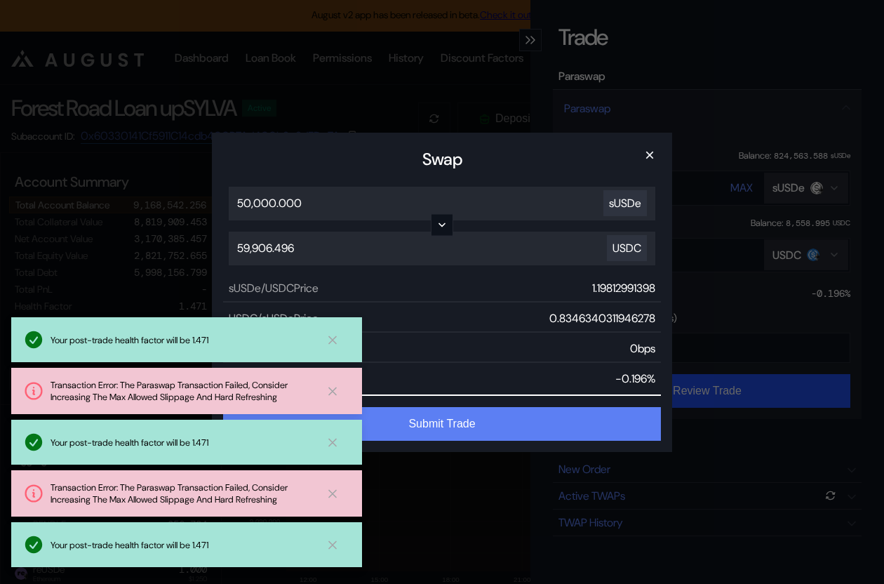
click at [546, 421] on button "Submit Trade" at bounding box center [442, 424] width 438 height 34
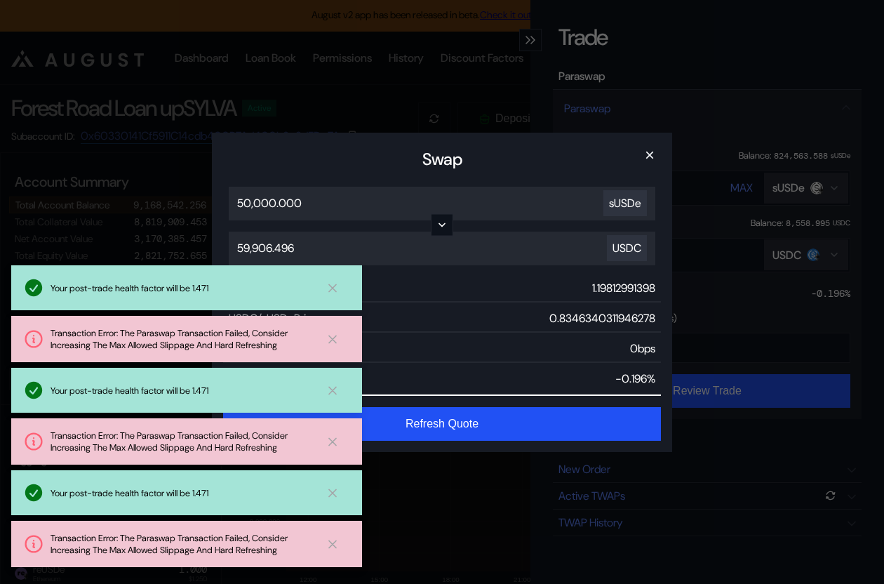
click at [744, 437] on div "Swap × 50,000.000 sUSDe 59,906.496 USDC sUSDe/USDC Price 1.19812991398 USDC/sUS…" at bounding box center [442, 292] width 884 height 584
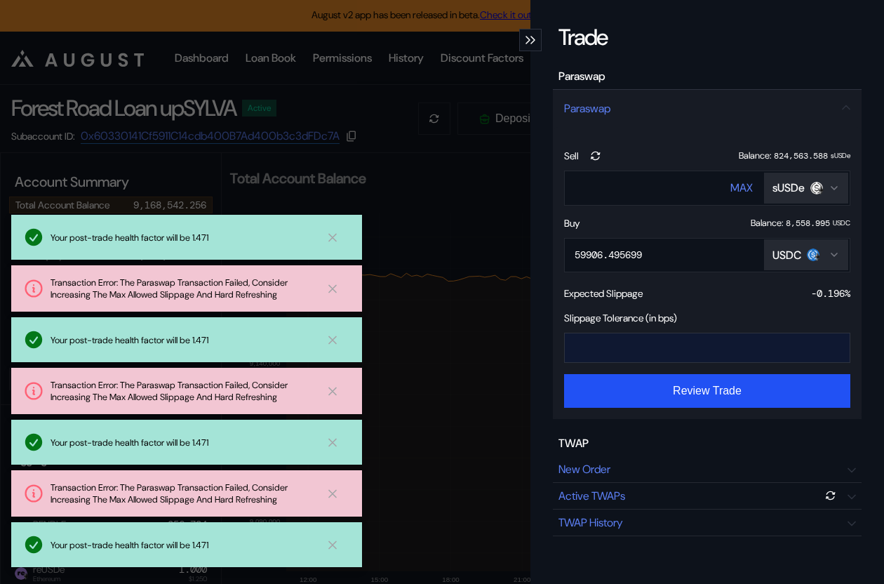
click at [655, 356] on input "*" at bounding box center [697, 347] width 264 height 29
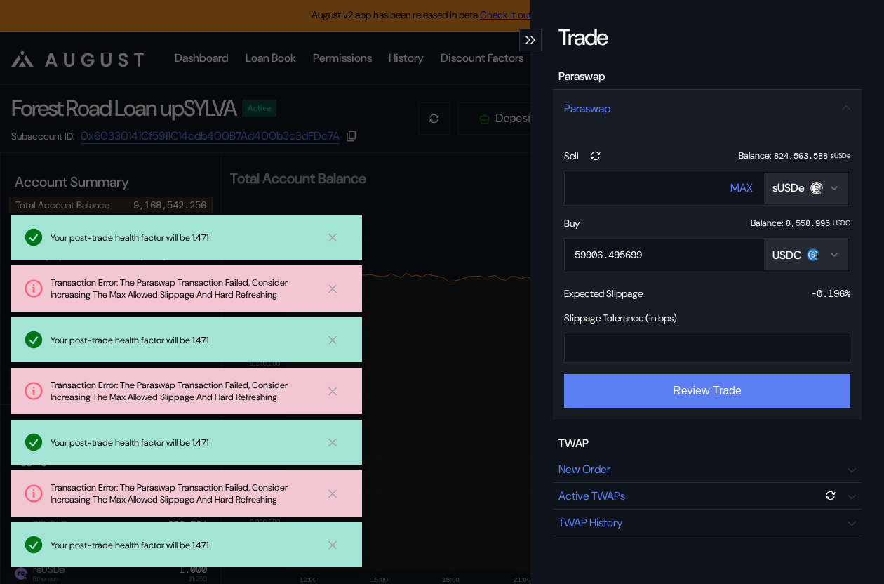
type input "**"
click at [662, 391] on button "Review Trade" at bounding box center [707, 391] width 286 height 34
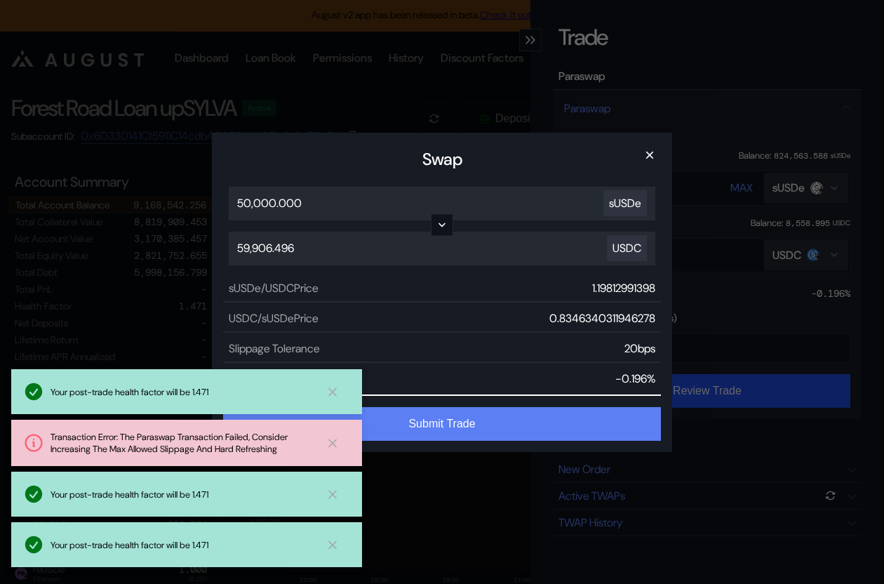
click at [495, 427] on button "Submit Trade" at bounding box center [442, 424] width 438 height 34
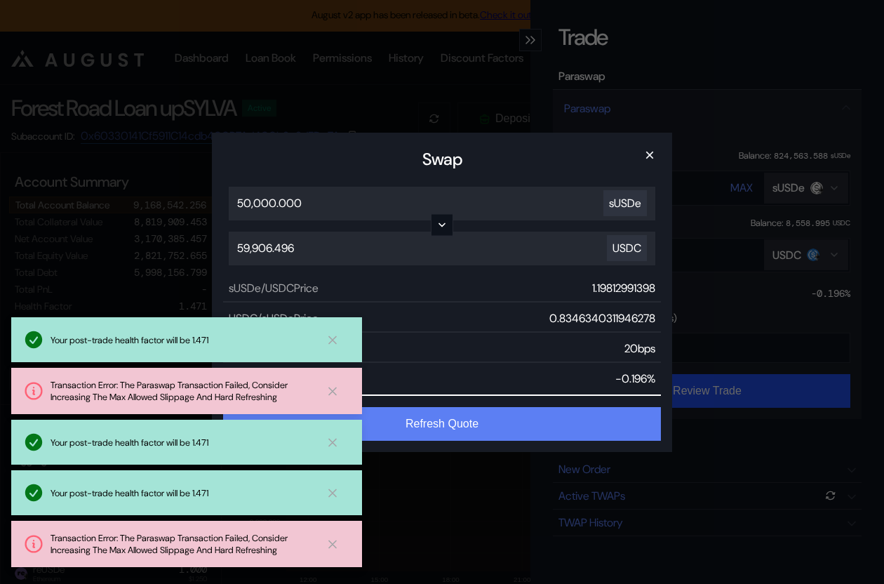
click at [495, 427] on button "Refresh Quote" at bounding box center [442, 424] width 438 height 34
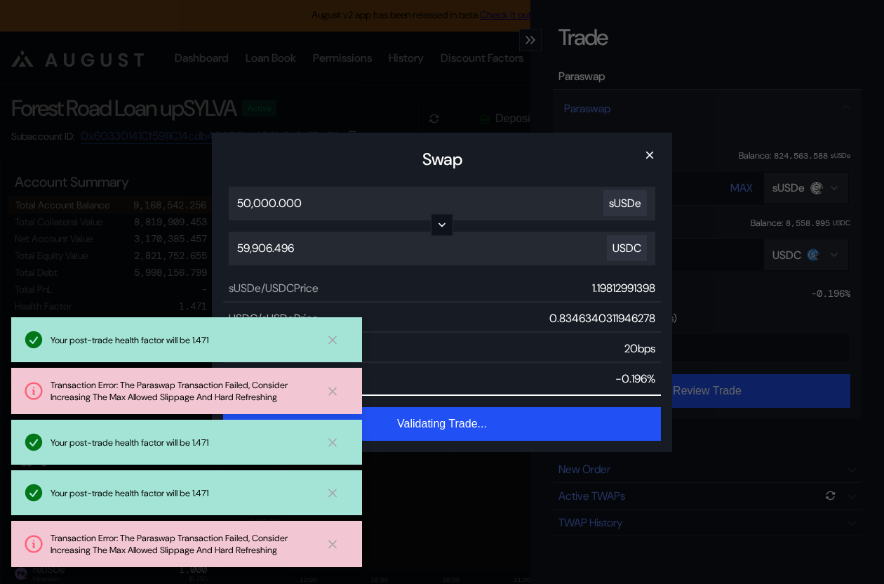
click at [594, 484] on div "Swap × 50,000.000 sUSDe 59,906.496 USDC sUSDe/USDC Price 1.19812991398 USDC/sUS…" at bounding box center [442, 292] width 884 height 584
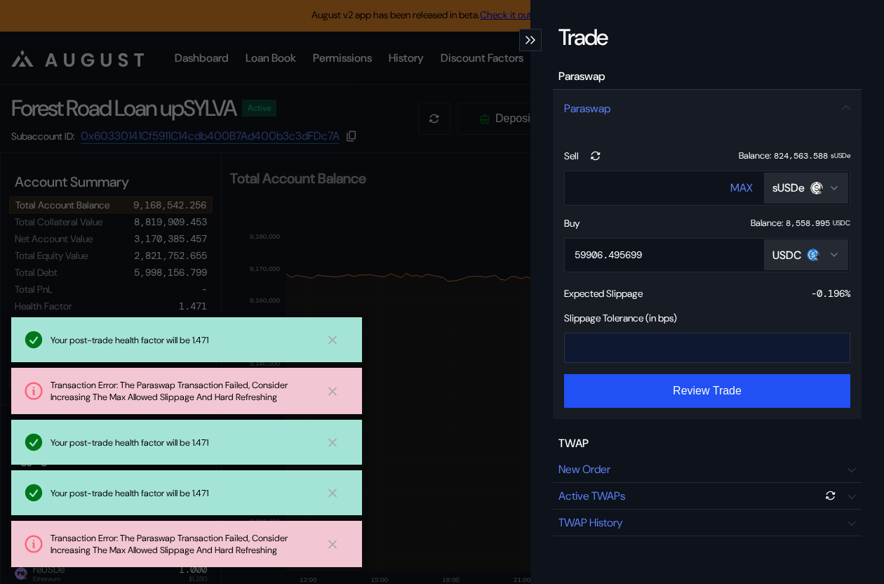
click at [650, 361] on input "**" at bounding box center [697, 347] width 264 height 29
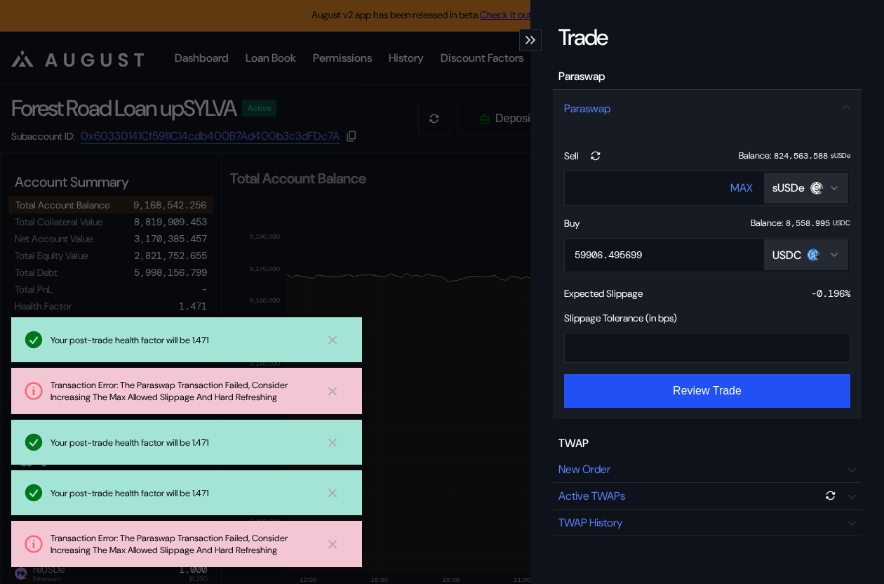
click at [459, 257] on div "Trade Paraswap Paraswap Sell Balance: 824,563.588 sUSDe ***** MAX sUSDe Buy Bal…" at bounding box center [442, 292] width 884 height 584
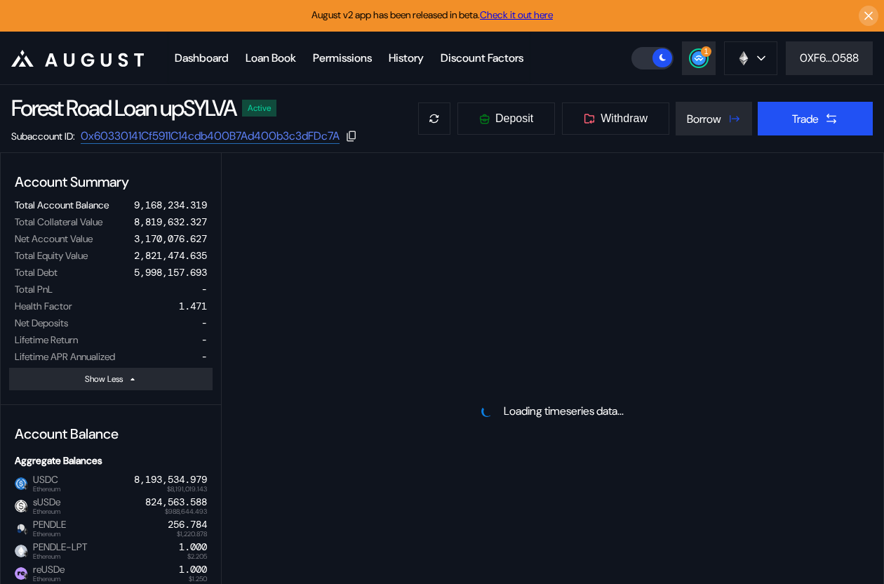
select select "*"
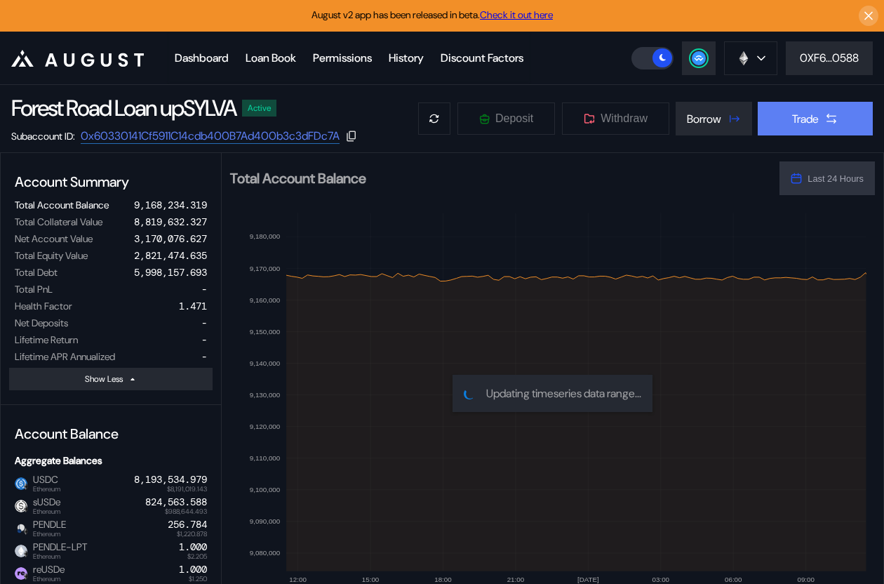
click at [821, 110] on button "Trade" at bounding box center [815, 119] width 115 height 34
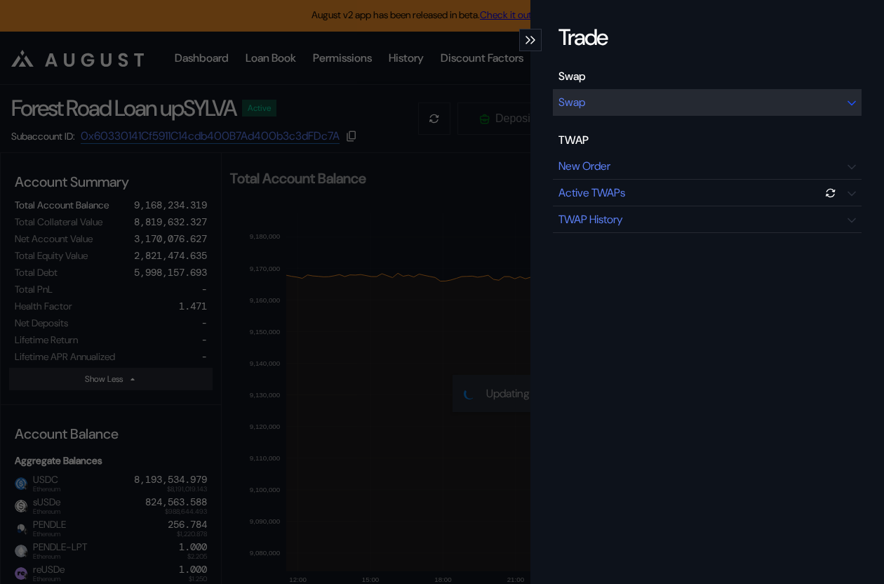
click at [669, 107] on div "Swap" at bounding box center [707, 102] width 309 height 27
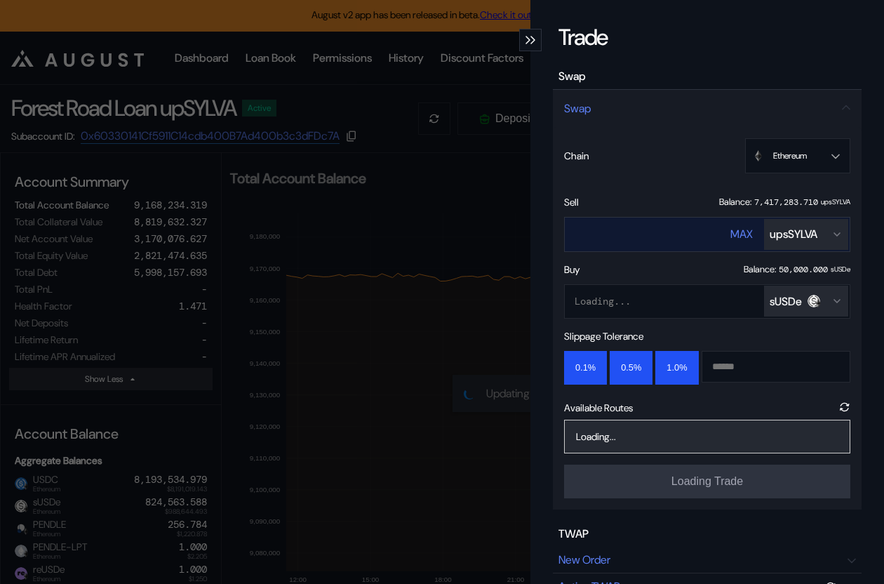
click at [789, 240] on div "upsSYLVA" at bounding box center [794, 234] width 48 height 15
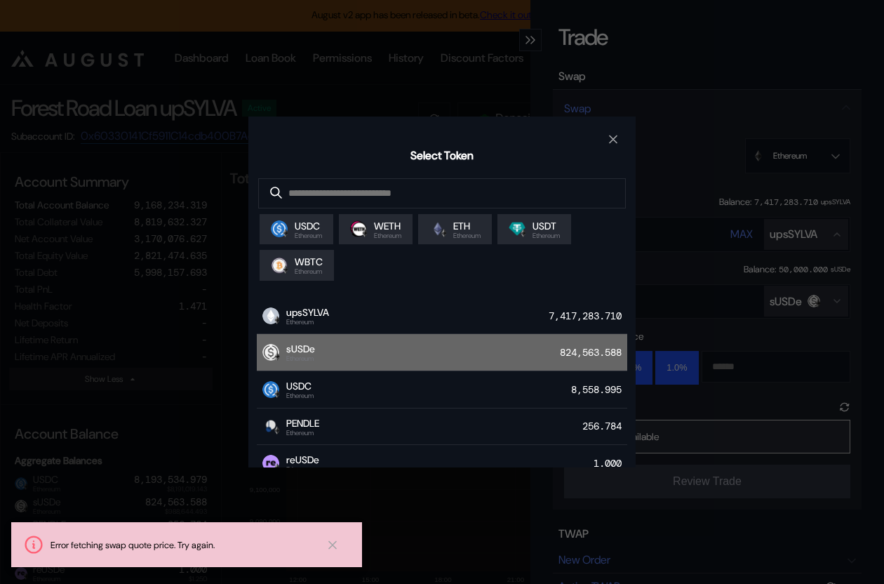
click at [492, 357] on div "sUSDe Ethereum 824,563.588" at bounding box center [442, 352] width 370 height 37
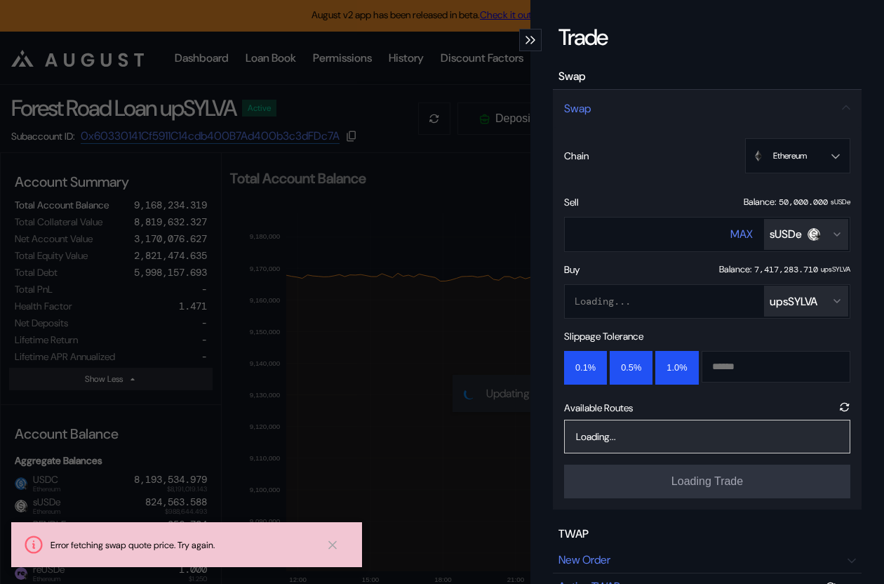
click at [790, 301] on div "upsSYLVA" at bounding box center [794, 301] width 48 height 15
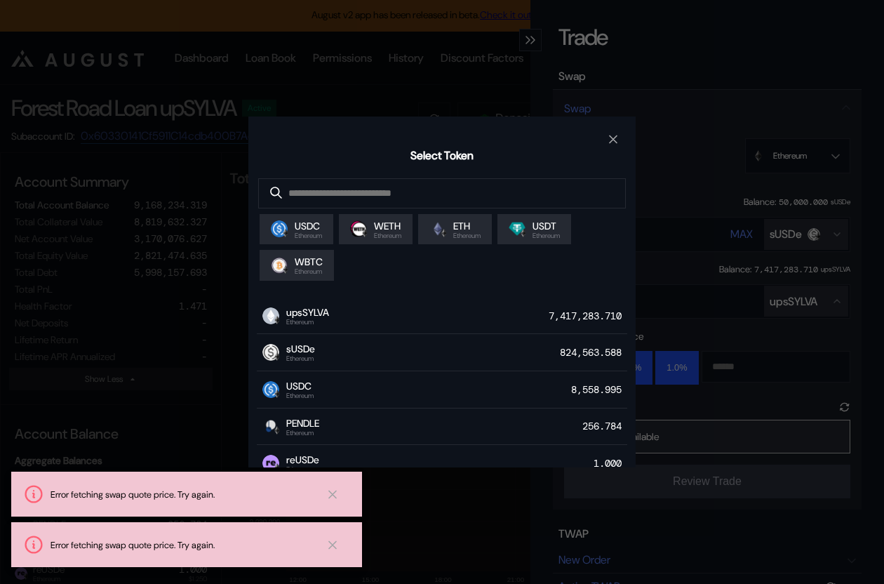
click at [339, 227] on div "USDC Ethereum WETH Ethereum ETH Ethereum USDT Ethereum WBTC Ethereum" at bounding box center [441, 247] width 387 height 78
click at [316, 229] on span "USDC" at bounding box center [308, 226] width 27 height 13
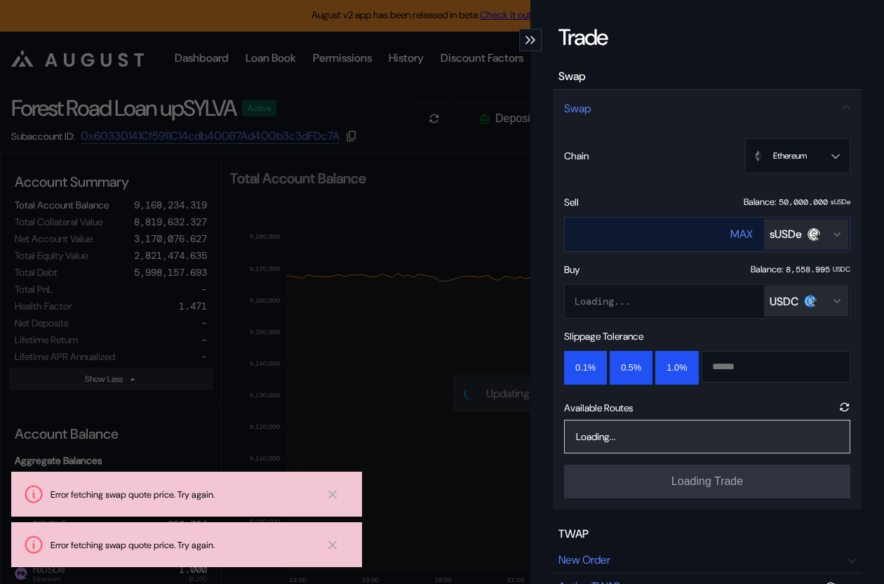
click at [743, 233] on div "MAX" at bounding box center [741, 234] width 22 height 15
type input "*******"
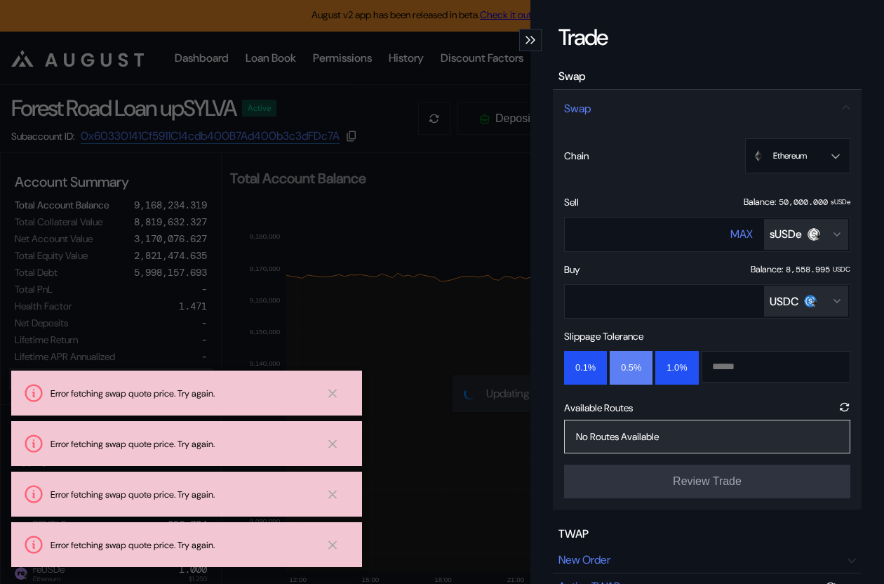
click at [642, 369] on button "0.5%" at bounding box center [631, 368] width 43 height 34
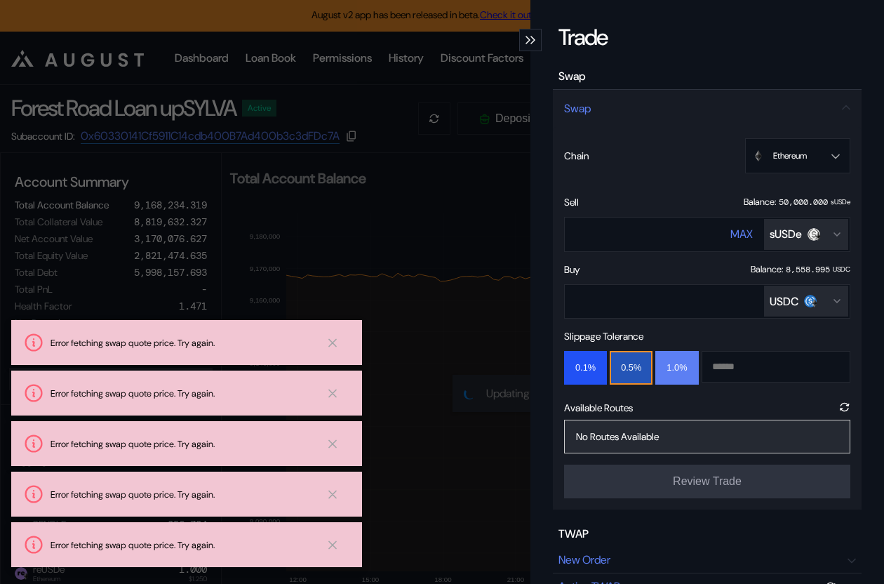
click at [683, 370] on button "1.0%" at bounding box center [676, 368] width 43 height 34
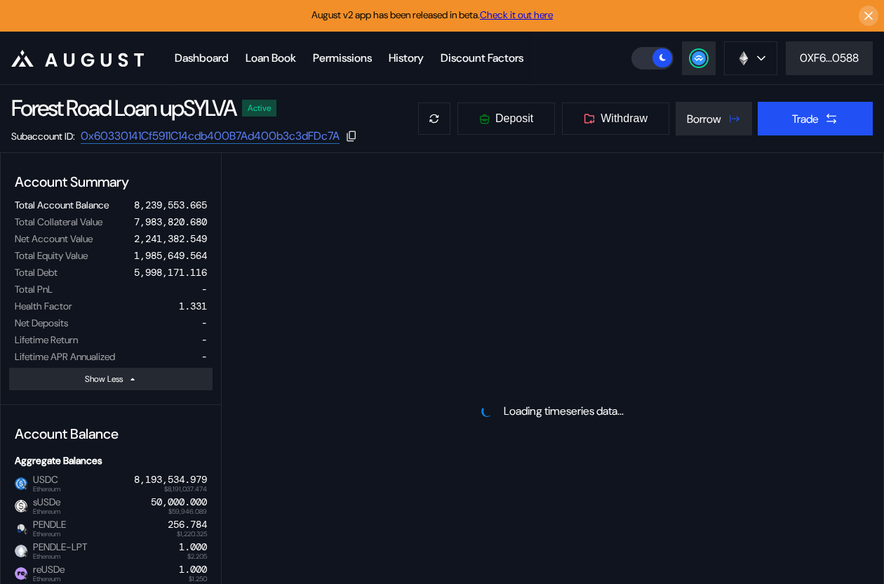
select select "*"
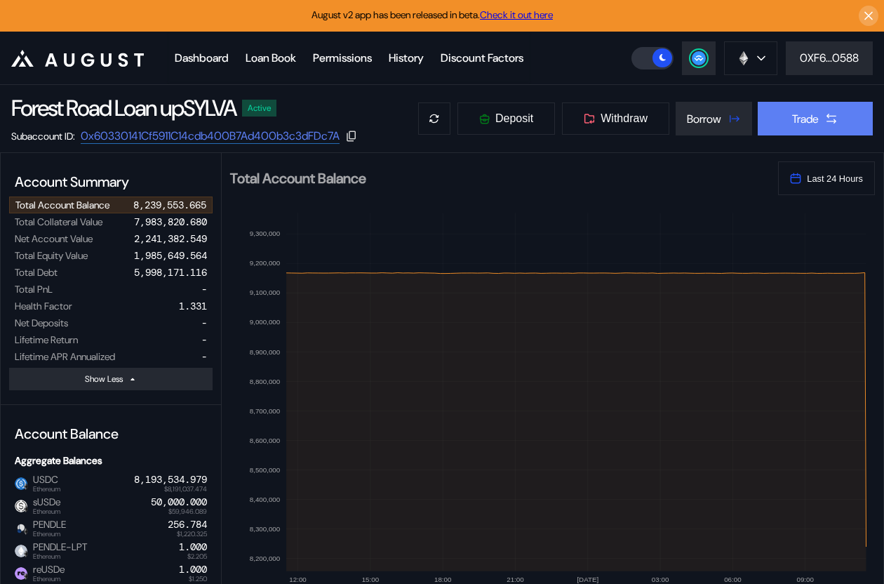
click at [822, 122] on button "Trade" at bounding box center [815, 119] width 115 height 34
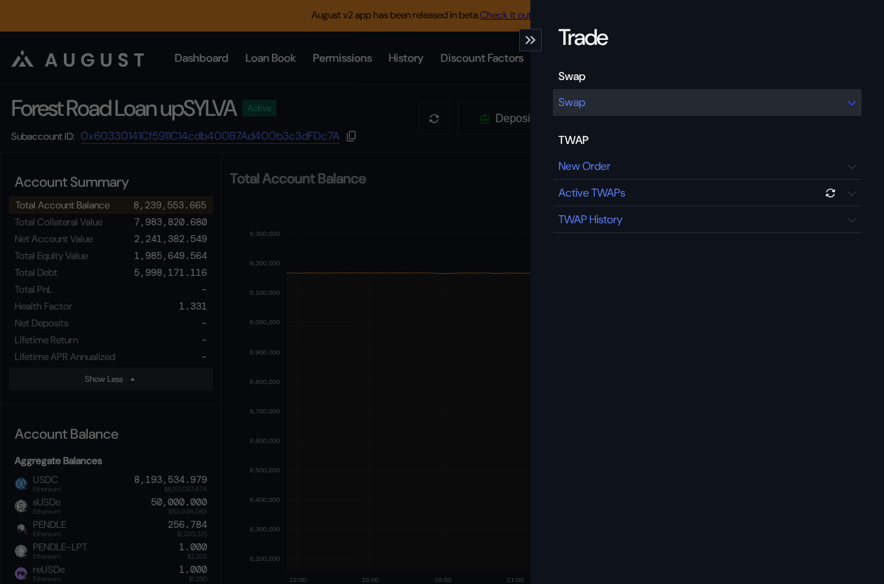
click at [651, 97] on div "Swap" at bounding box center [707, 102] width 309 height 27
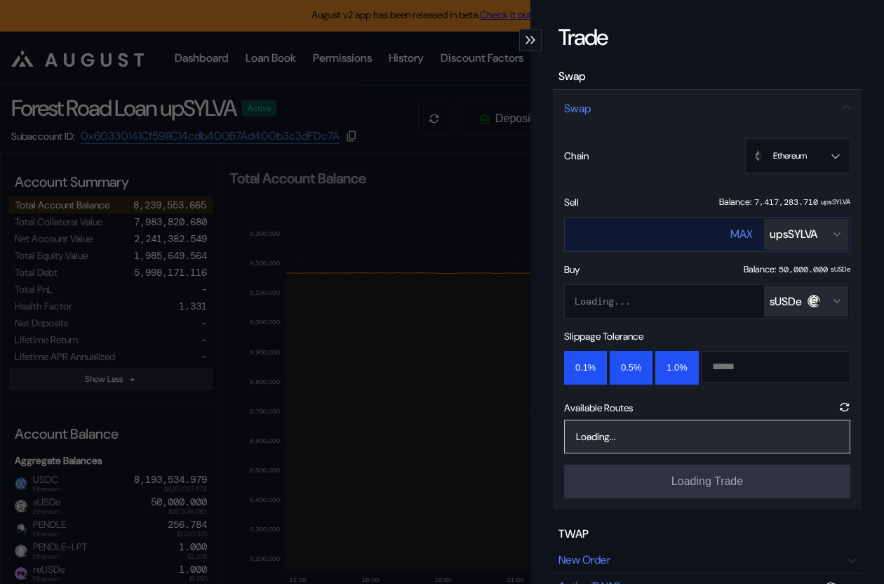
click at [783, 233] on div "upsSYLVA" at bounding box center [794, 234] width 48 height 15
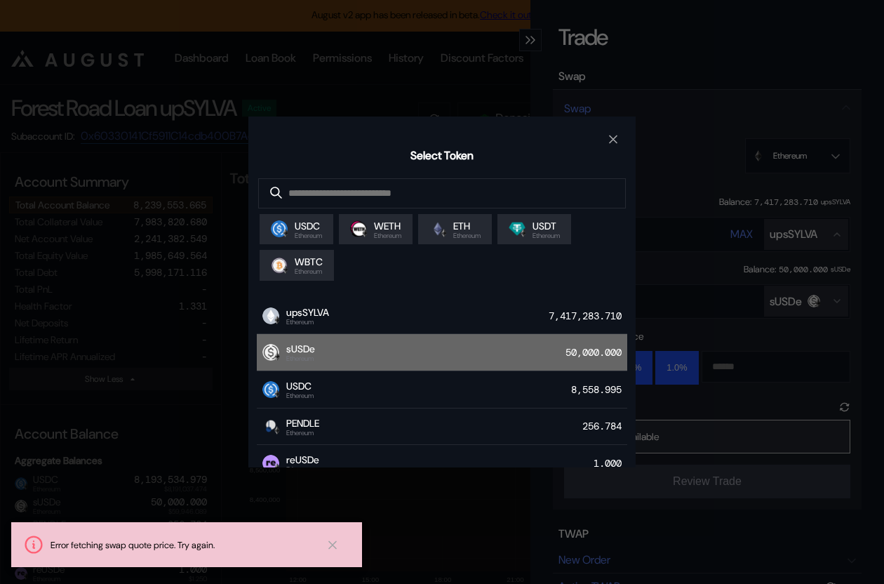
click at [516, 361] on div "sUSDe Ethereum 50,000.000" at bounding box center [442, 352] width 370 height 37
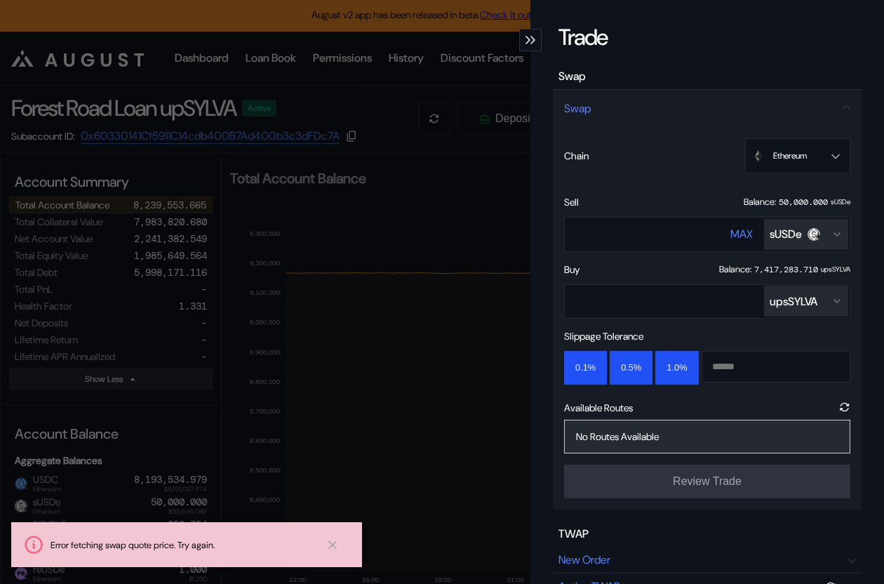
click at [794, 301] on div "upsSYLVA" at bounding box center [794, 301] width 48 height 15
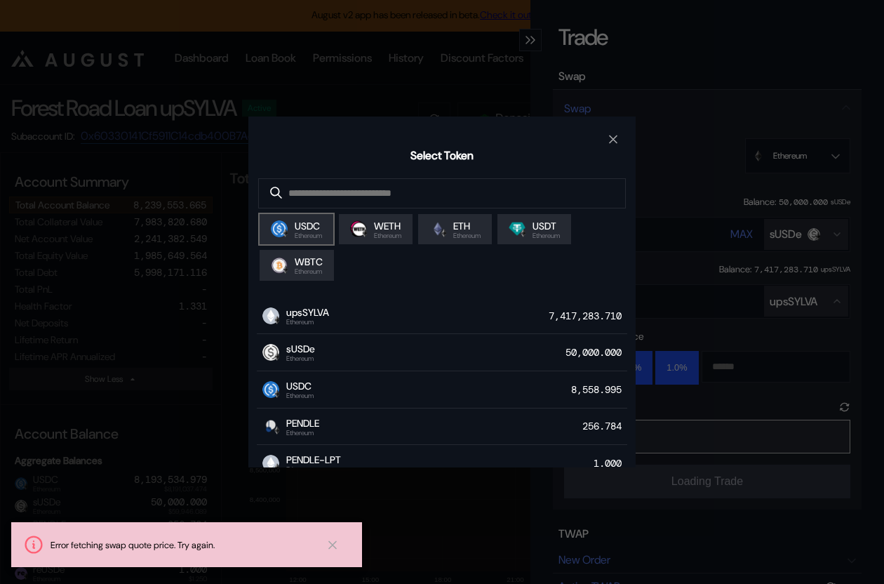
click at [290, 227] on div "USDC Ethereum" at bounding box center [296, 230] width 51 height 20
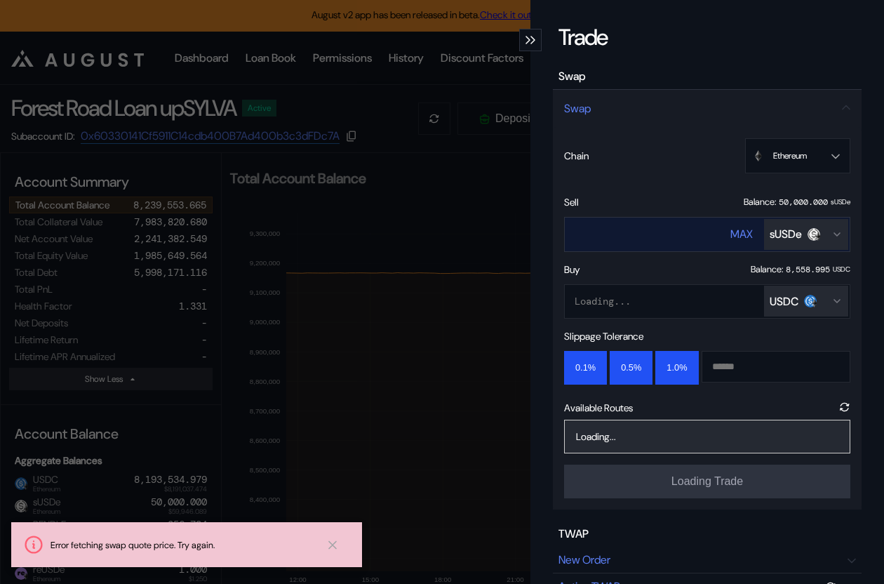
click at [746, 230] on div "MAX" at bounding box center [741, 234] width 22 height 15
type input "*******"
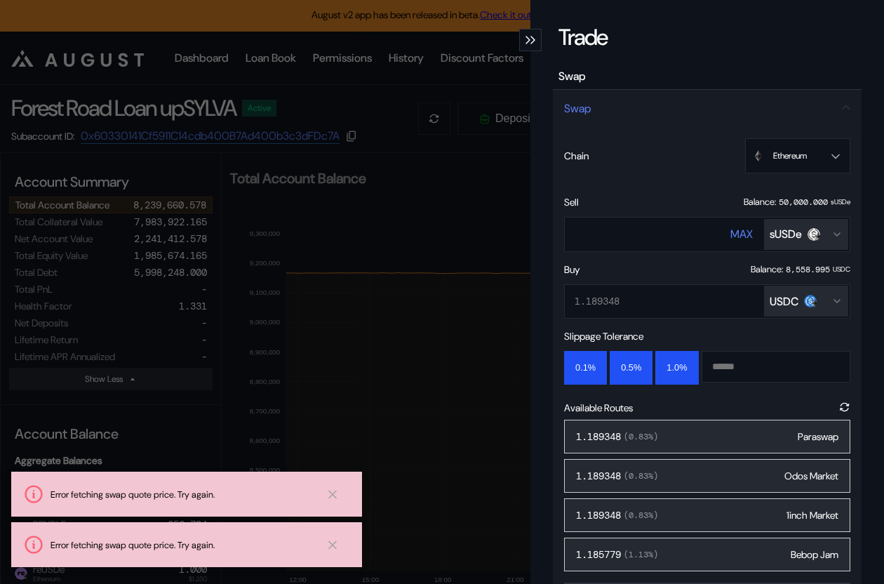
click at [287, 384] on div "Trade Swap Swap Chain Ethereum Ethereum Sell Balance: 50,000.000 sUSDe ******* …" at bounding box center [442, 292] width 884 height 584
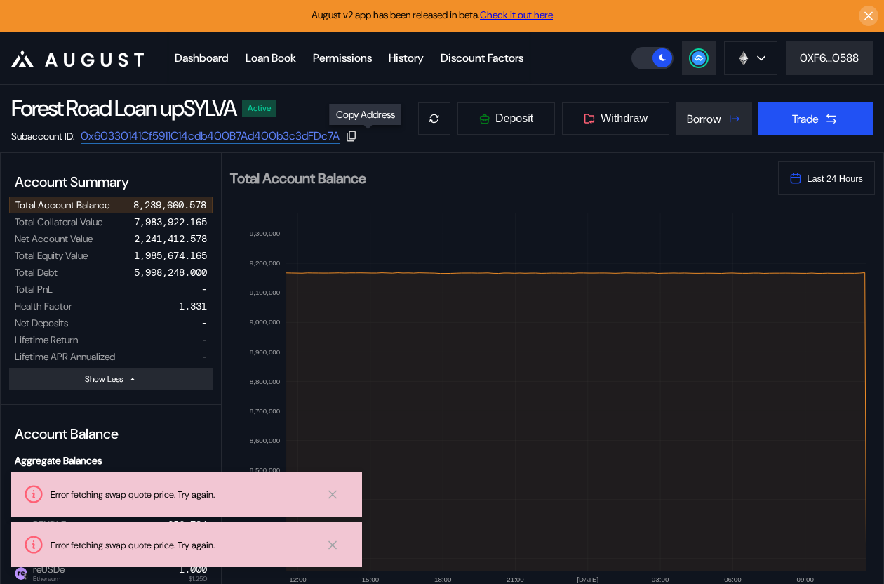
click at [358, 134] on icon at bounding box center [351, 136] width 13 height 13
click at [836, 110] on button "Trade" at bounding box center [815, 119] width 115 height 34
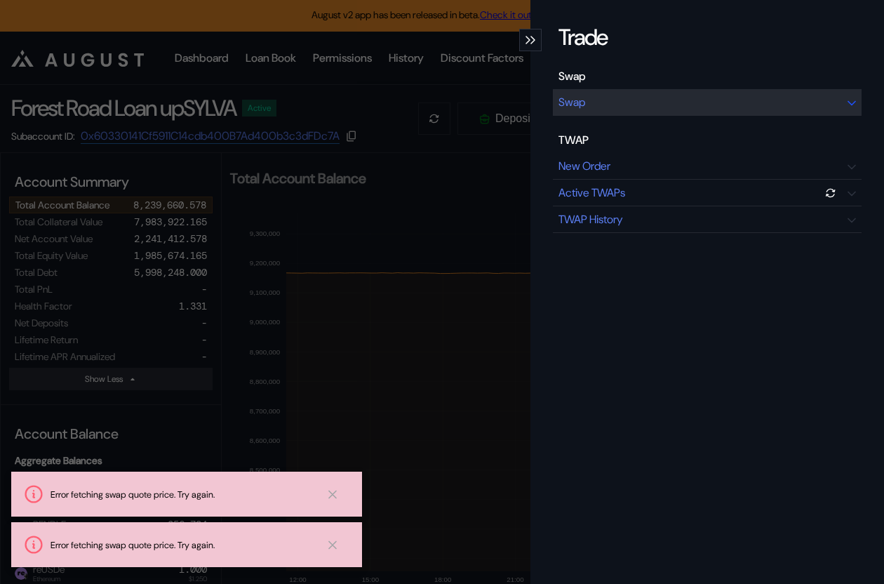
click at [694, 108] on div "Swap" at bounding box center [707, 102] width 309 height 27
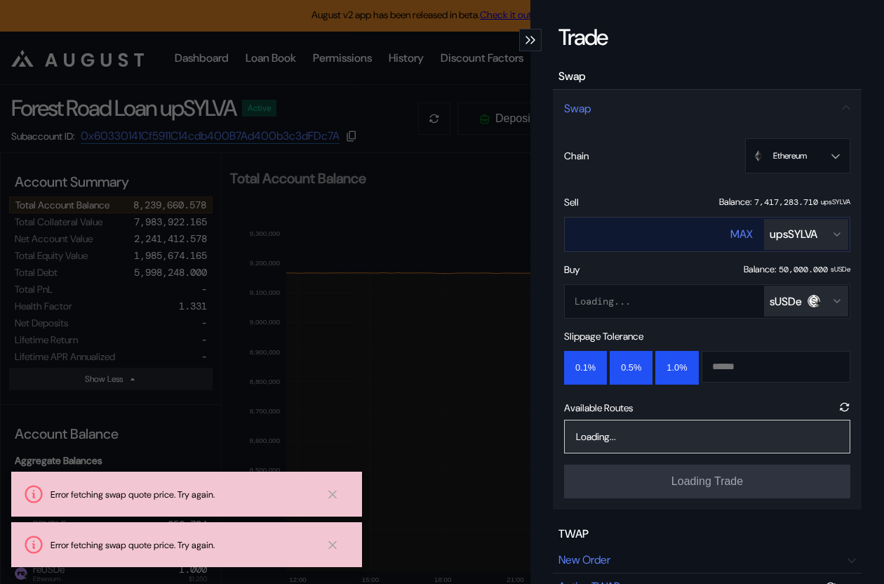
click at [787, 236] on div "upsSYLVA" at bounding box center [794, 234] width 48 height 15
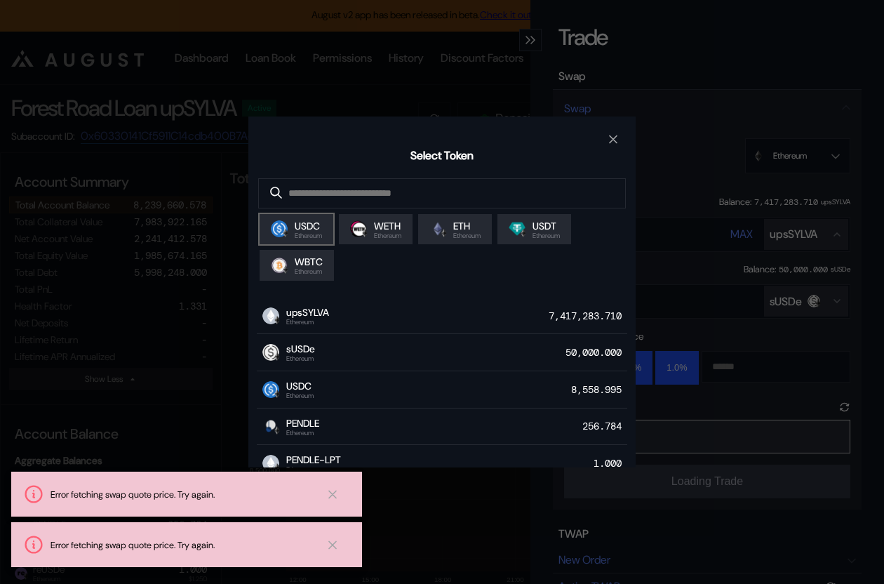
click at [305, 234] on span "Ethereum" at bounding box center [308, 235] width 27 height 7
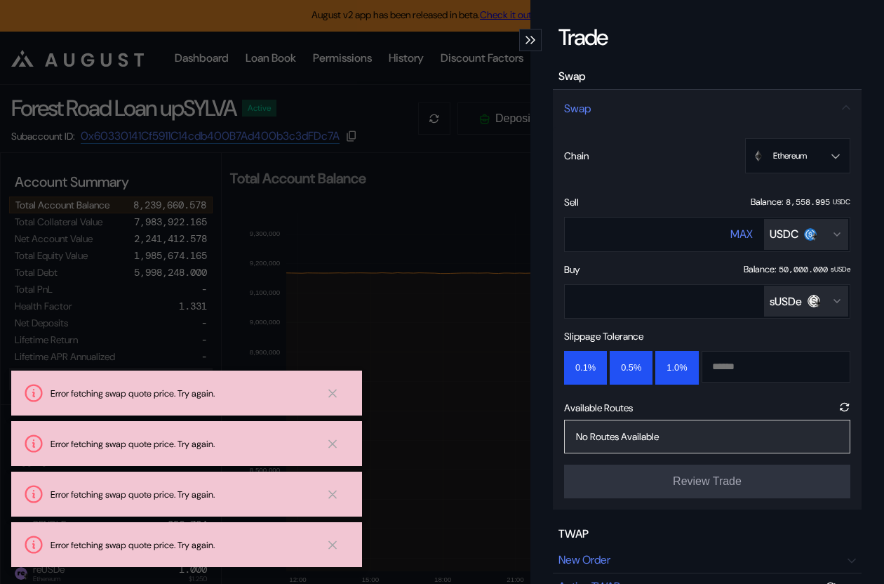
click at [791, 304] on div "sUSDe" at bounding box center [786, 301] width 32 height 15
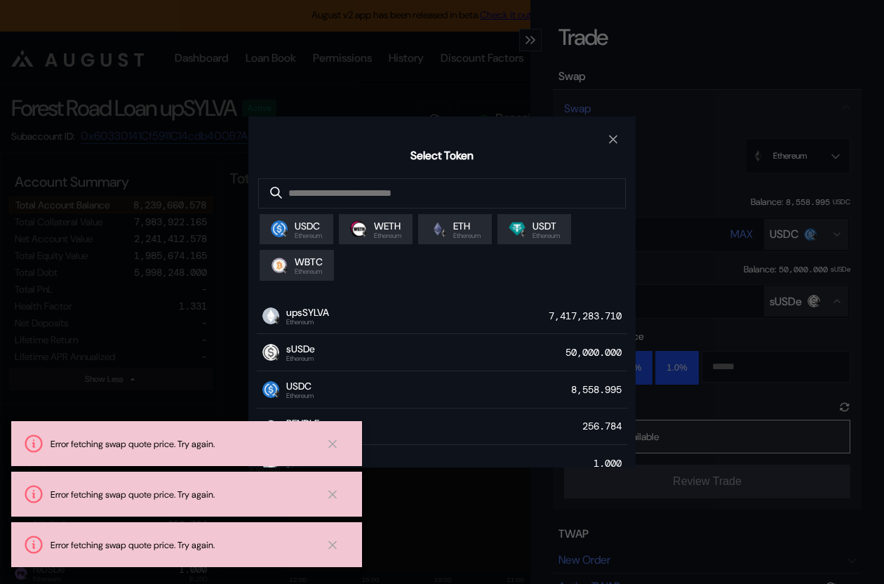
click at [751, 274] on div "Select Token USDC Ethereum WETH Ethereum ETH Ethereum USDT Ethereum WBTC Ethere…" at bounding box center [442, 292] width 884 height 584
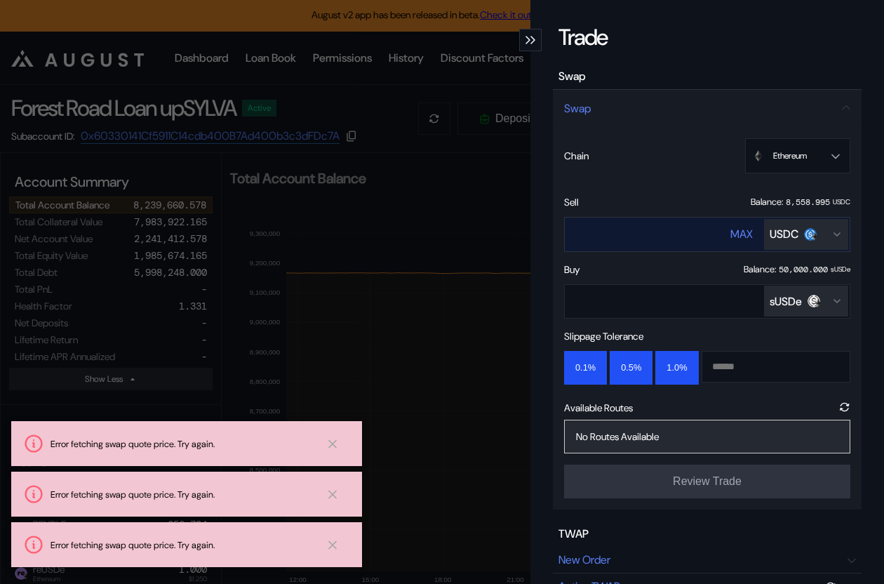
click at [793, 244] on button "USDC" at bounding box center [806, 234] width 84 height 31
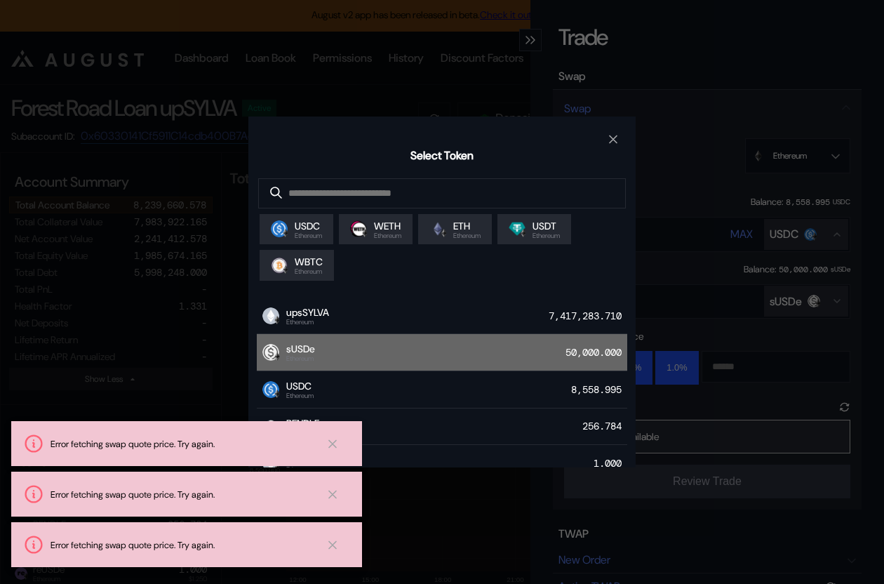
click at [444, 339] on div "sUSDe Ethereum 50,000.000" at bounding box center [442, 352] width 370 height 37
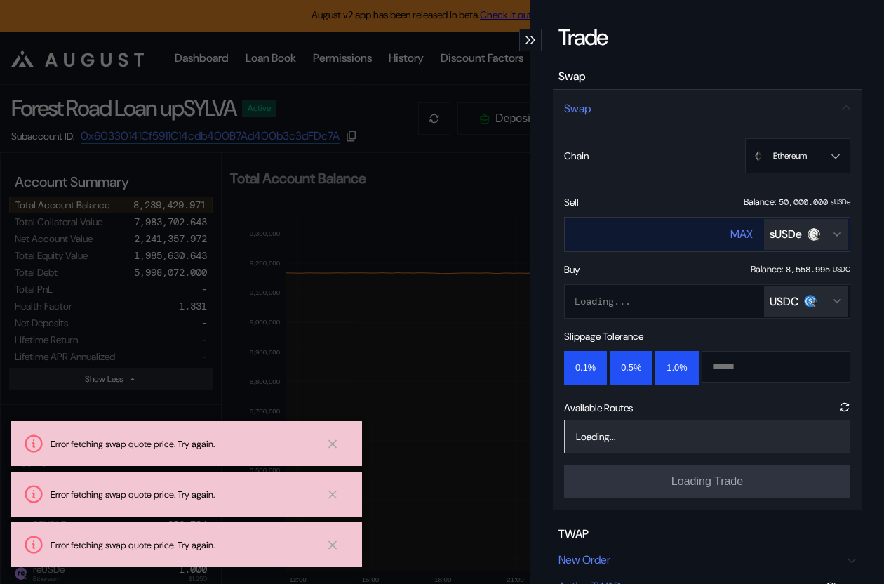
click at [741, 226] on button "MAX" at bounding box center [741, 234] width 22 height 34
type input "*******"
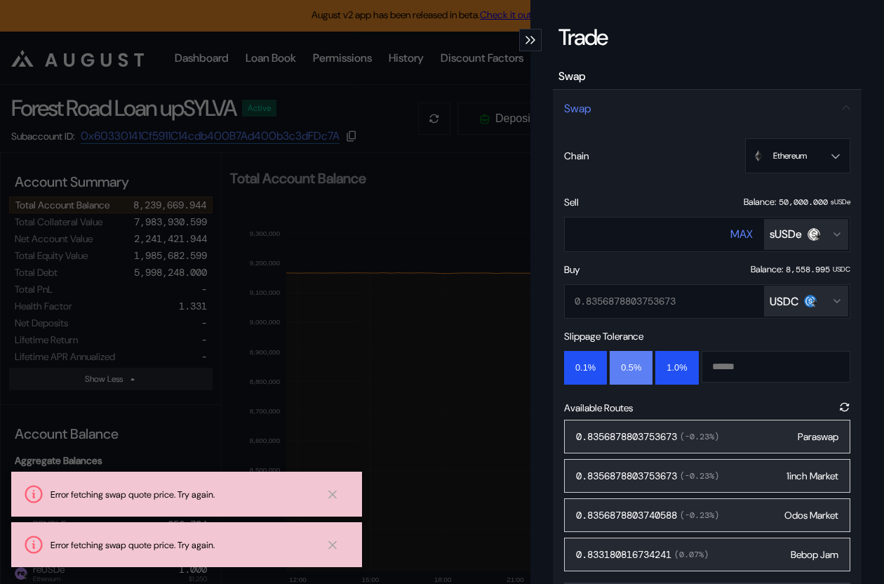
click at [625, 373] on button "0.5%" at bounding box center [631, 368] width 43 height 34
click at [749, 434] on div "59910.394033 ( 0.14 %) Odos Market" at bounding box center [707, 437] width 286 height 34
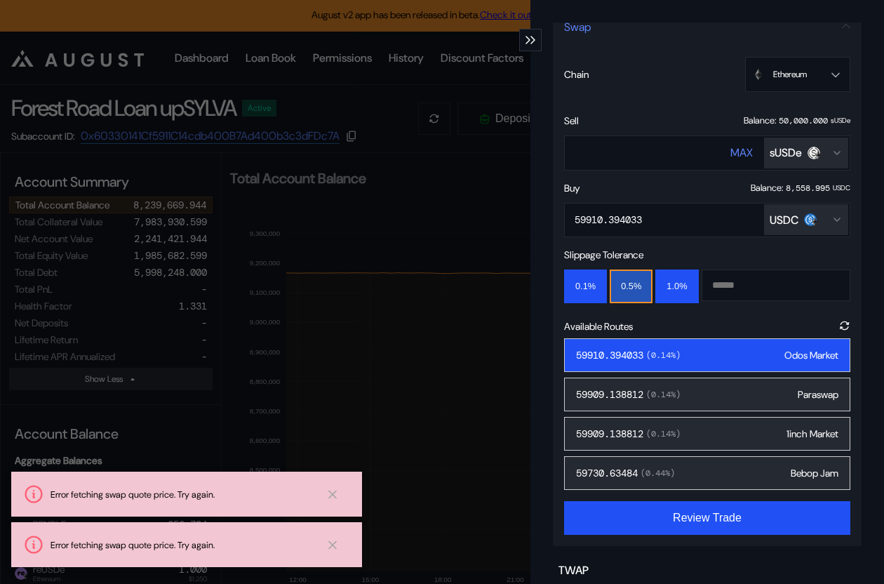
scroll to position [117, 0]
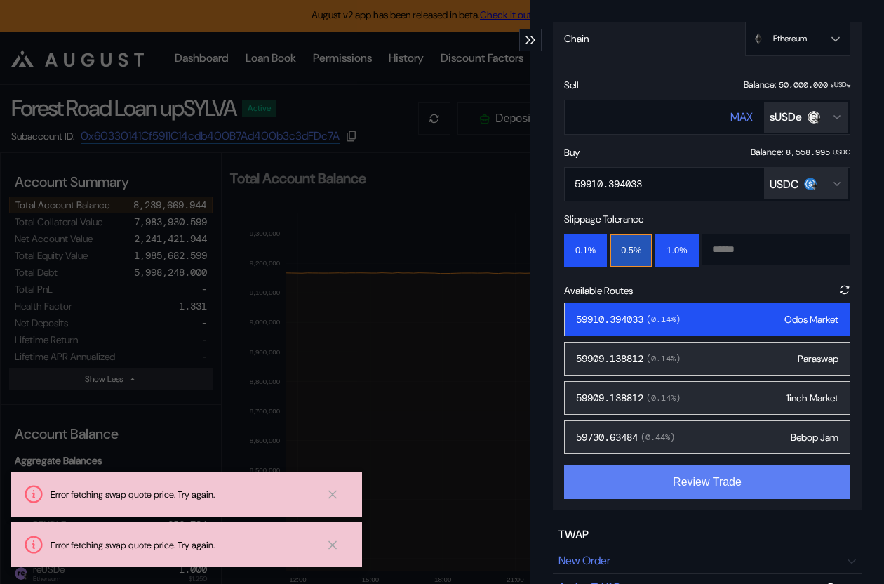
click at [724, 495] on button "Review Trade" at bounding box center [707, 482] width 286 height 34
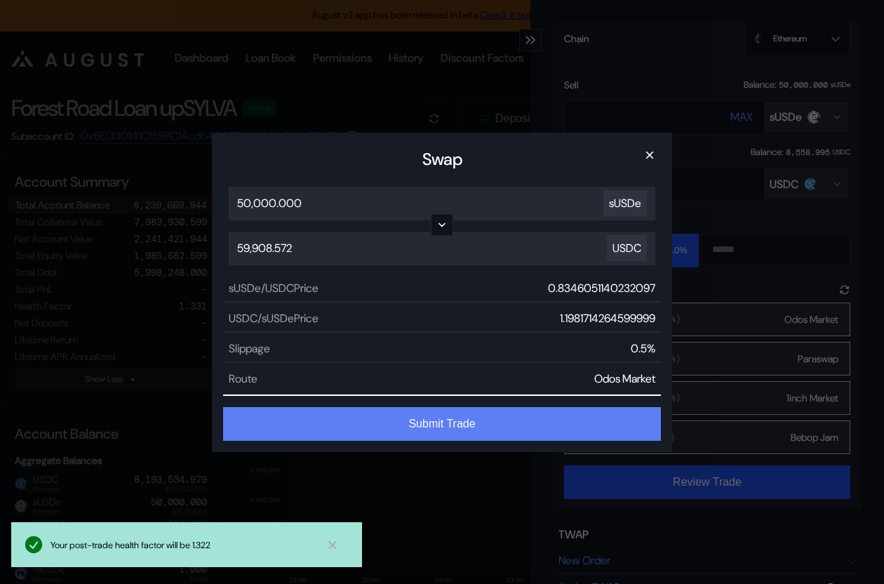
click at [517, 417] on button "Submit Trade" at bounding box center [442, 424] width 438 height 34
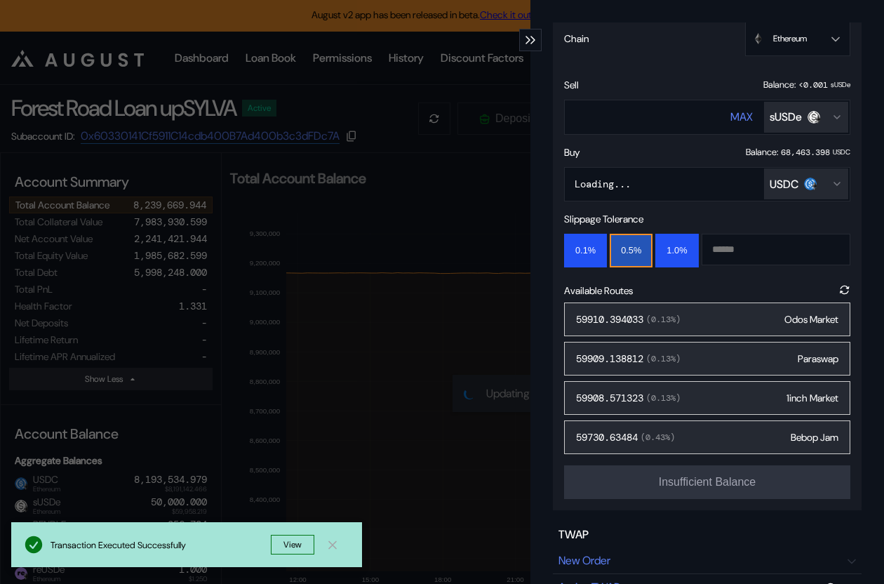
click at [298, 357] on div "Trade Swap Swap Chain Ethereum Ethereum Sell Balance: <0.001 sUSDe ******* MAX …" at bounding box center [442, 292] width 884 height 584
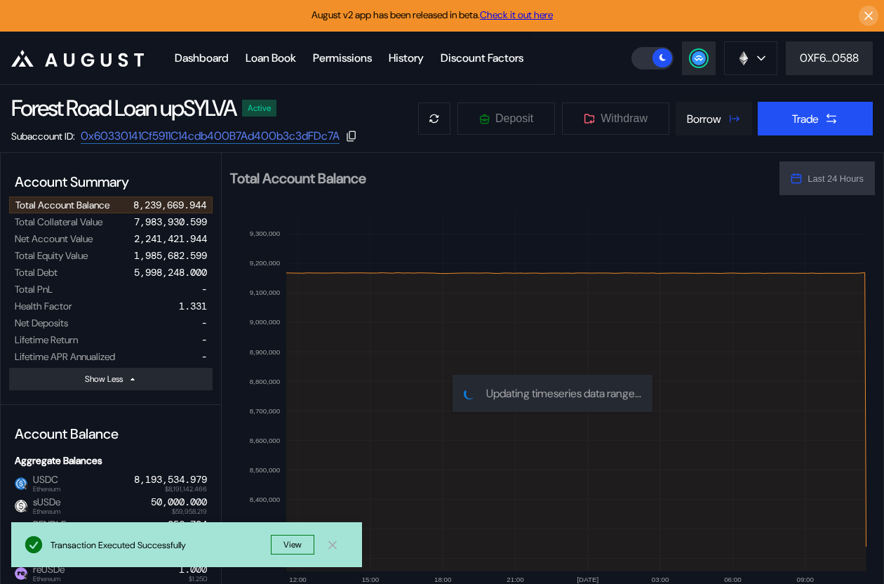
click at [717, 125] on div "Borrow" at bounding box center [704, 119] width 34 height 15
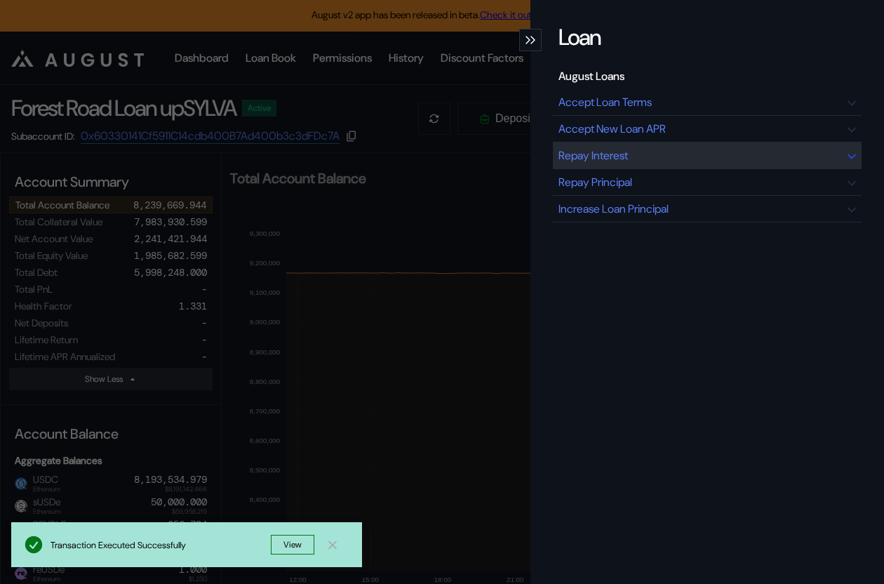
click at [655, 163] on div "Repay Interest" at bounding box center [707, 155] width 309 height 27
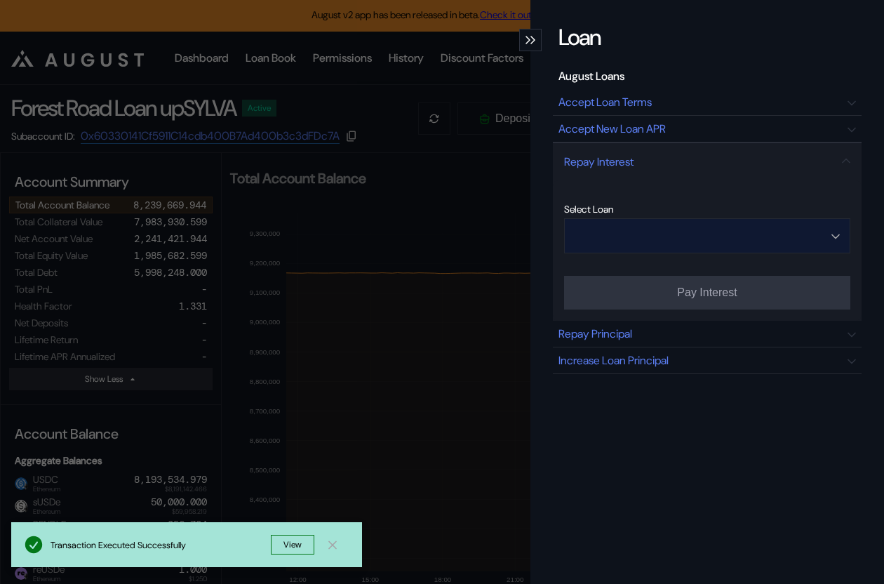
click at [664, 229] on input "Open menu" at bounding box center [700, 236] width 250 height 34
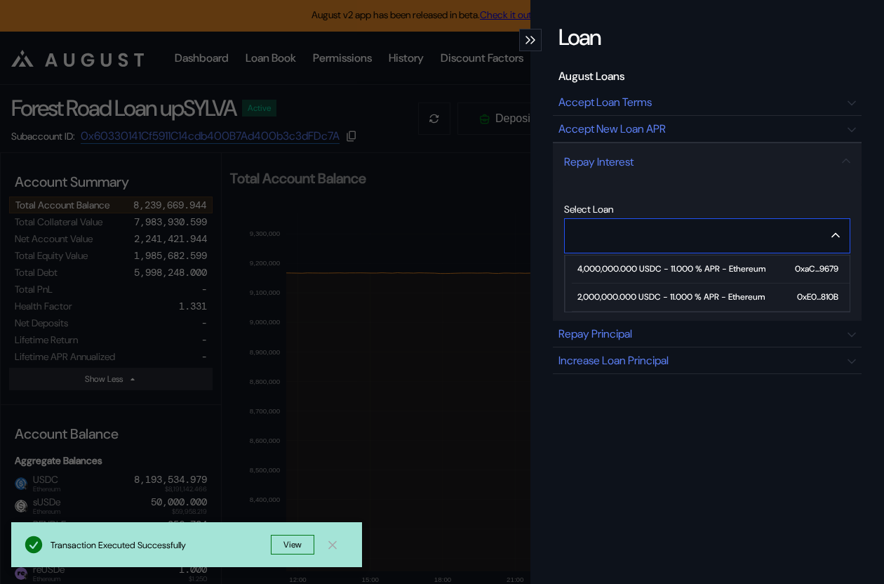
click at [636, 293] on div "2,000,000.000 USDC - 11.000 % APR - Ethereum" at bounding box center [670, 297] width 187 height 10
type input "**********"
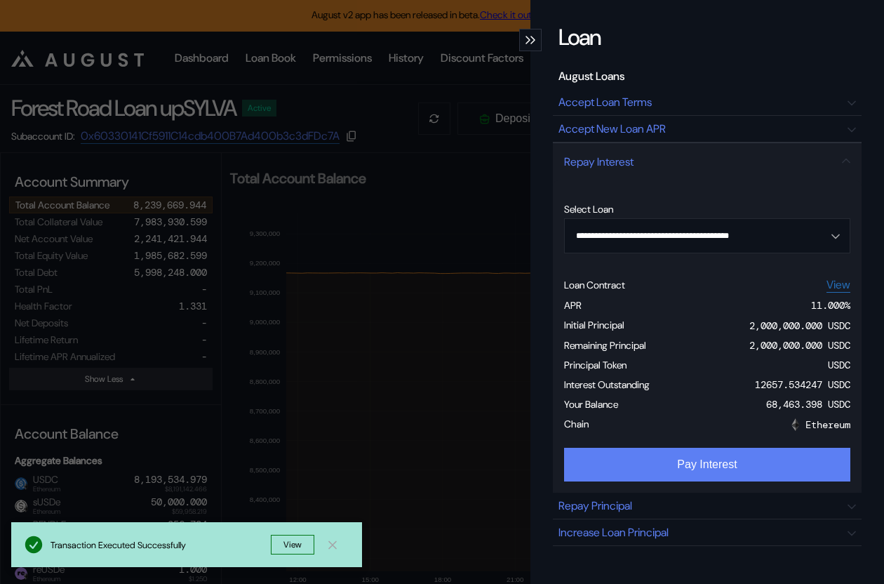
click at [713, 455] on button "Pay Interest" at bounding box center [707, 465] width 286 height 34
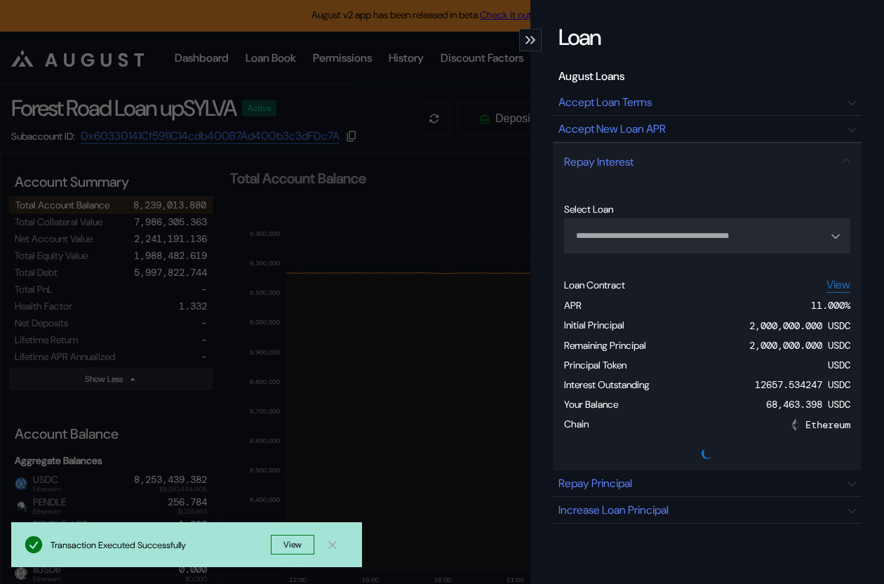
click at [225, 347] on div "**********" at bounding box center [442, 292] width 884 height 584
click at [225, 347] on icon "12:00 15:00 18:00 21:00 [DATE] 03:00 06:00 09:00 8,200,000 8,300,000 8,400,000 …" at bounding box center [553, 393] width 662 height 396
